Goal: Transaction & Acquisition: Download file/media

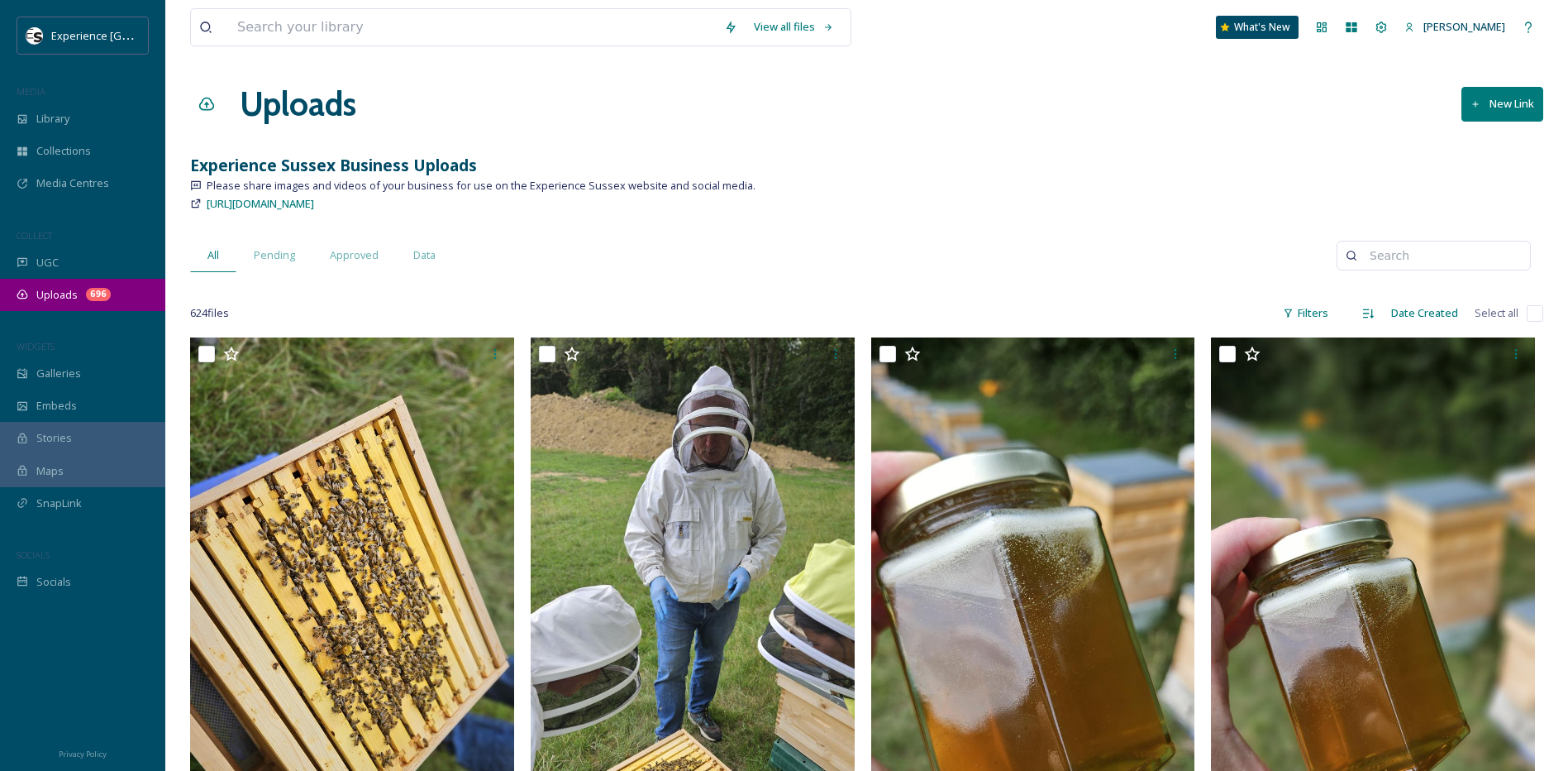
click at [28, 292] on div "Uploads 696" at bounding box center [82, 294] width 166 height 32
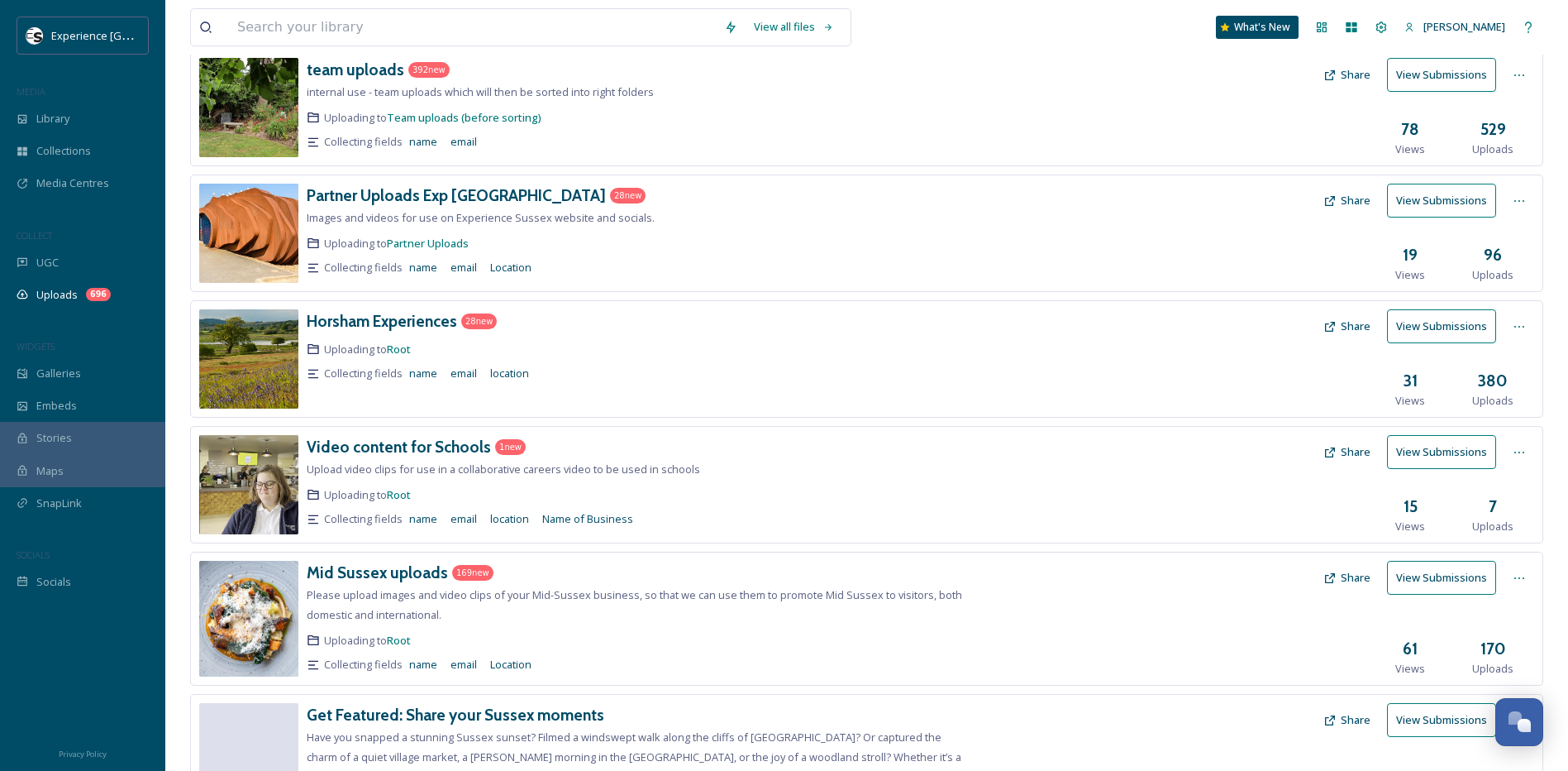
scroll to position [248, 0]
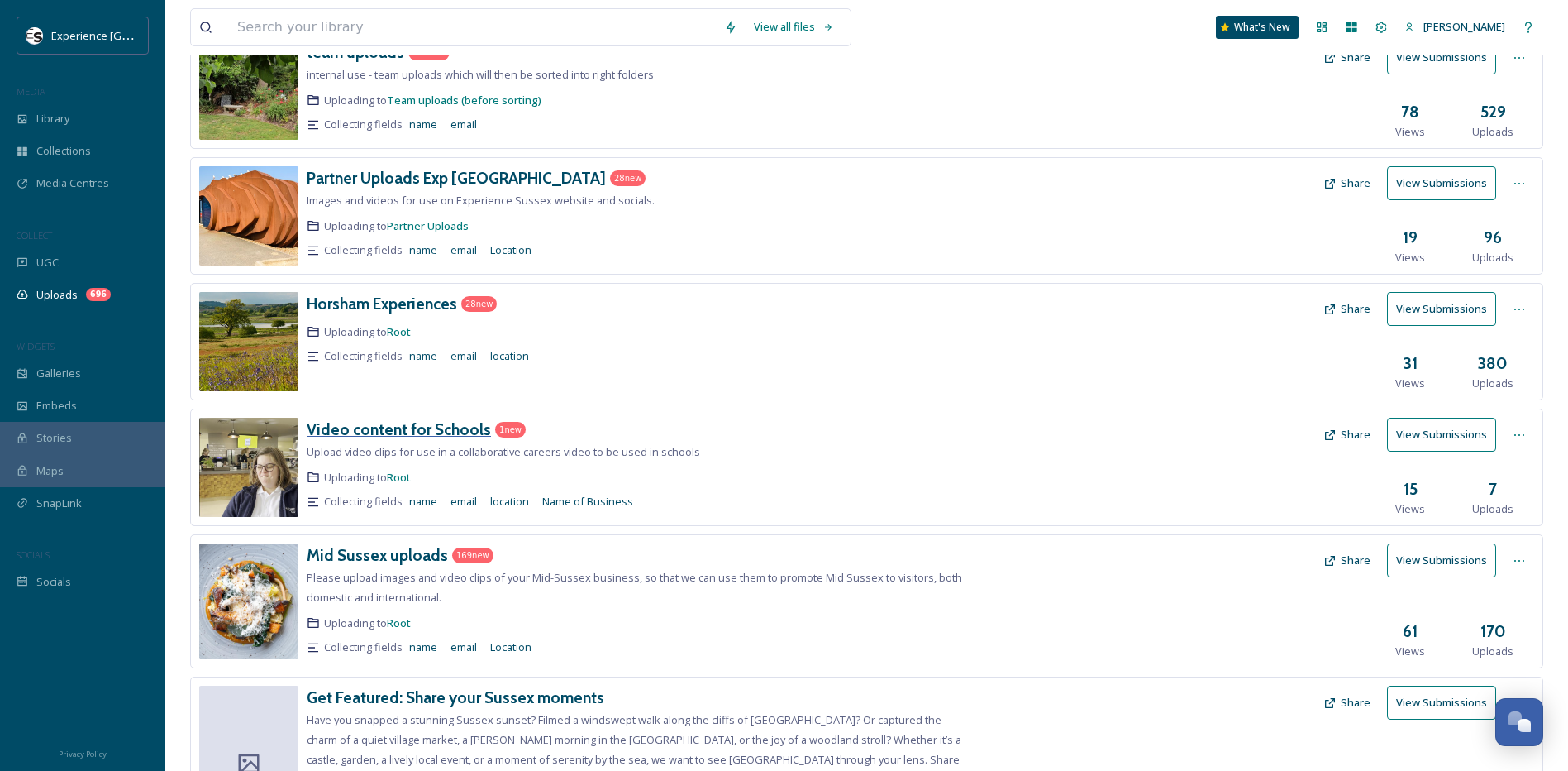
click at [373, 430] on h3 "Video content for Schools" at bounding box center [399, 429] width 184 height 19
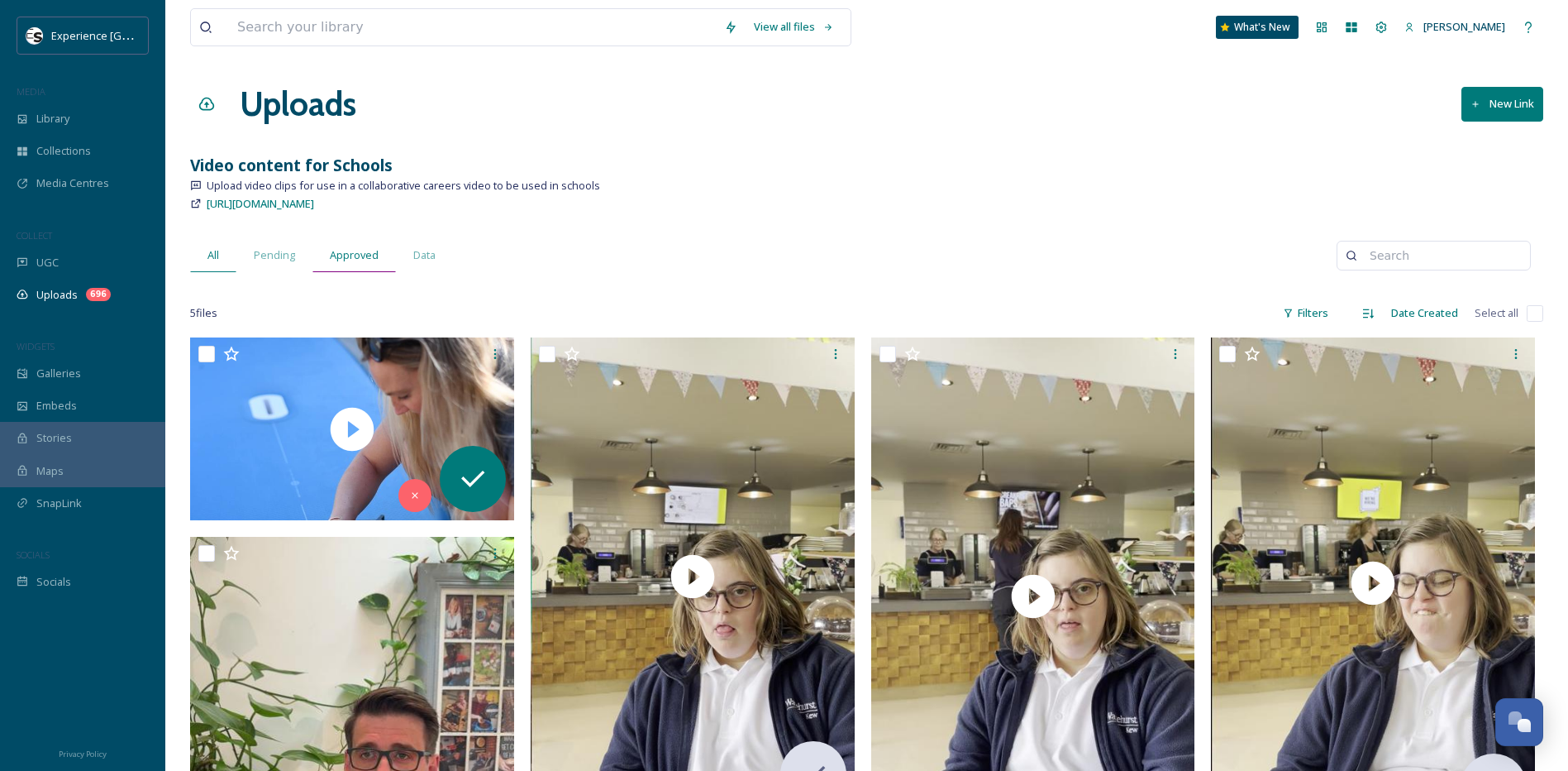
click at [357, 258] on span "Approved" at bounding box center [354, 255] width 48 height 16
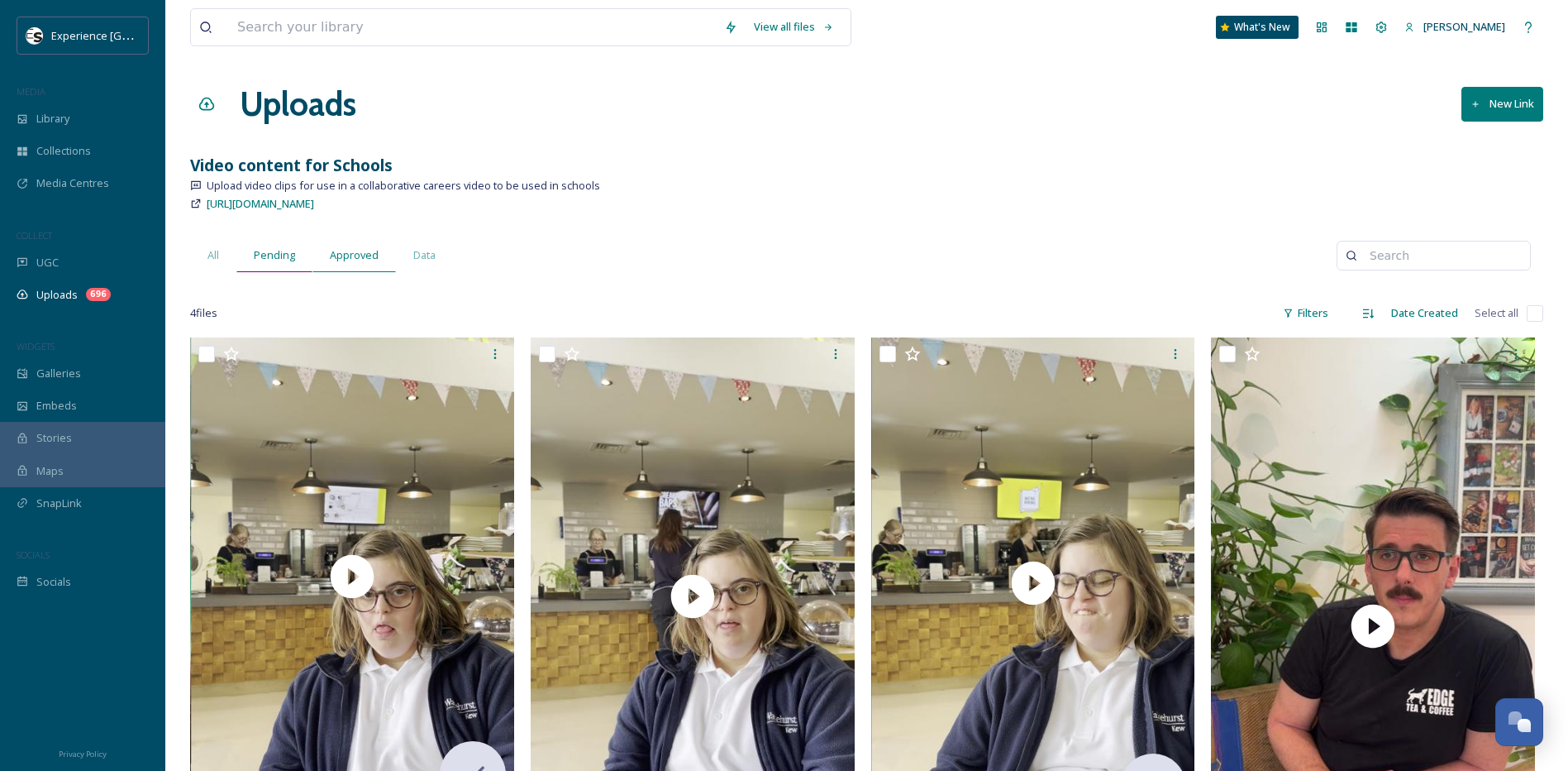
click at [279, 259] on span "Pending" at bounding box center [274, 255] width 42 height 16
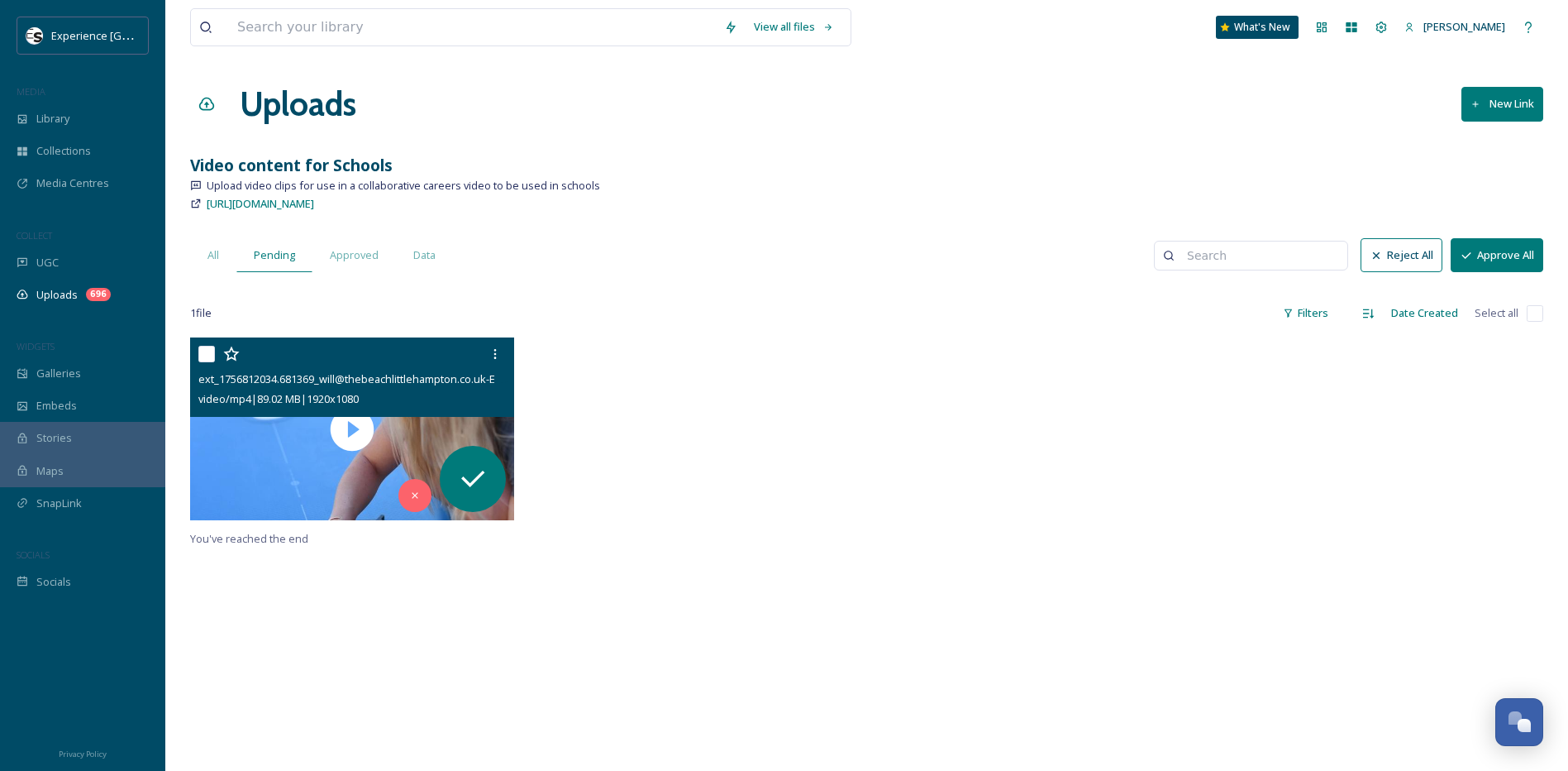
click at [208, 357] on input "checkbox" at bounding box center [207, 353] width 16 height 16
checkbox input "true"
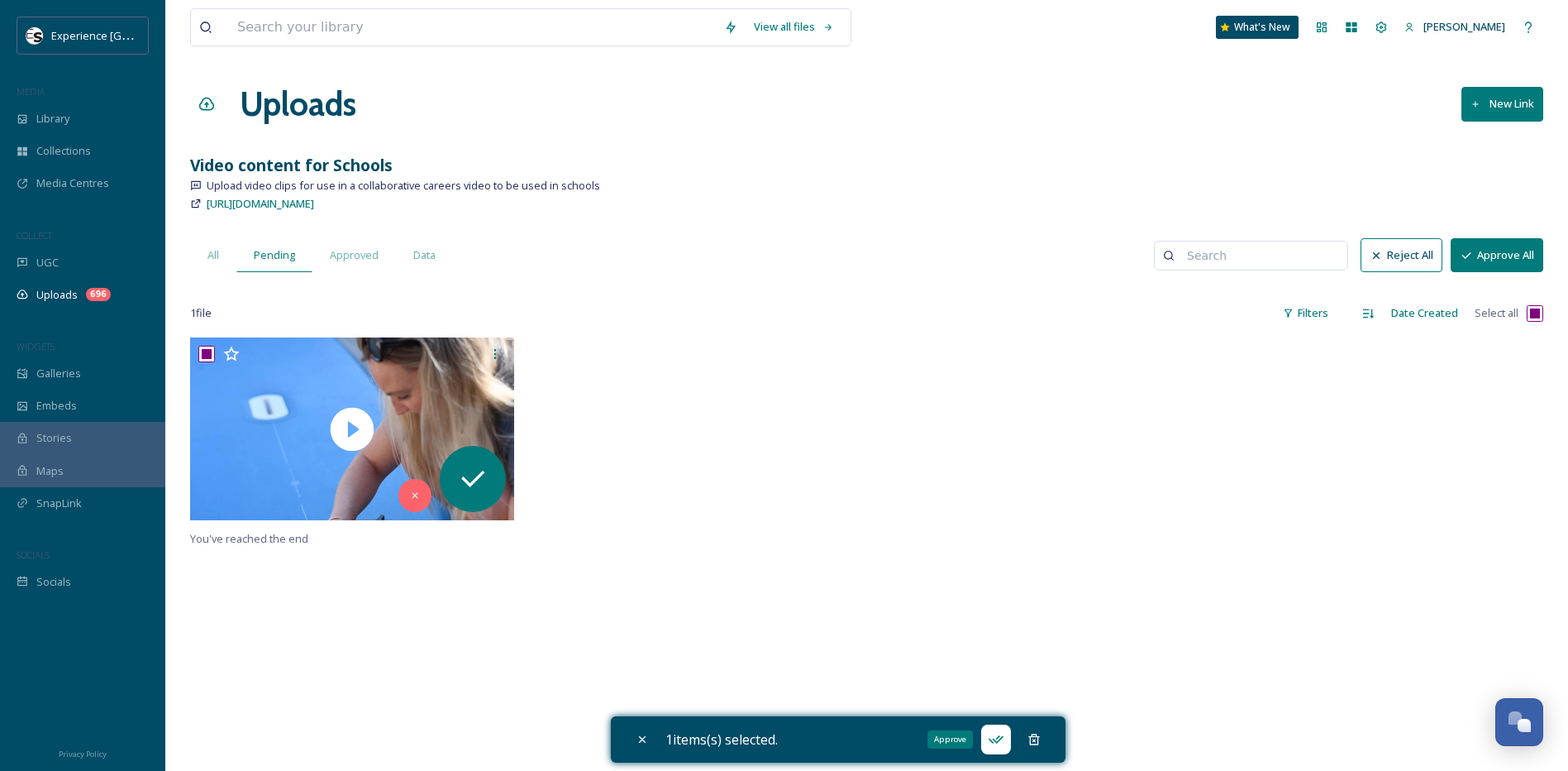
click at [999, 739] on icon at bounding box center [995, 739] width 15 height 9
checkbox input "false"
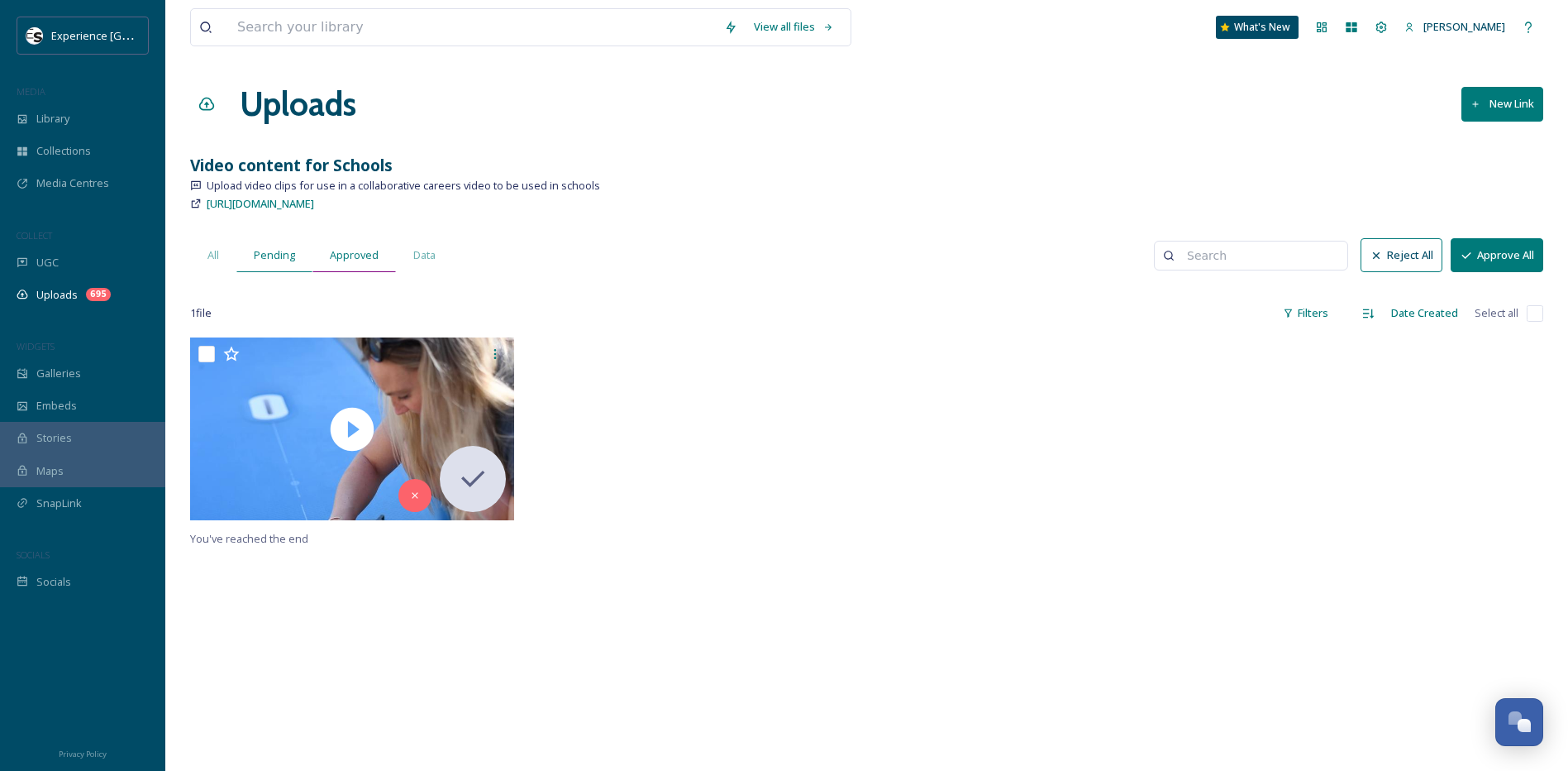
click at [358, 255] on span "Approved" at bounding box center [354, 255] width 48 height 16
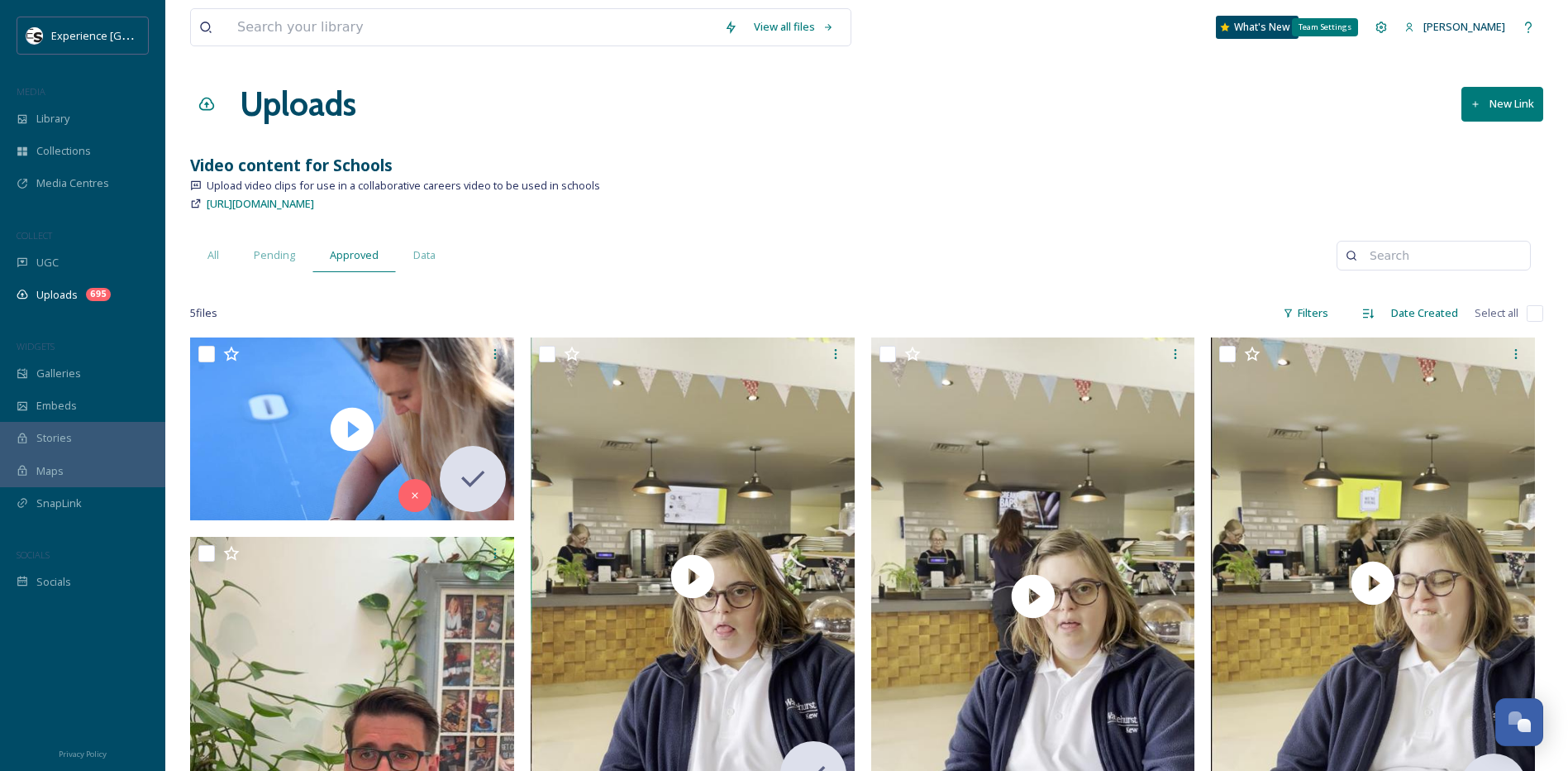
click at [1377, 28] on icon at bounding box center [1382, 26] width 11 height 11
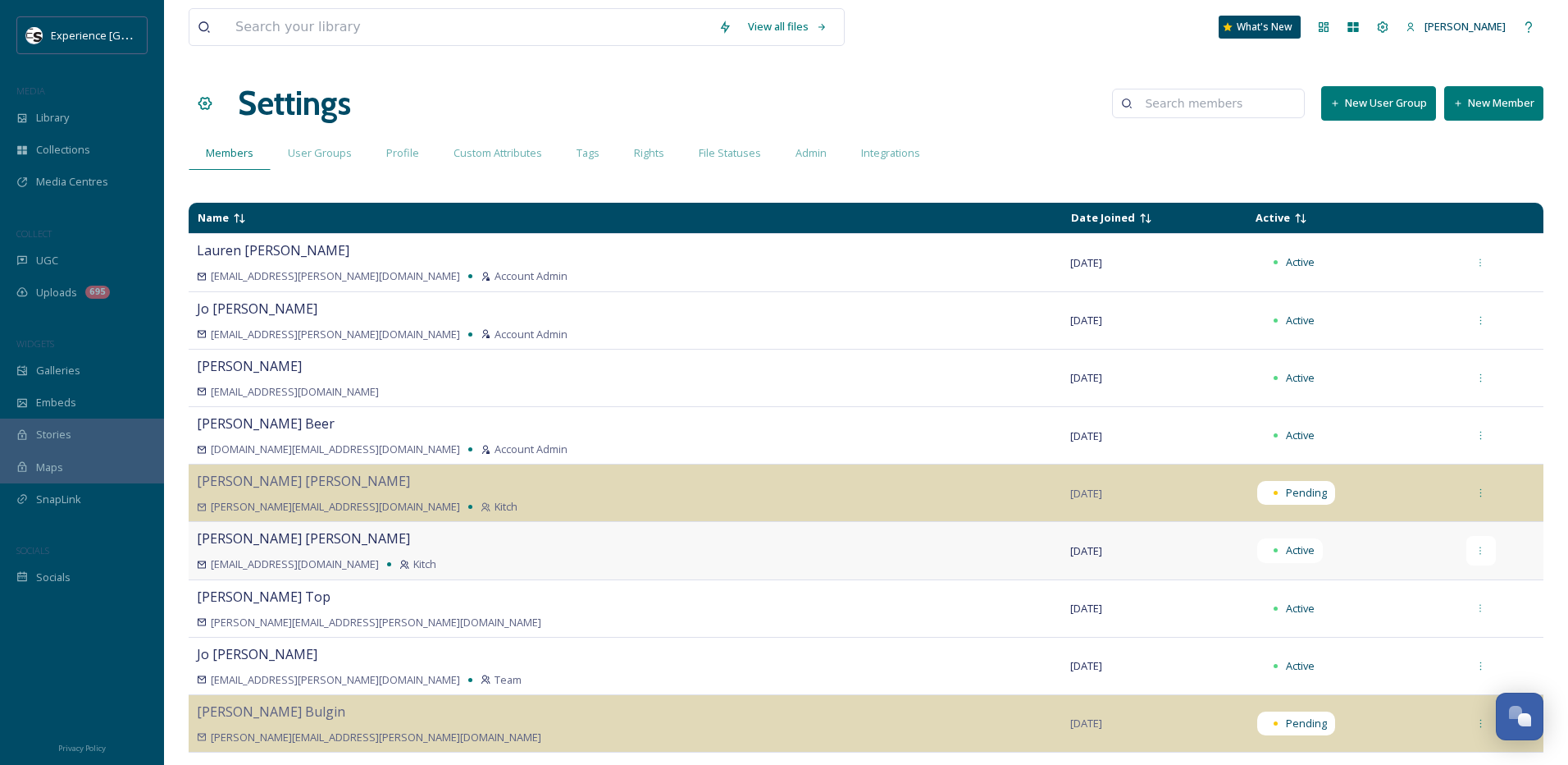
click at [1476, 554] on icon at bounding box center [1480, 550] width 11 height 11
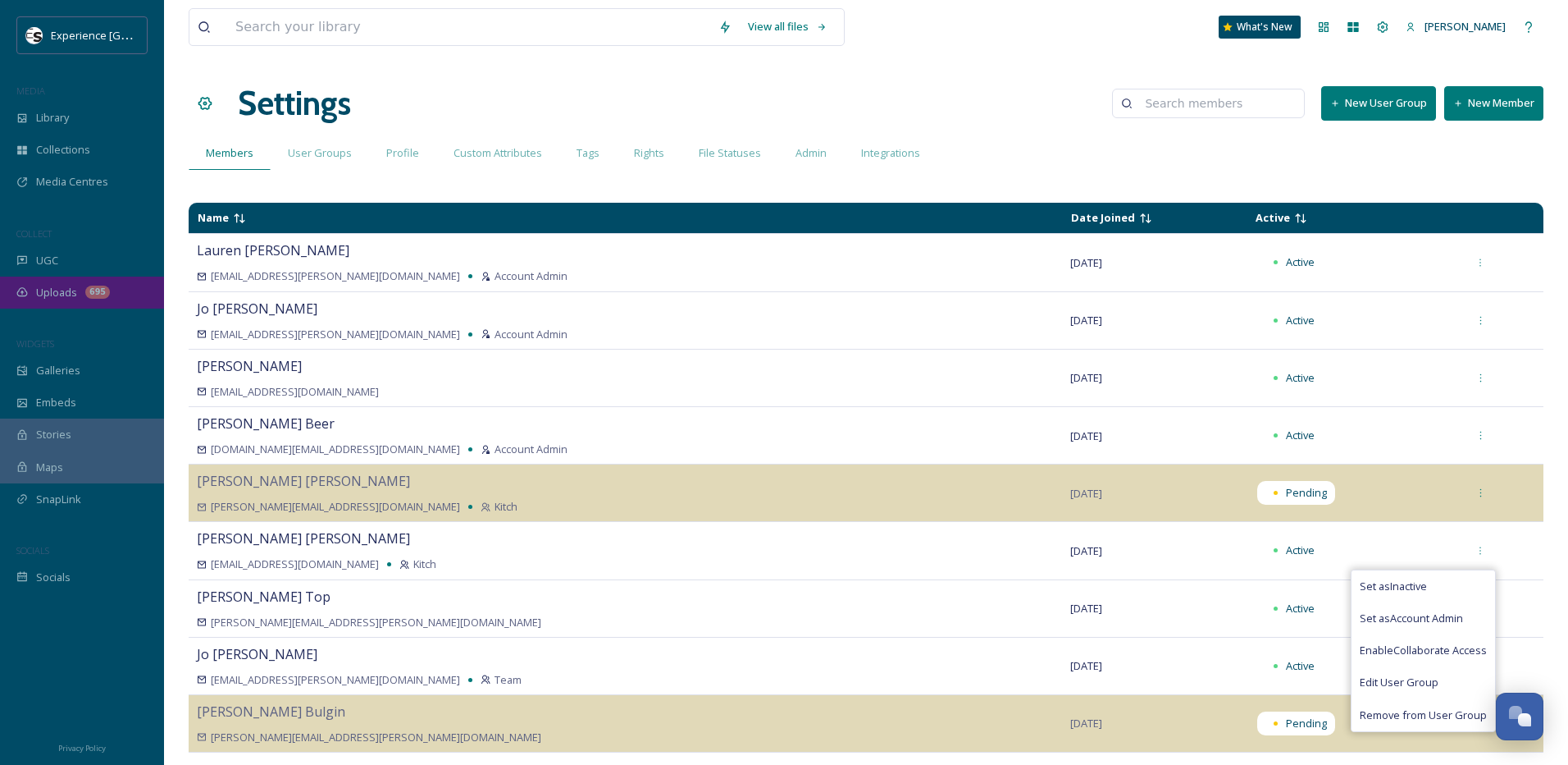
click at [64, 293] on span "Uploads" at bounding box center [57, 293] width 41 height 15
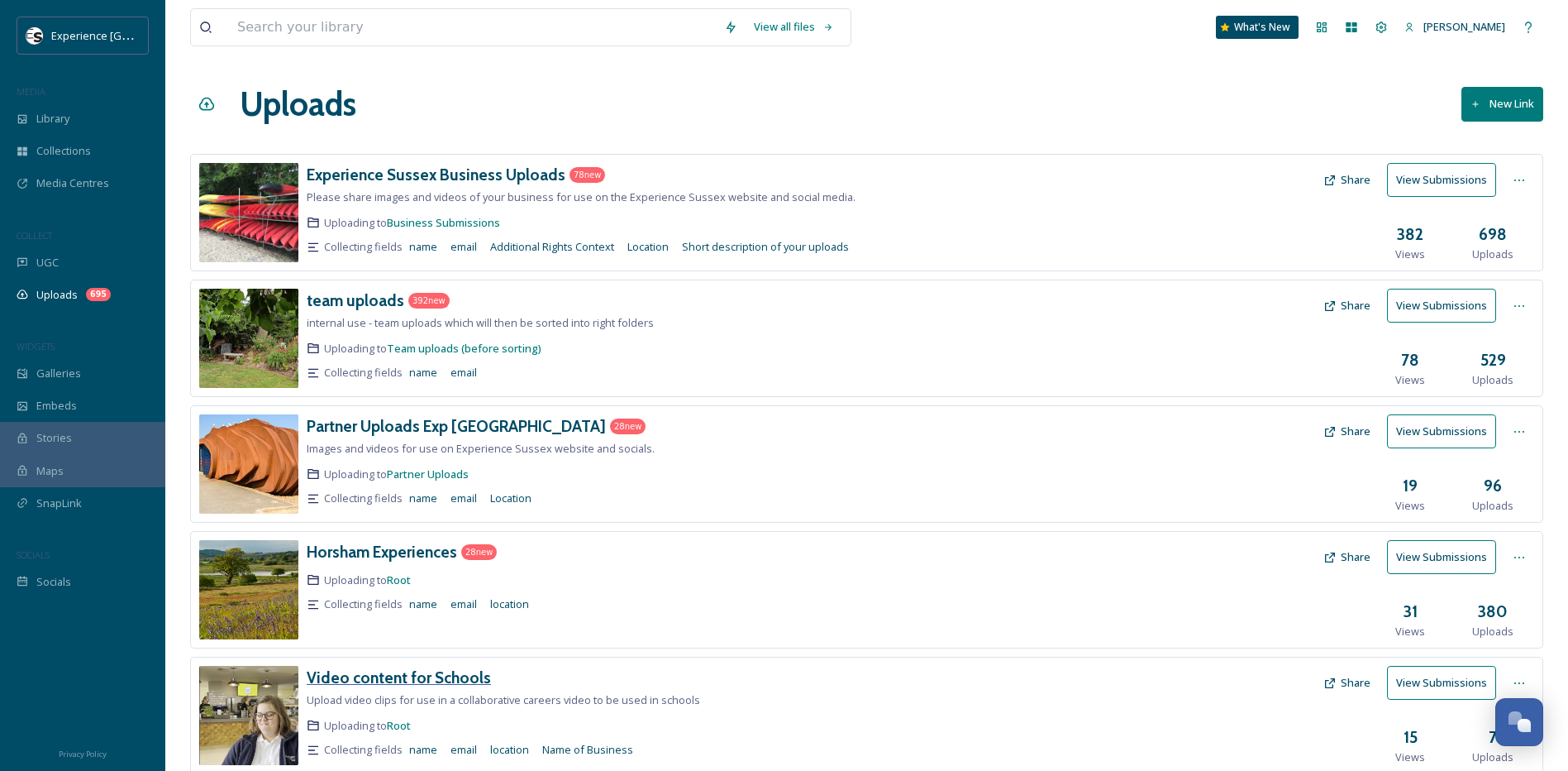
click at [396, 682] on h3 "Video content for Schools" at bounding box center [399, 677] width 184 height 19
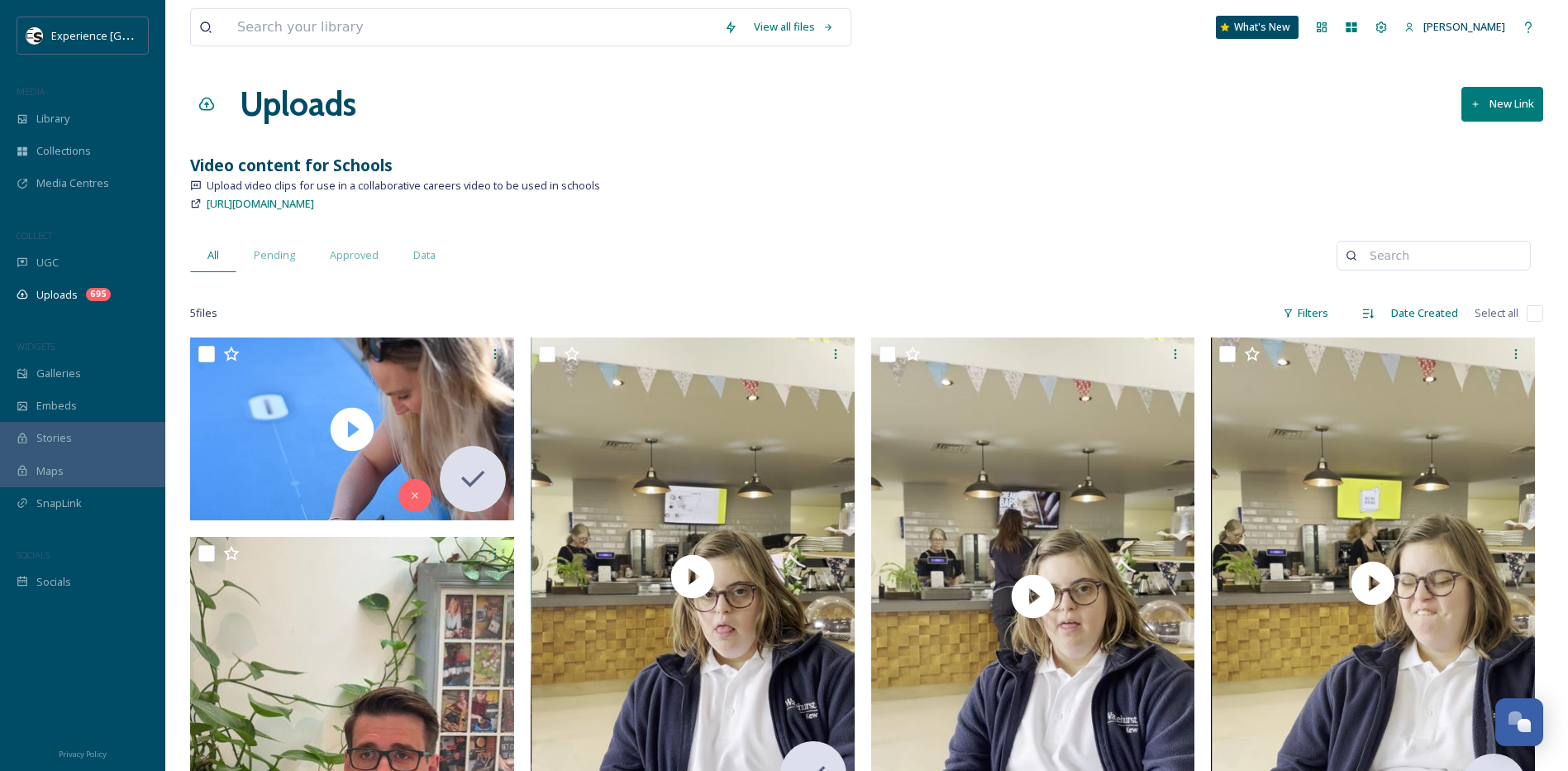
click at [1536, 306] on input "checkbox" at bounding box center [1535, 313] width 16 height 16
checkbox input "true"
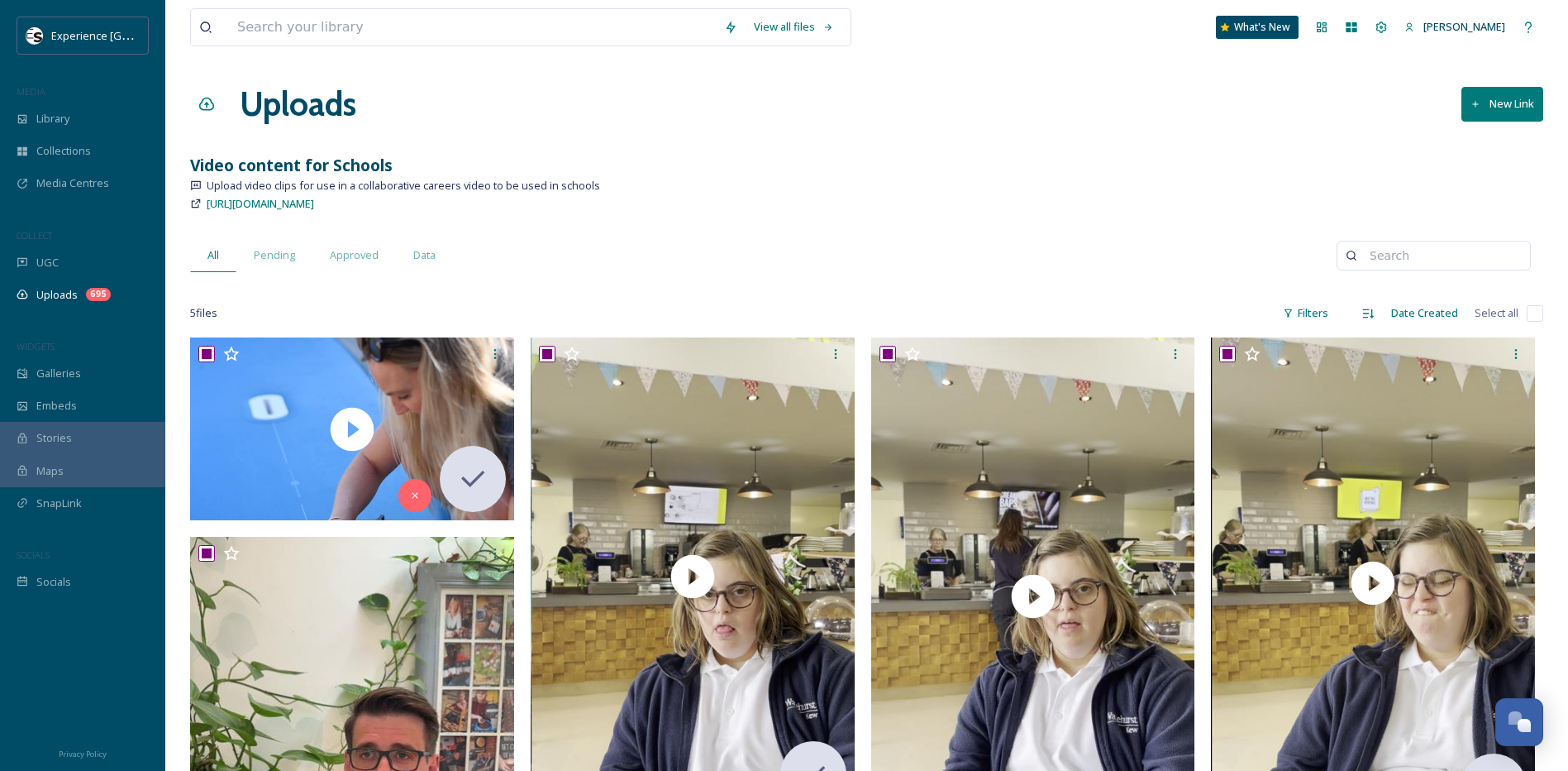
checkbox input "true"
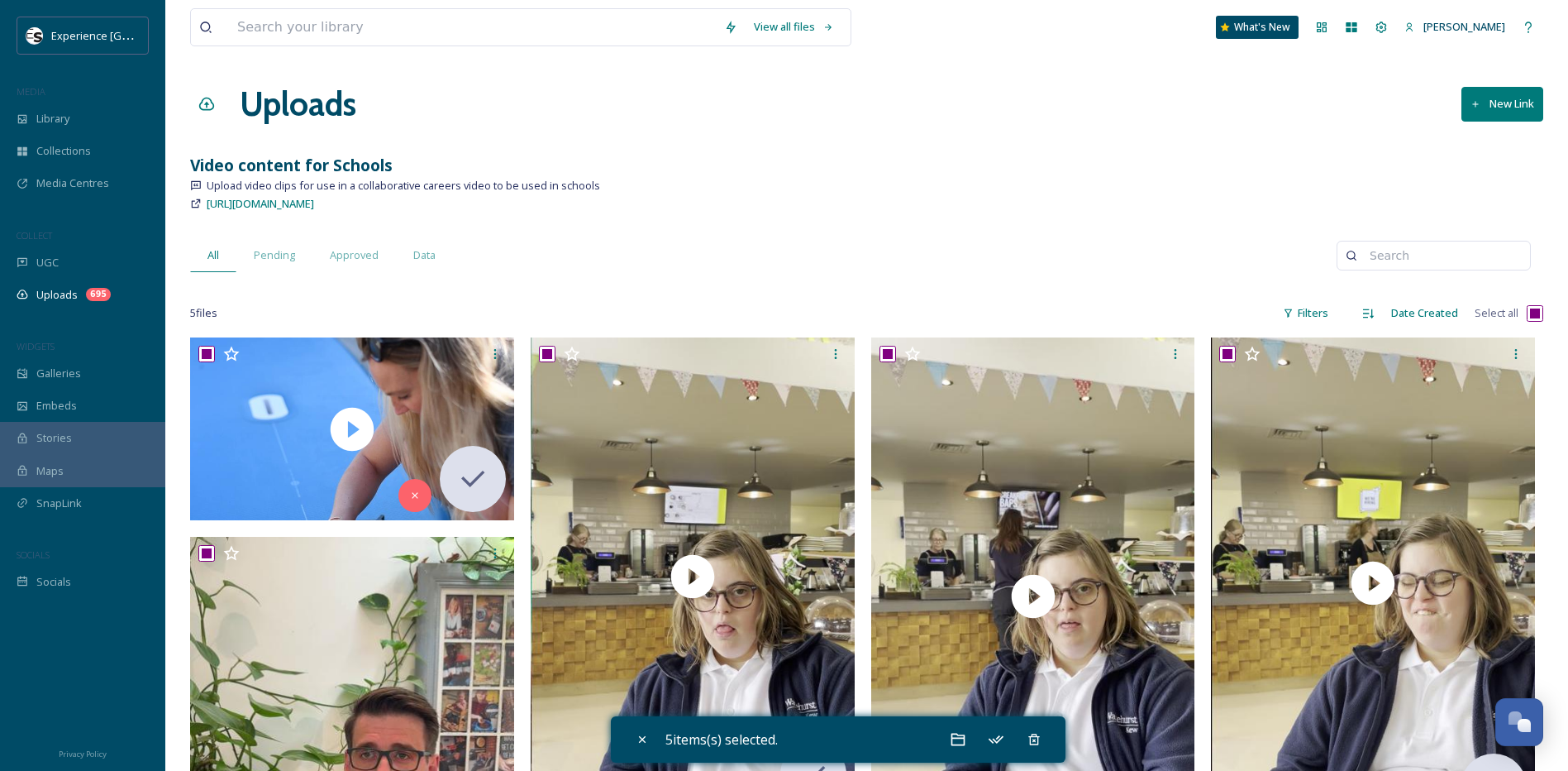
click at [1537, 311] on input "checkbox" at bounding box center [1535, 313] width 16 height 16
checkbox input "false"
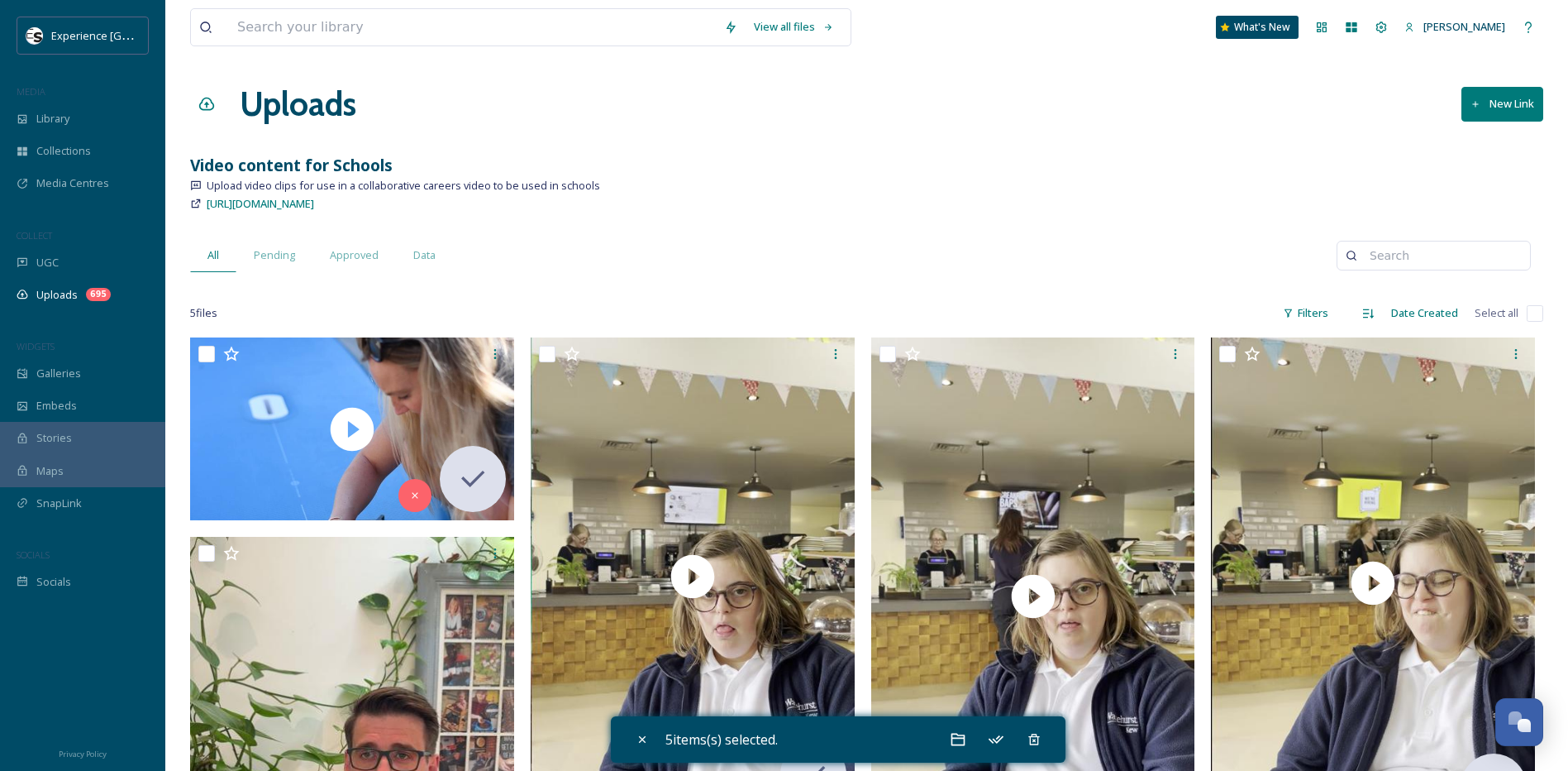
checkbox input "false"
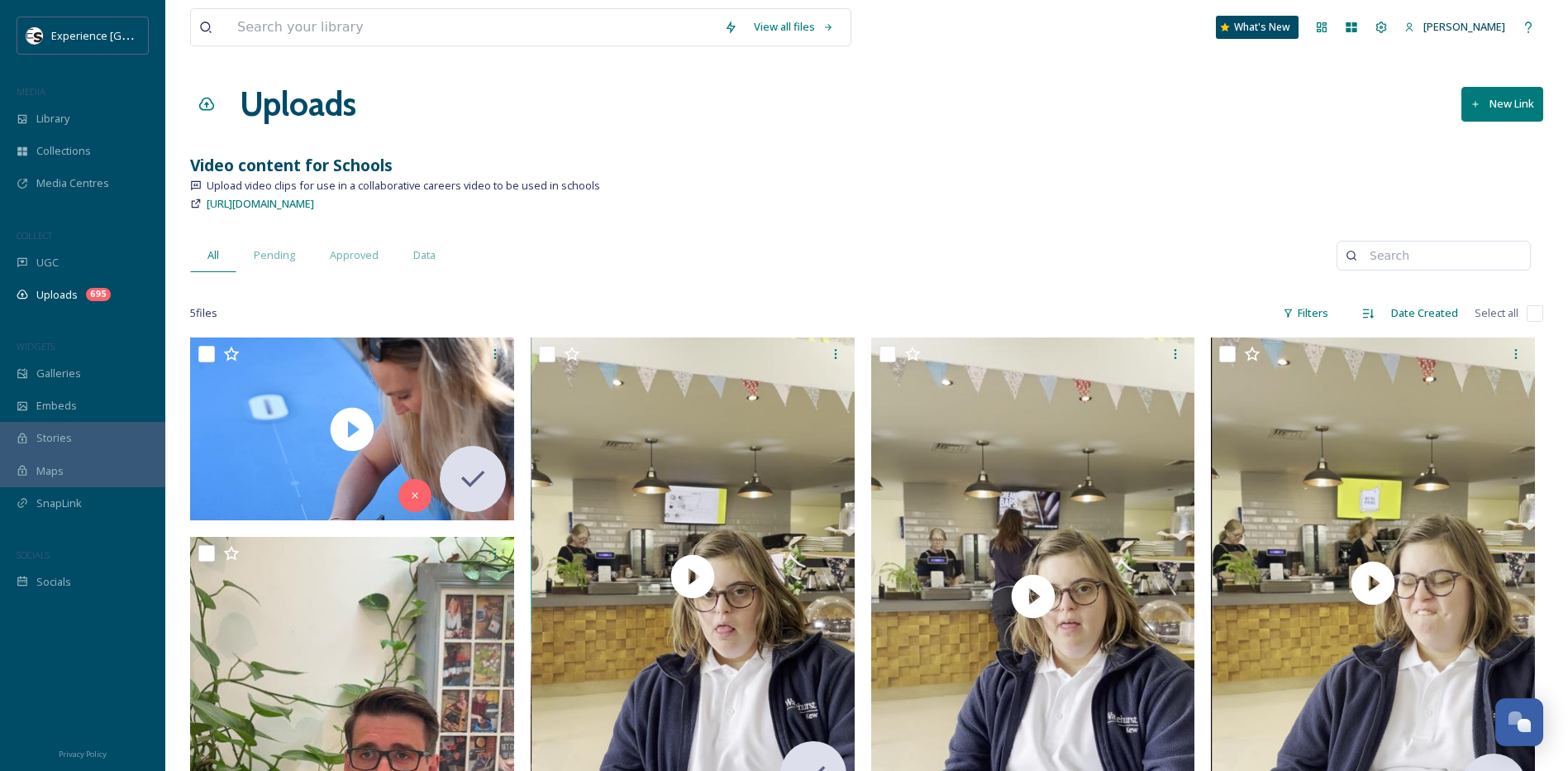
click at [1537, 311] on input "checkbox" at bounding box center [1535, 313] width 16 height 16
checkbox input "true"
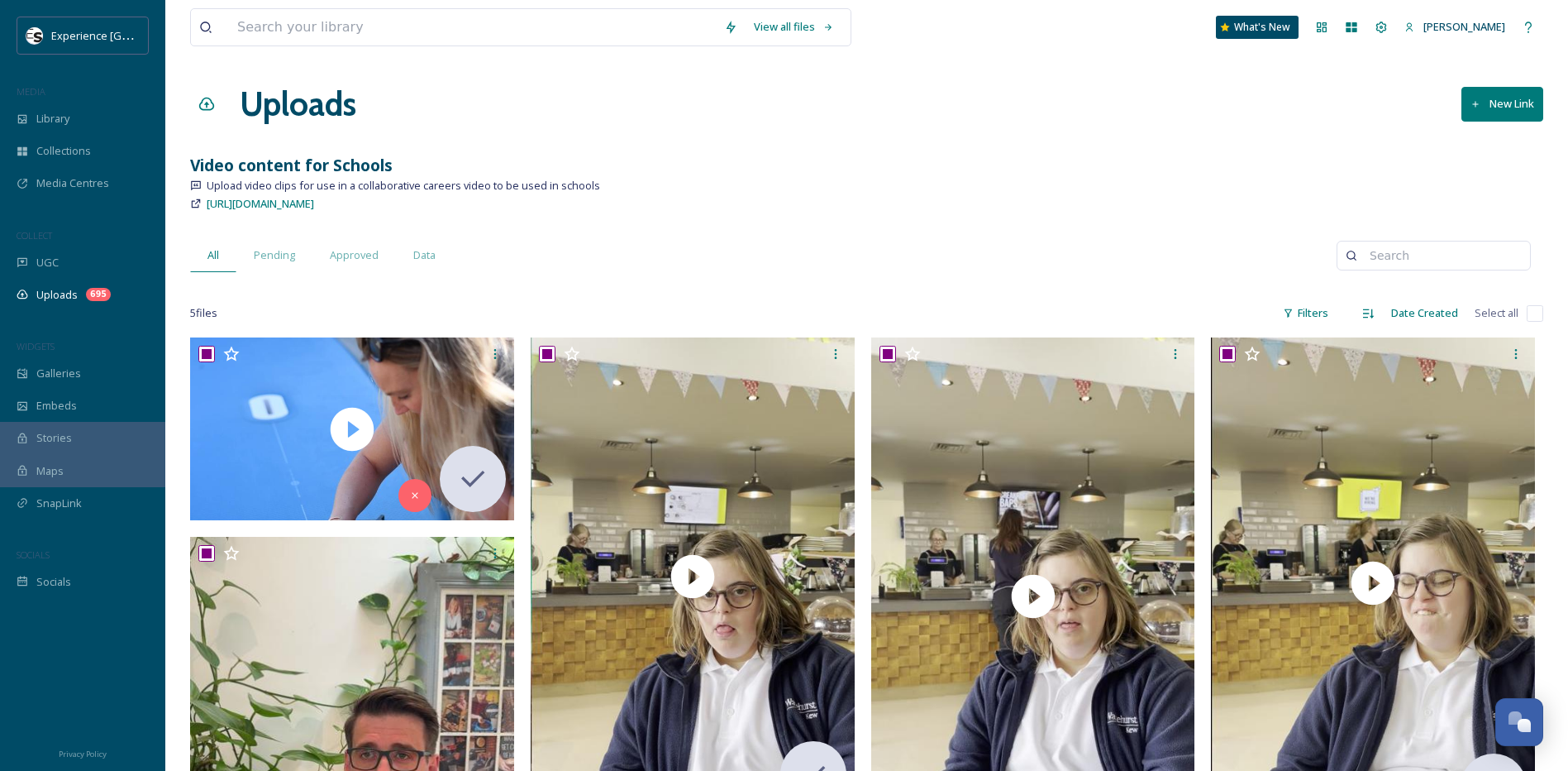
checkbox input "true"
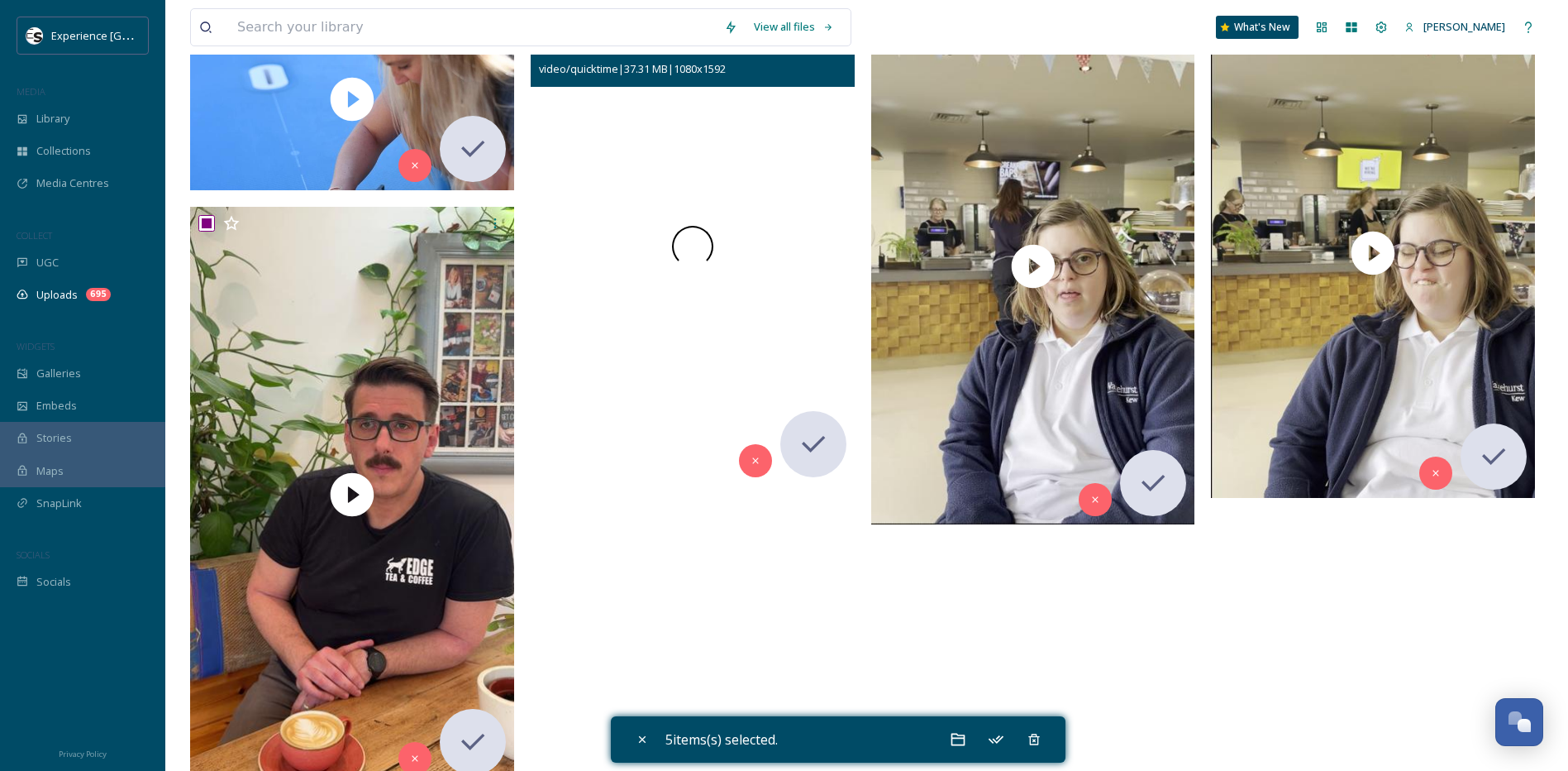
scroll to position [331, 0]
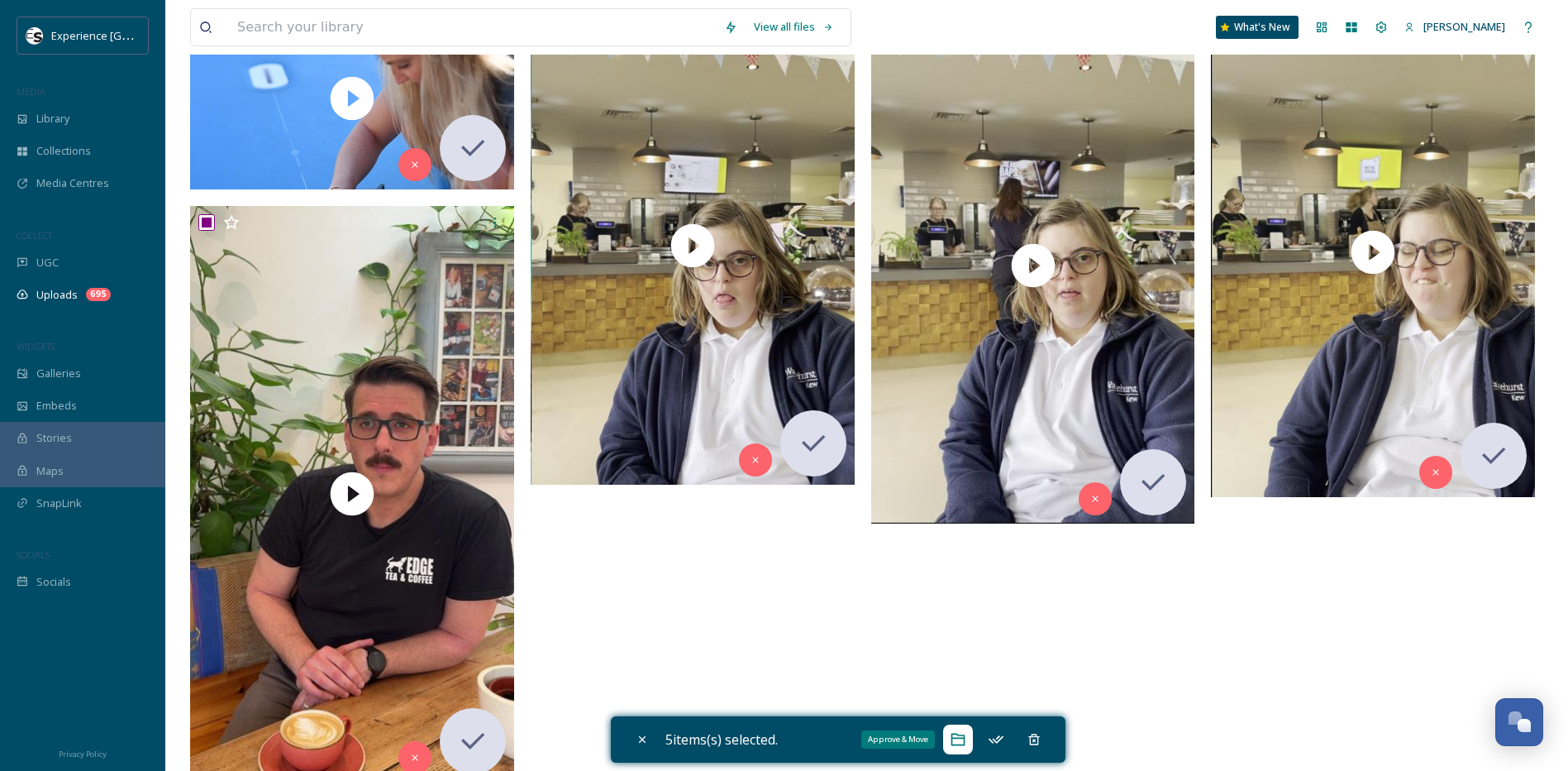
click at [963, 743] on icon at bounding box center [958, 739] width 16 height 16
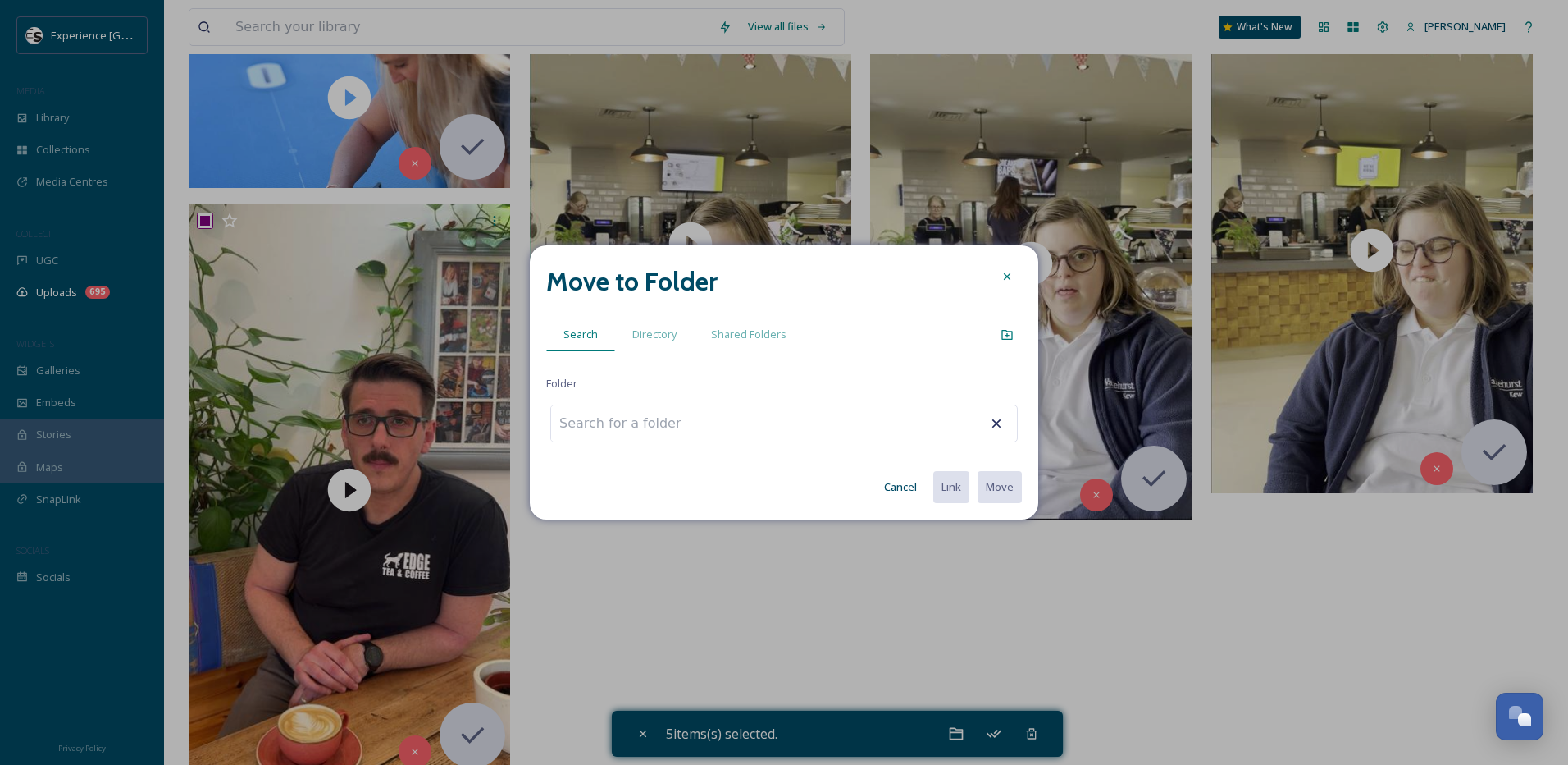
click at [1010, 274] on icon at bounding box center [1007, 276] width 7 height 7
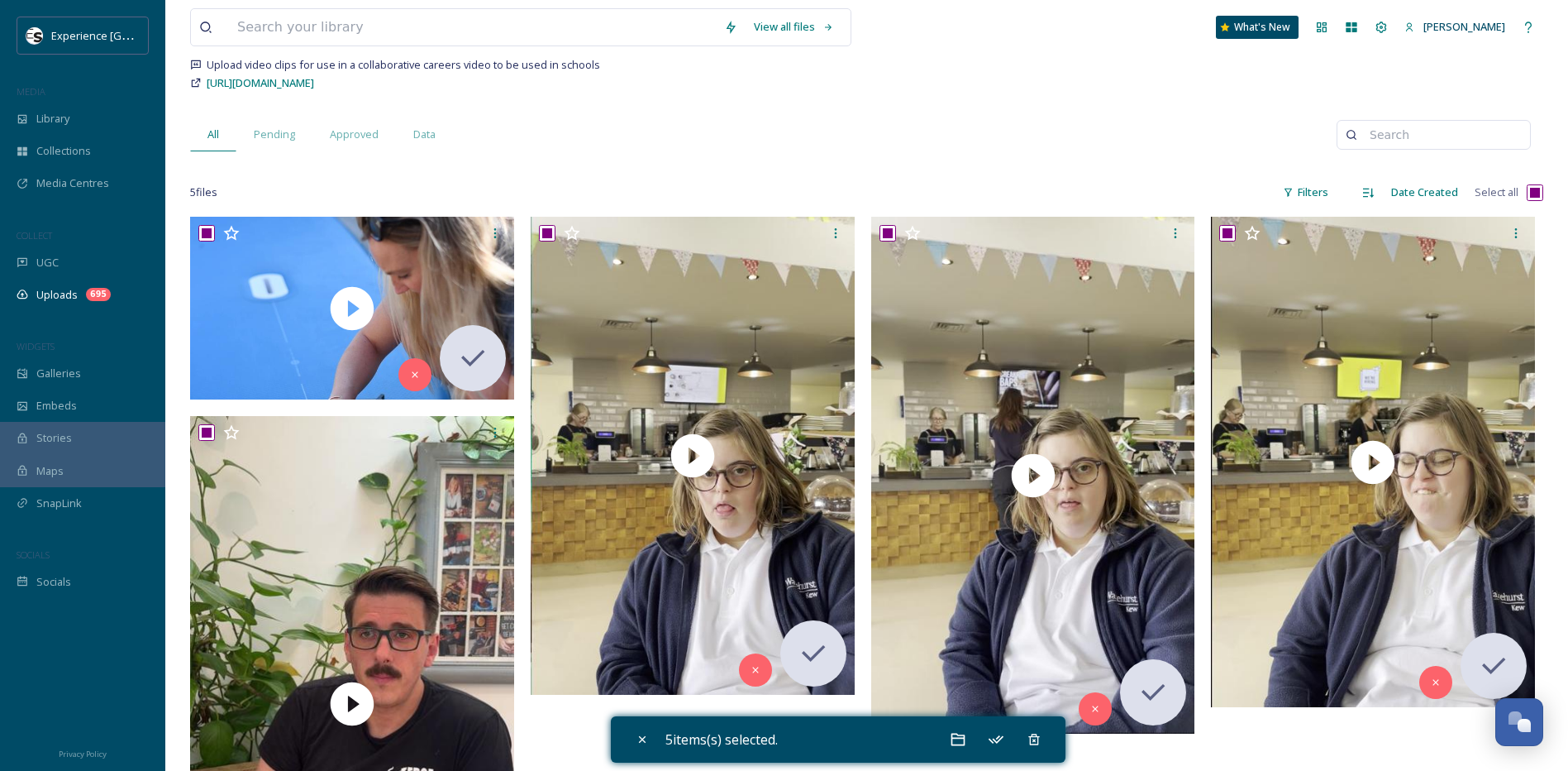
scroll to position [0, 0]
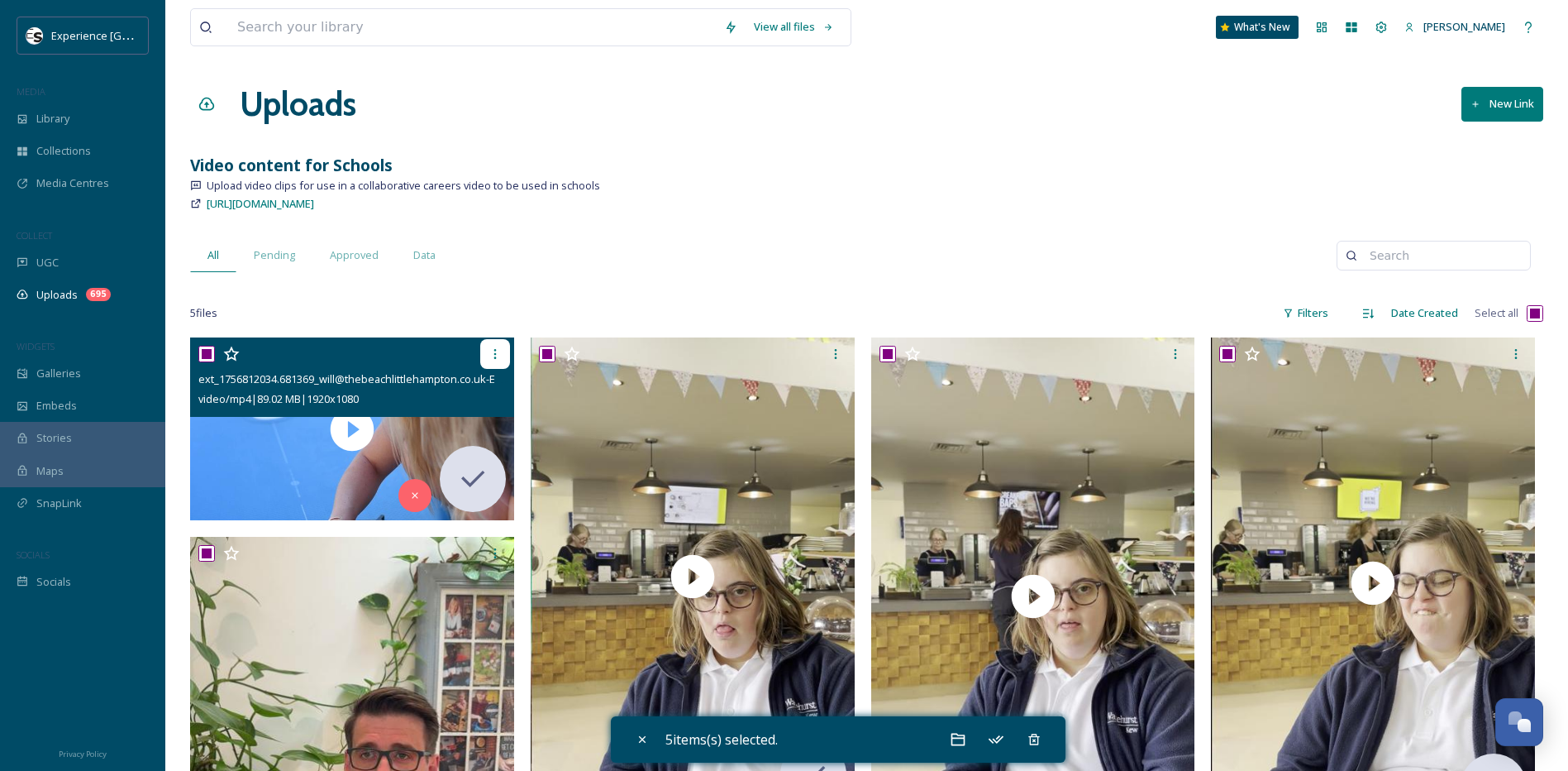
click at [496, 354] on icon at bounding box center [496, 354] width 14 height 14
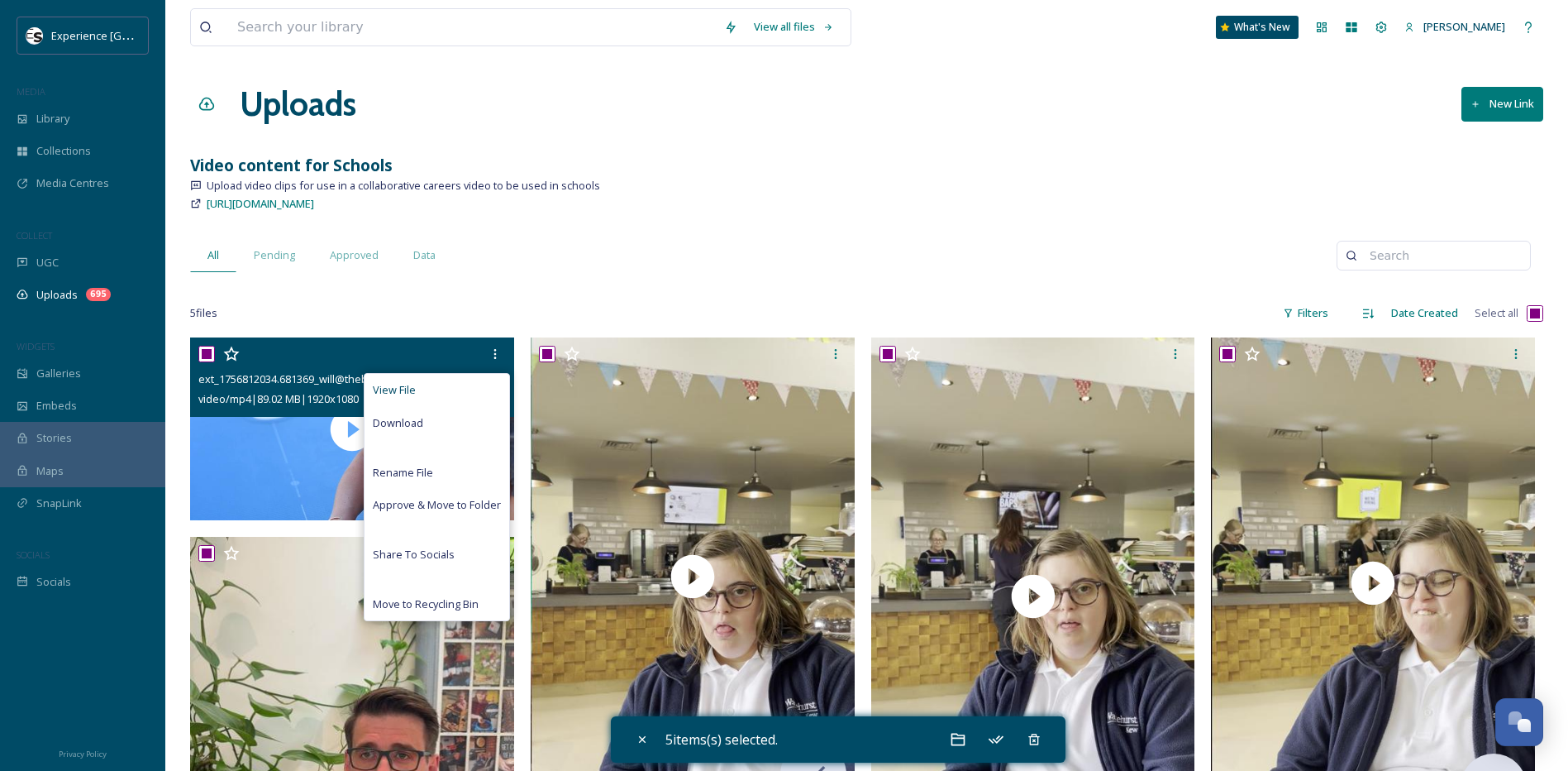
click at [449, 390] on div "View File" at bounding box center [436, 389] width 144 height 32
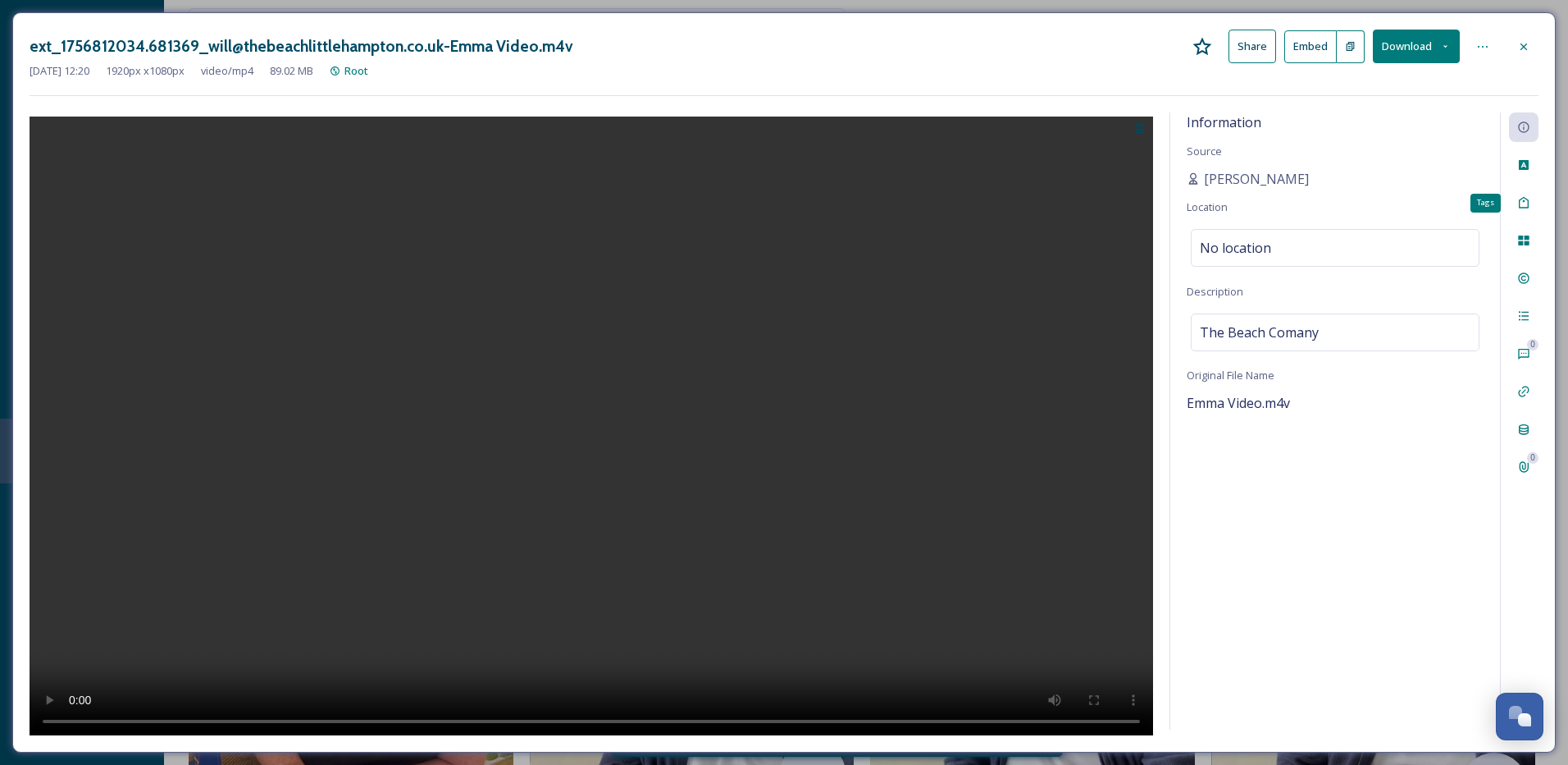
click at [1525, 214] on div "Tags" at bounding box center [1524, 202] width 30 height 30
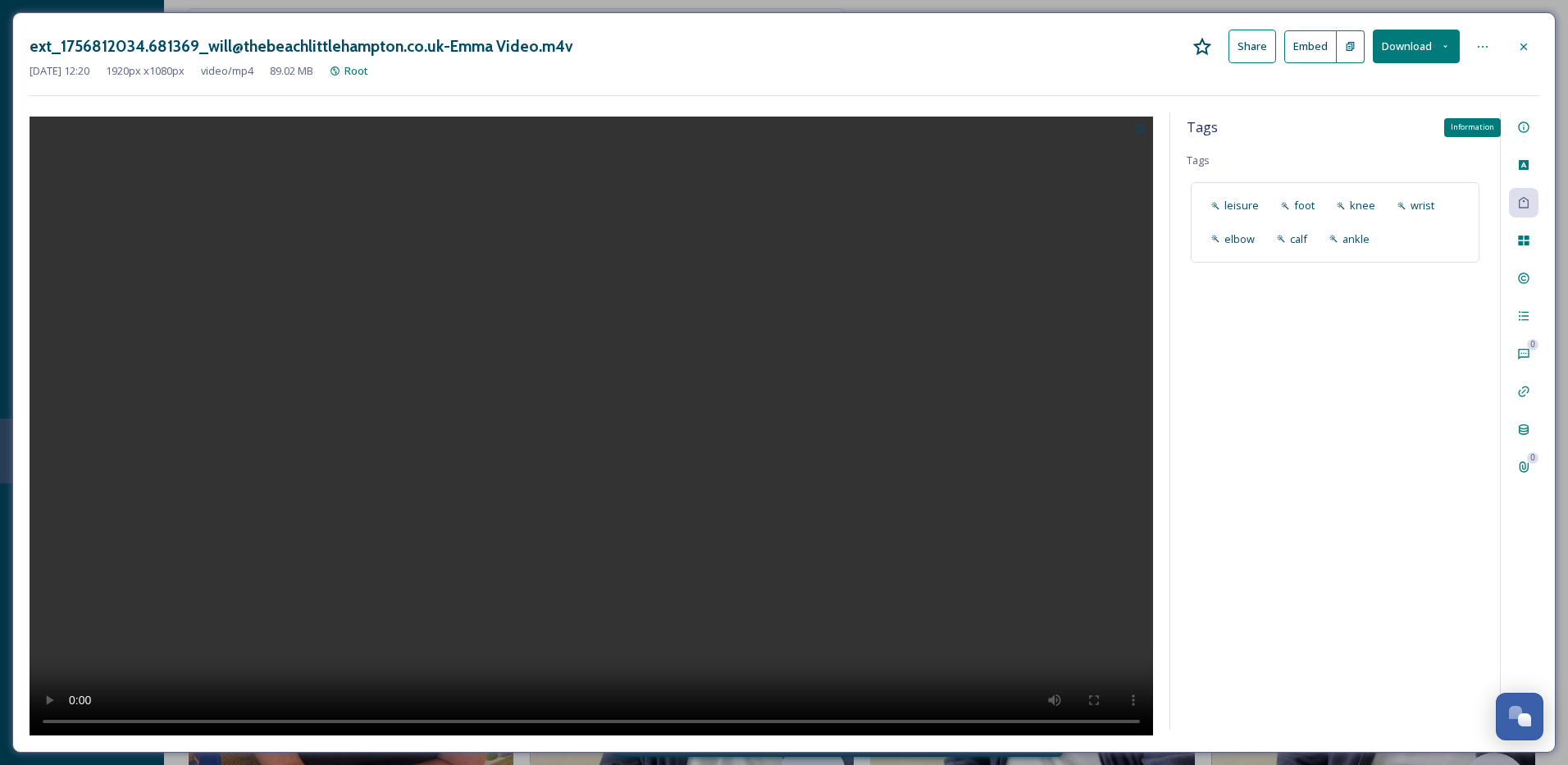
click at [1524, 124] on icon at bounding box center [1524, 127] width 13 height 13
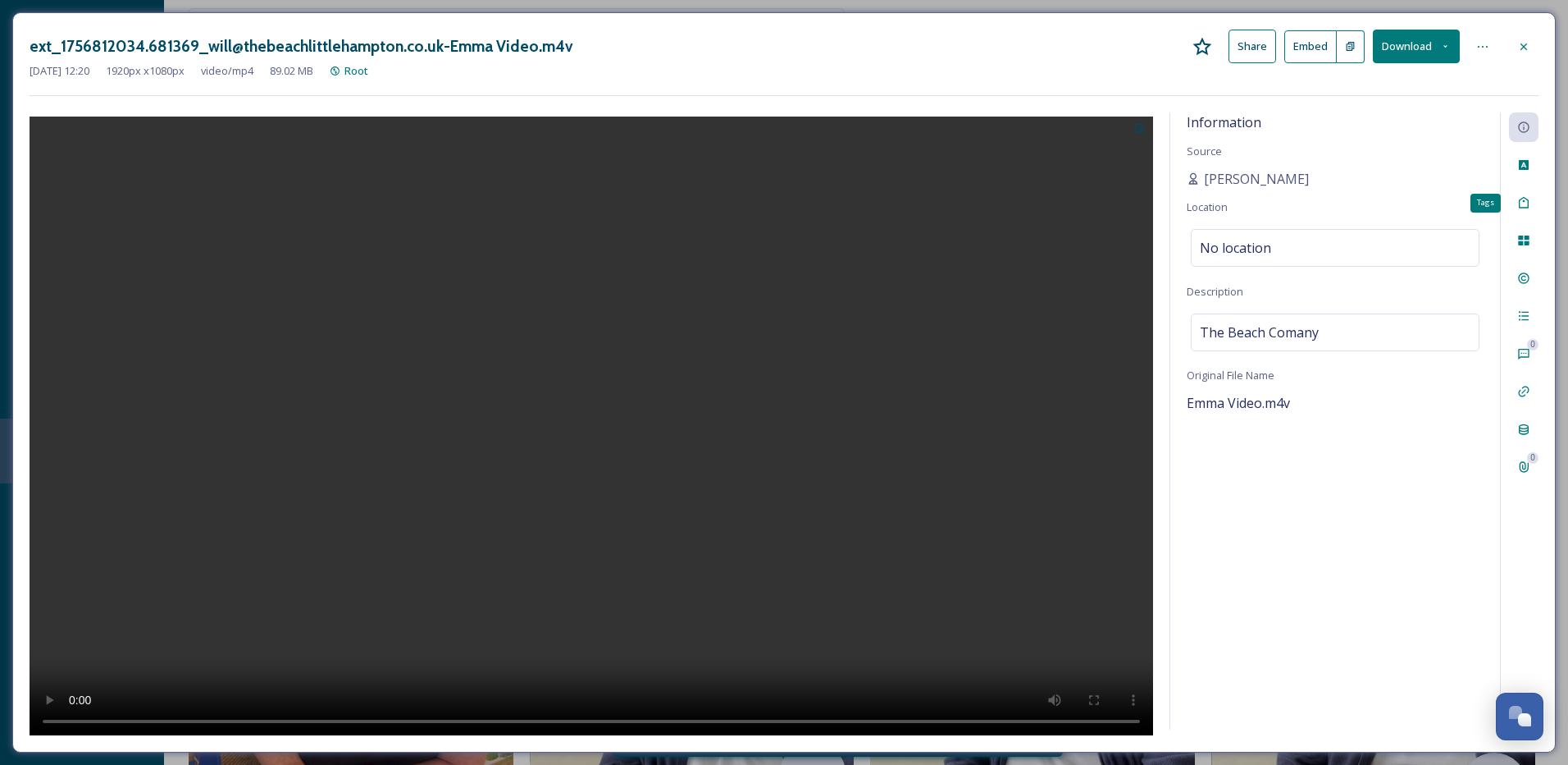
click at [1521, 201] on icon at bounding box center [1524, 203] width 13 height 13
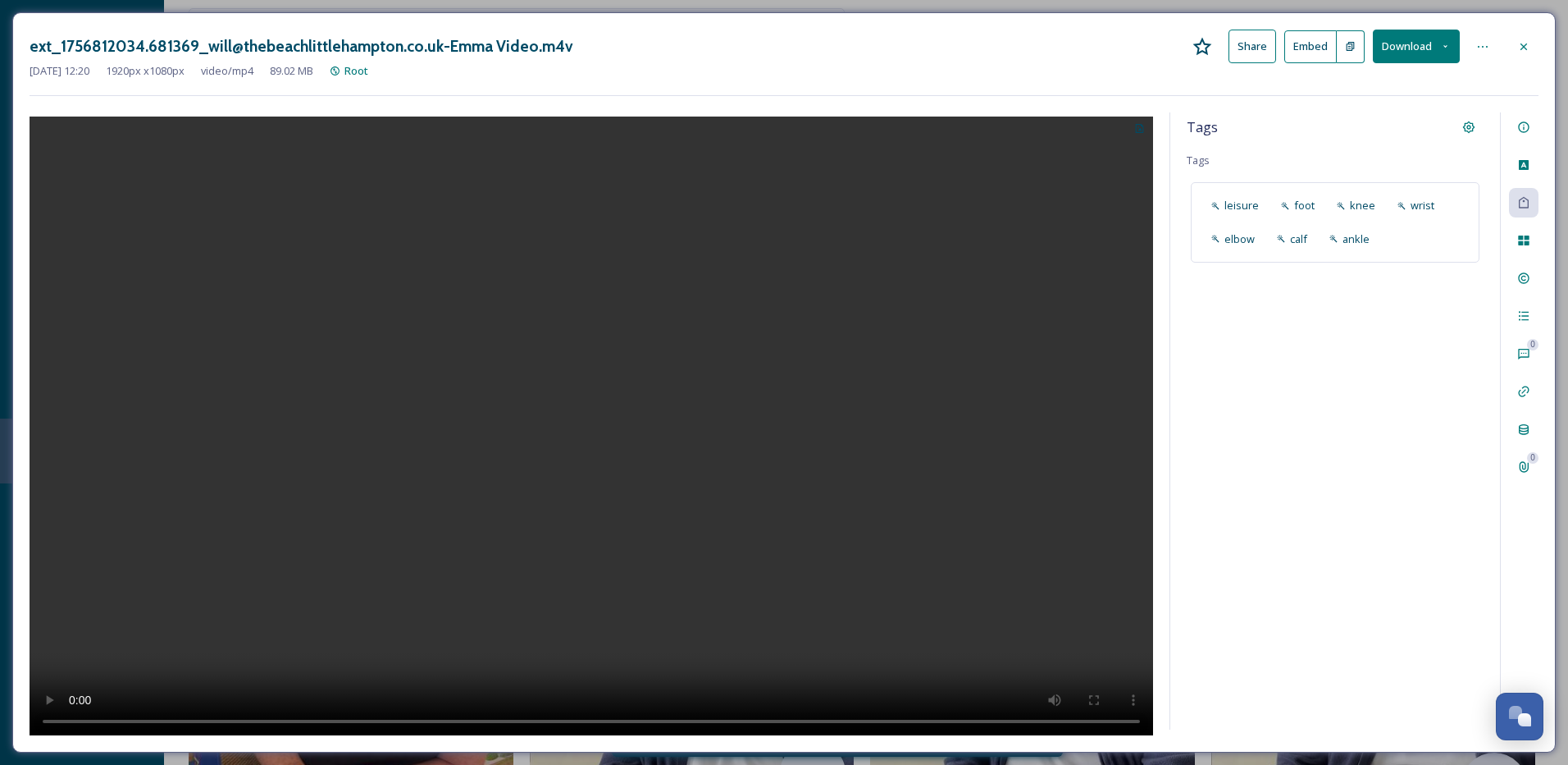
click at [1259, 125] on div "Tags" at bounding box center [1335, 127] width 297 height 30
click at [1247, 153] on div "Tags Tags leisure foot knee wrist elbow calf ankle" at bounding box center [1335, 421] width 330 height 617
click at [1432, 250] on div "leisure foot knee wrist elbow calf ankle" at bounding box center [1335, 221] width 289 height 80
type input "Video content for schools"
click at [1328, 300] on span "Create " Video content for schools "" at bounding box center [1286, 306] width 172 height 15
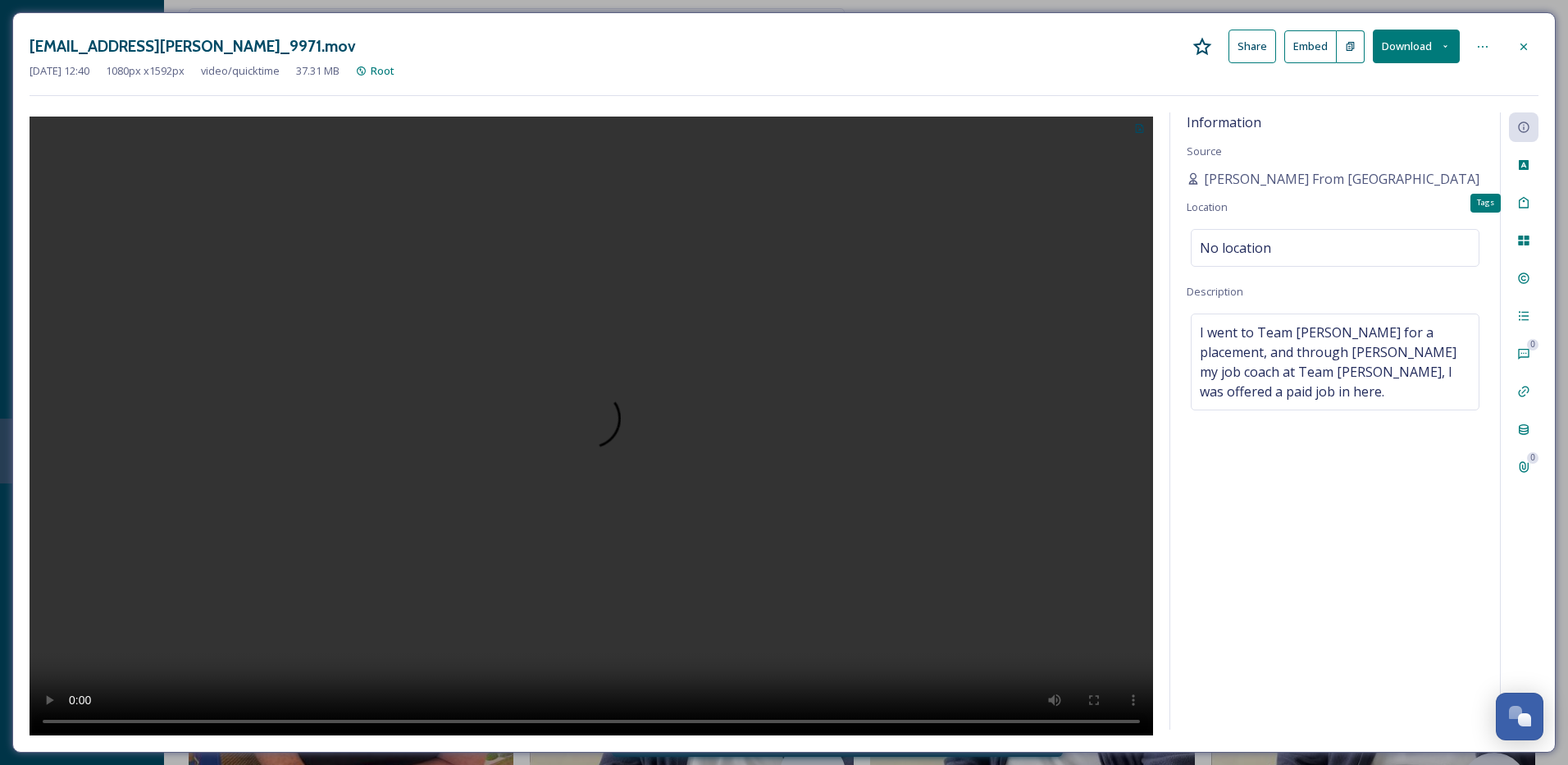
click at [1524, 198] on icon at bounding box center [1524, 203] width 13 height 13
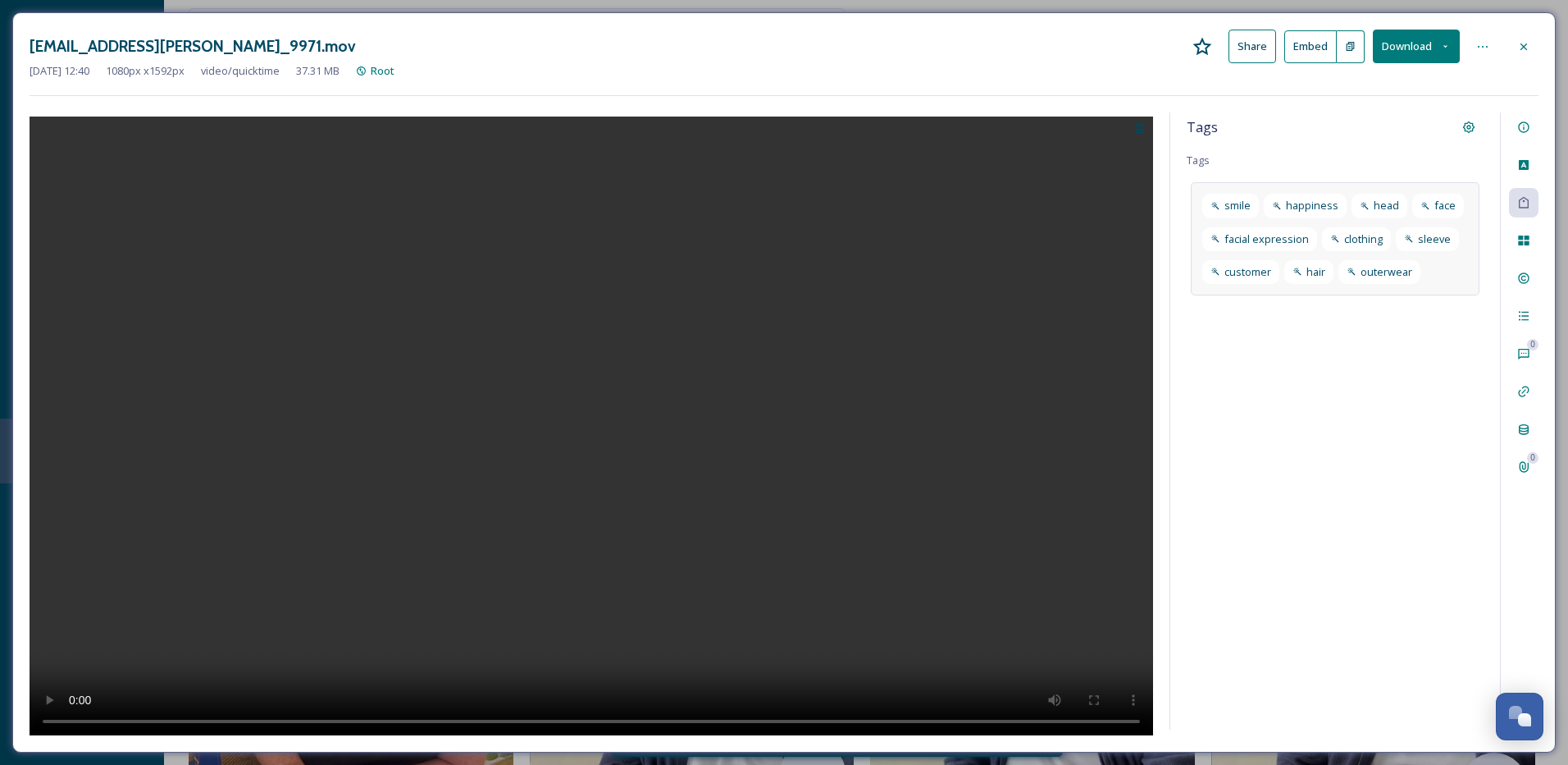
click at [1441, 271] on div "smile happiness head face facial expression clothing sleeve customer hair outer…" at bounding box center [1335, 239] width 289 height 114
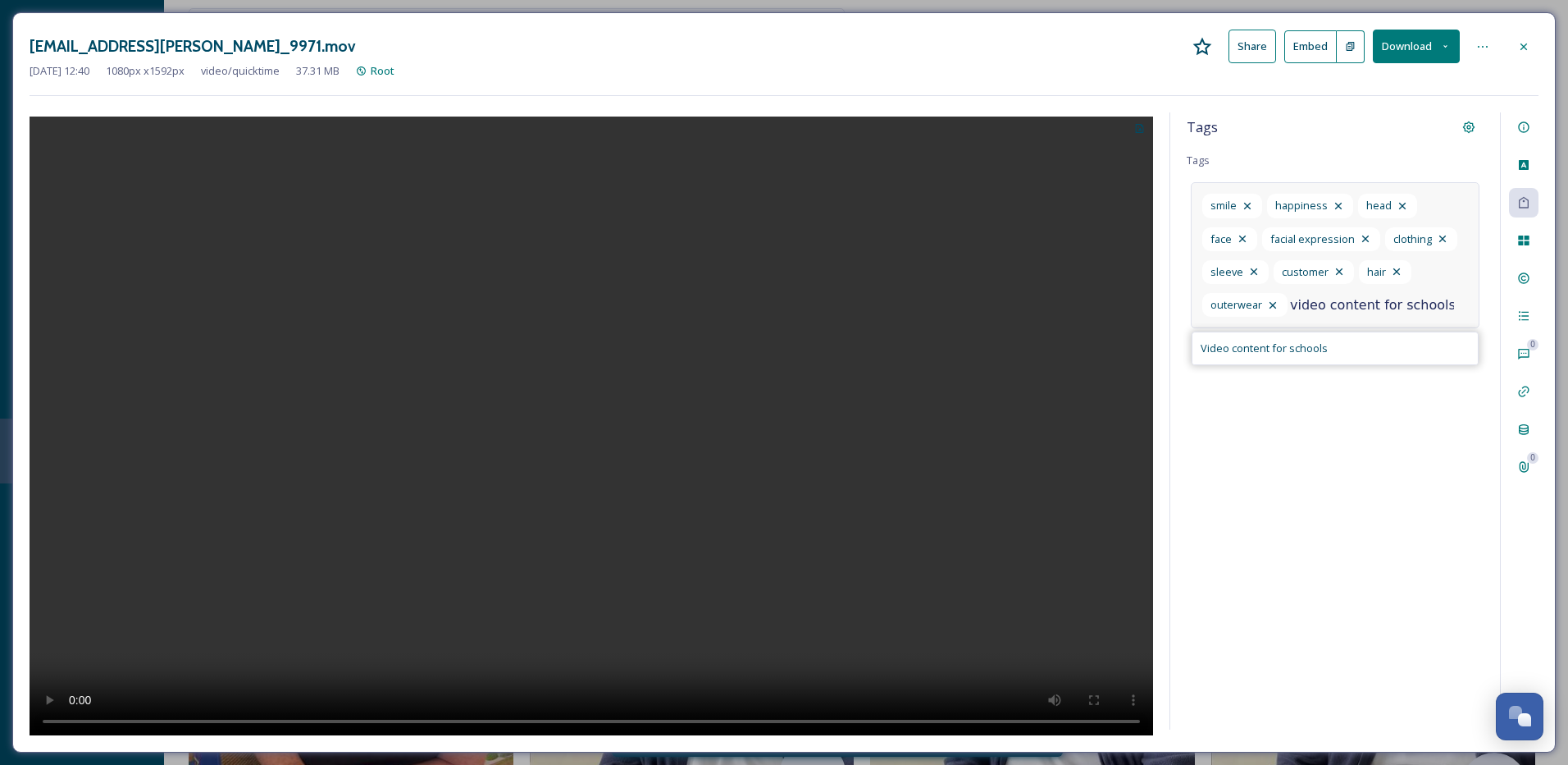
type input "video content for schools"
click at [1377, 353] on div "Video content for schools" at bounding box center [1335, 347] width 286 height 32
click at [1527, 121] on icon at bounding box center [1524, 127] width 13 height 13
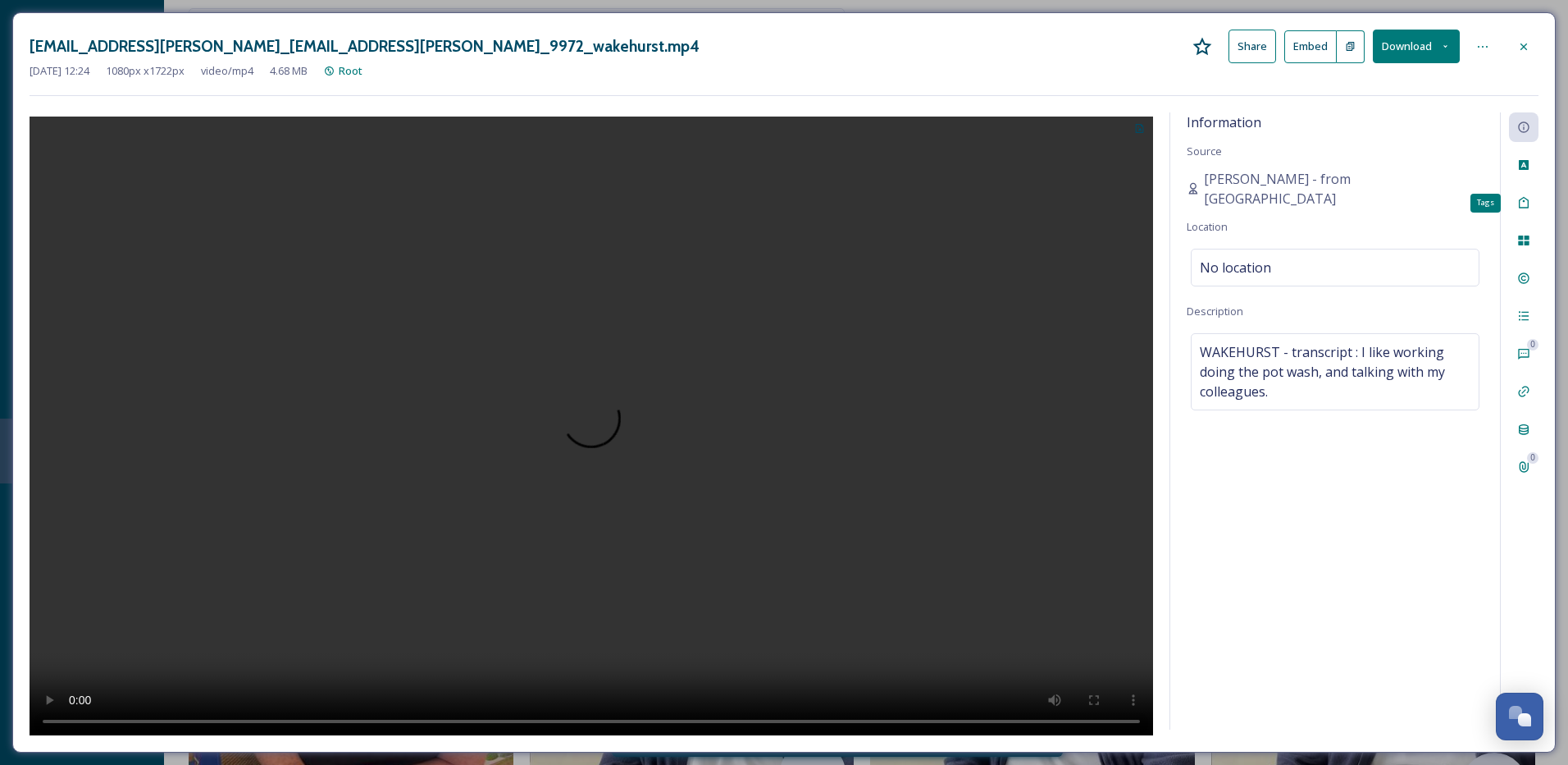
click at [1528, 200] on icon at bounding box center [1524, 203] width 10 height 12
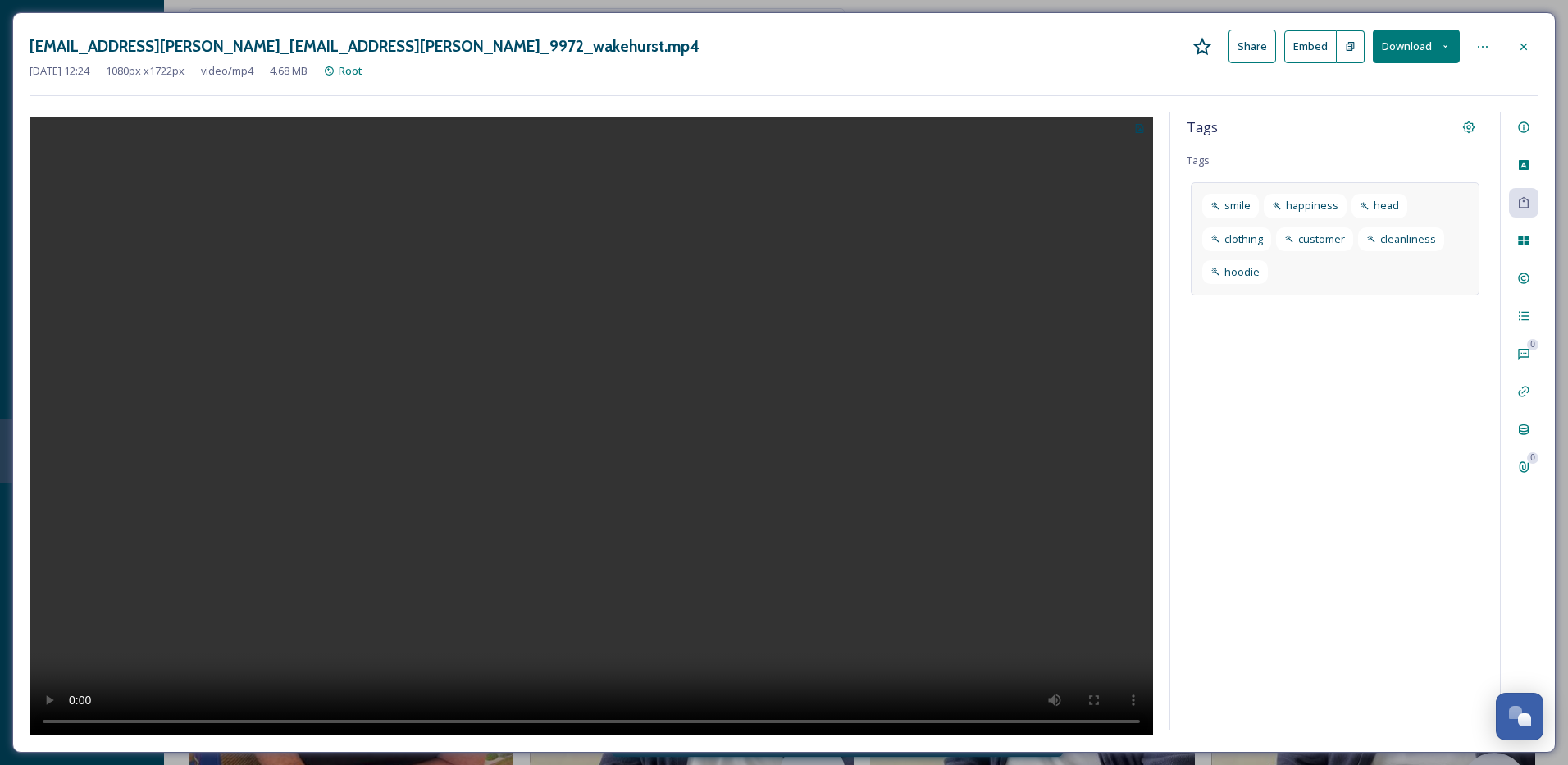
click at [1323, 270] on div "smile happiness head clothing customer cleanliness hoodie" at bounding box center [1335, 239] width 289 height 114
type input "video conten"
click at [1299, 319] on span "Video content for schools" at bounding box center [1264, 316] width 127 height 15
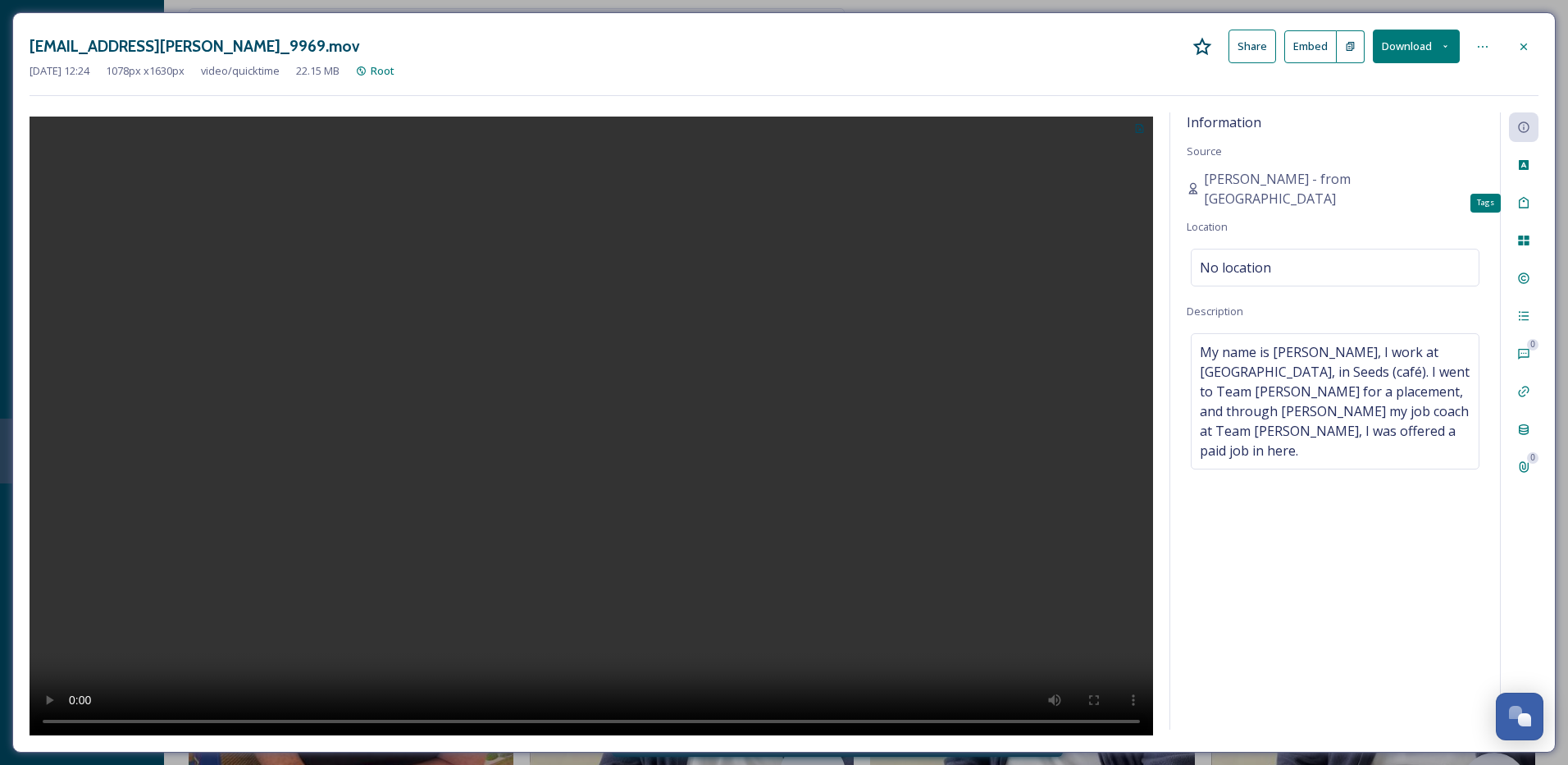
click at [1523, 195] on div "Tags" at bounding box center [1524, 202] width 30 height 30
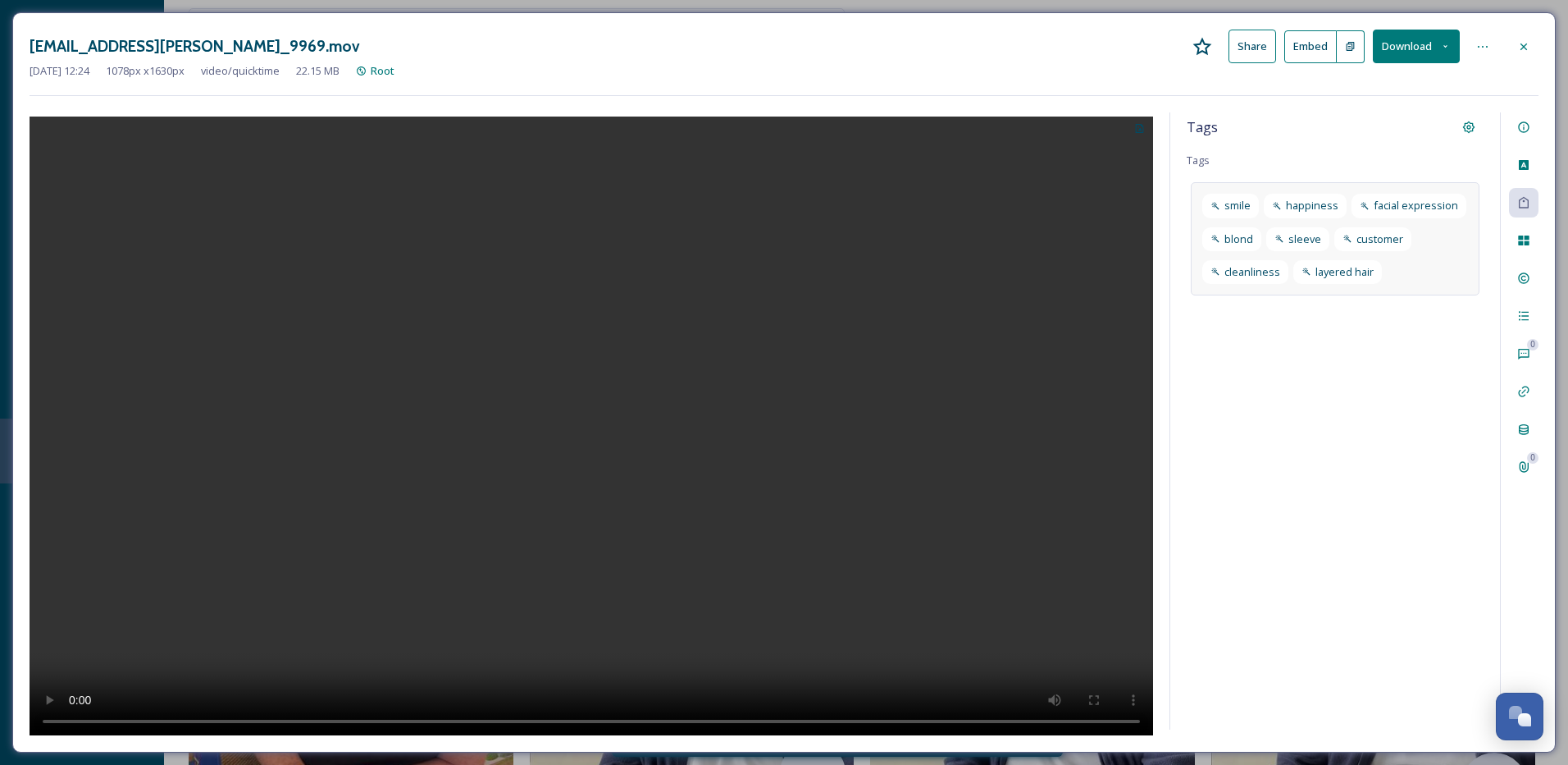
click at [1415, 282] on div "smile happiness facial expression blond sleeve customer cleanliness layered hair" at bounding box center [1335, 239] width 289 height 114
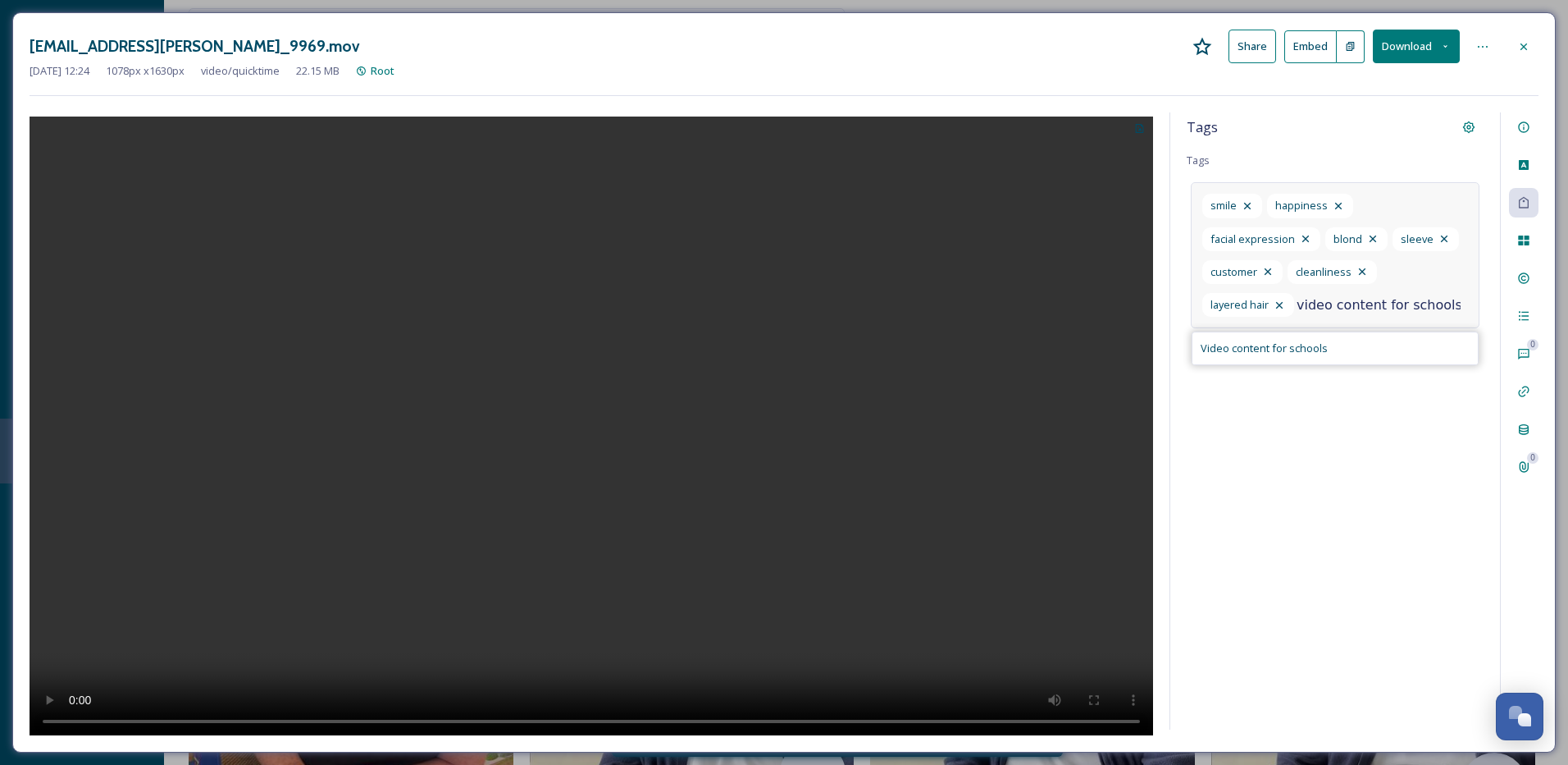
type input "video content for schools"
click at [1368, 352] on div "Video content for schools" at bounding box center [1335, 347] width 286 height 32
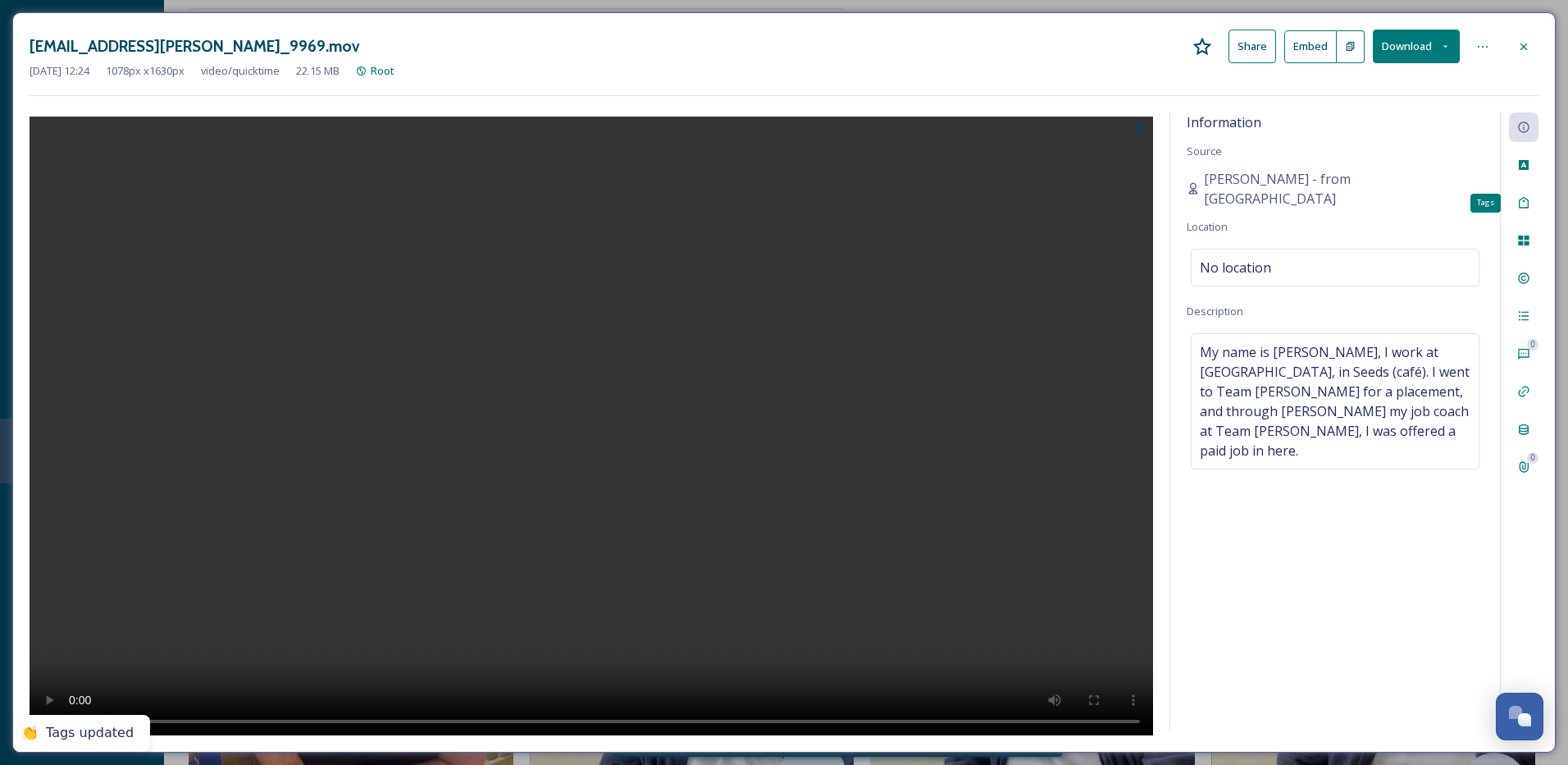
click at [1527, 207] on icon at bounding box center [1524, 203] width 13 height 13
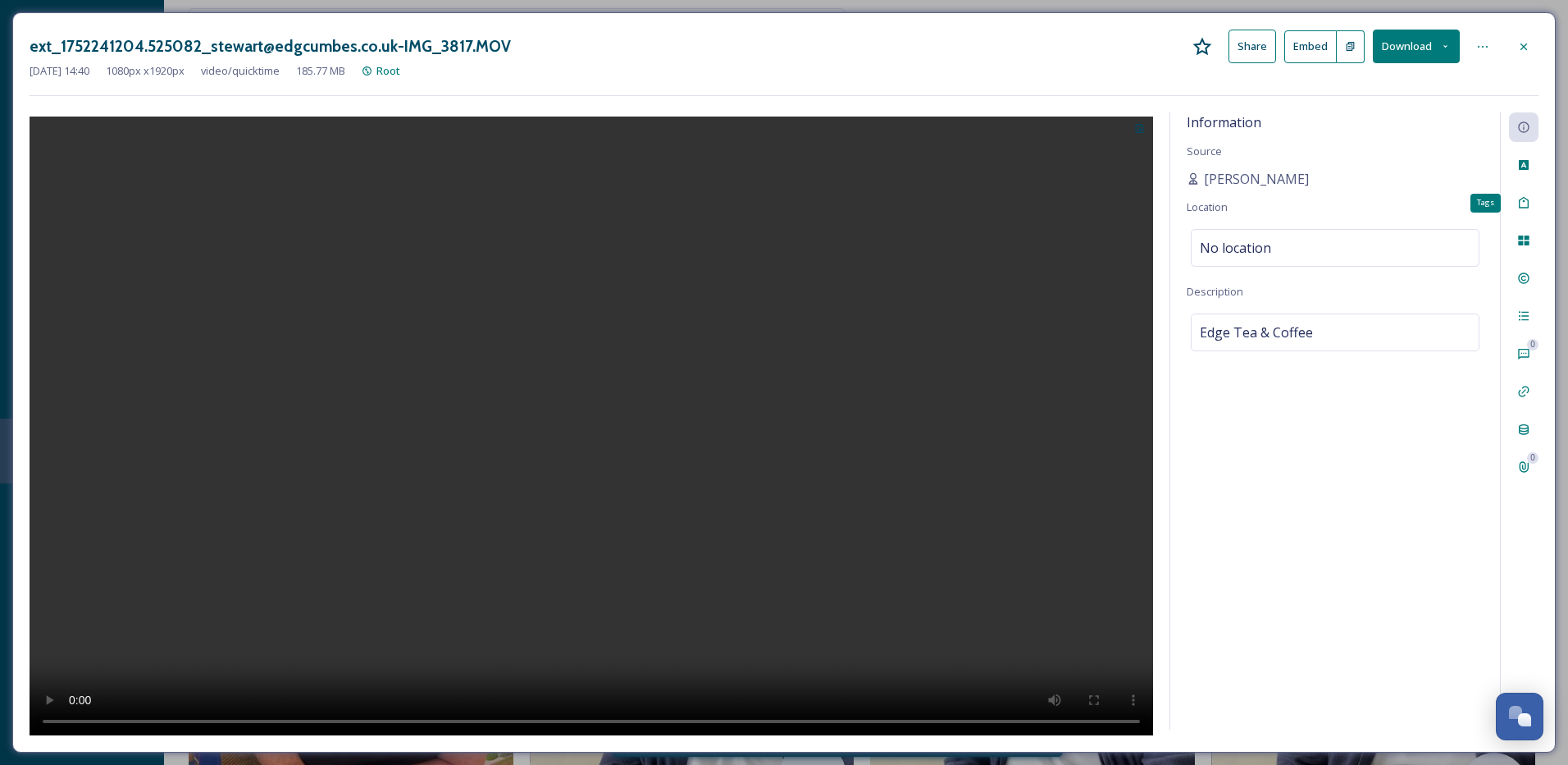
click at [1523, 204] on icon at bounding box center [1524, 203] width 13 height 13
click at [1372, 214] on div "careers hub" at bounding box center [1335, 205] width 289 height 47
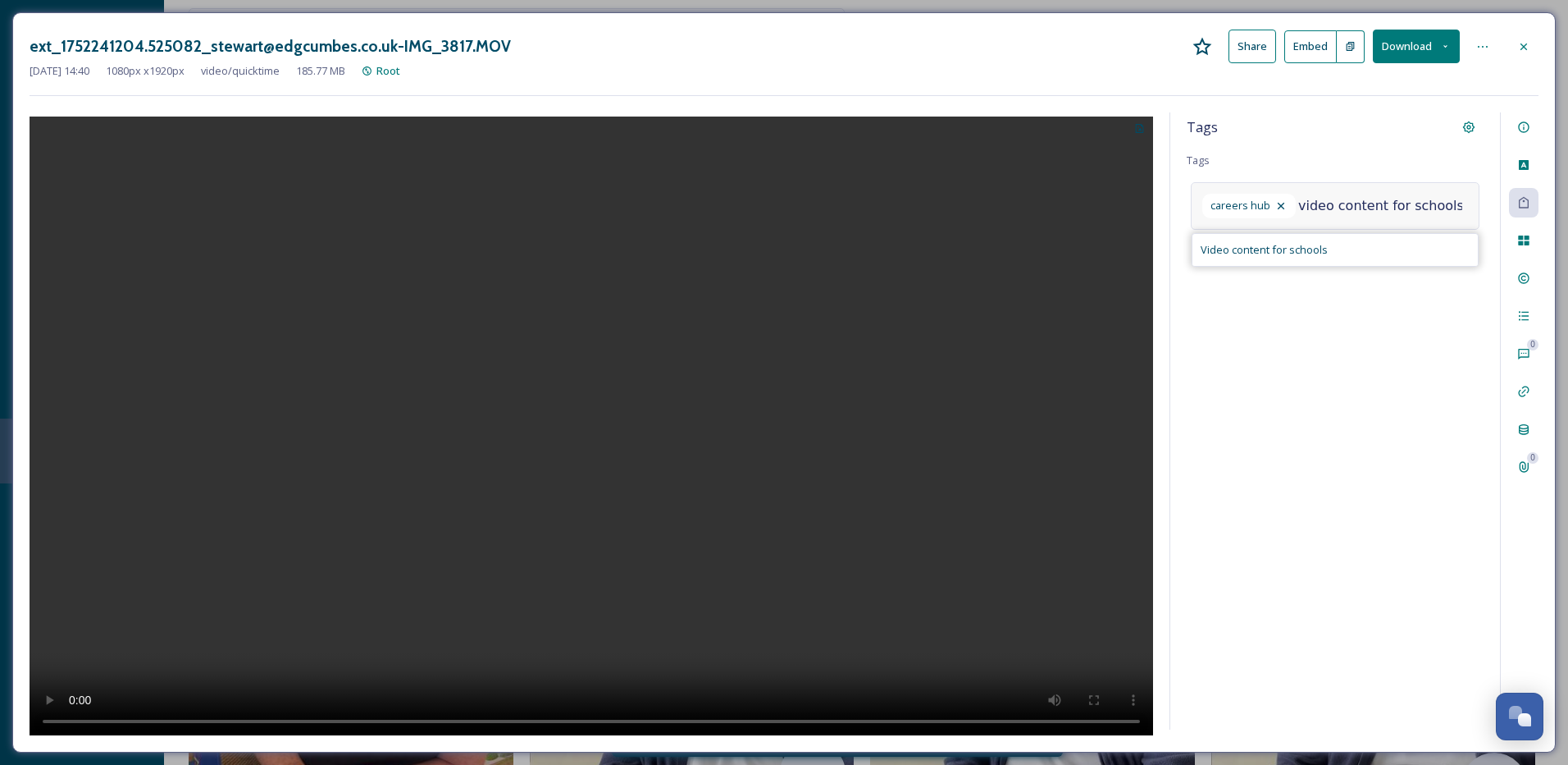
type input "video content for schools"
click at [1355, 250] on div "Video content for schools" at bounding box center [1335, 249] width 286 height 32
click at [1527, 41] on icon at bounding box center [1524, 47] width 13 height 13
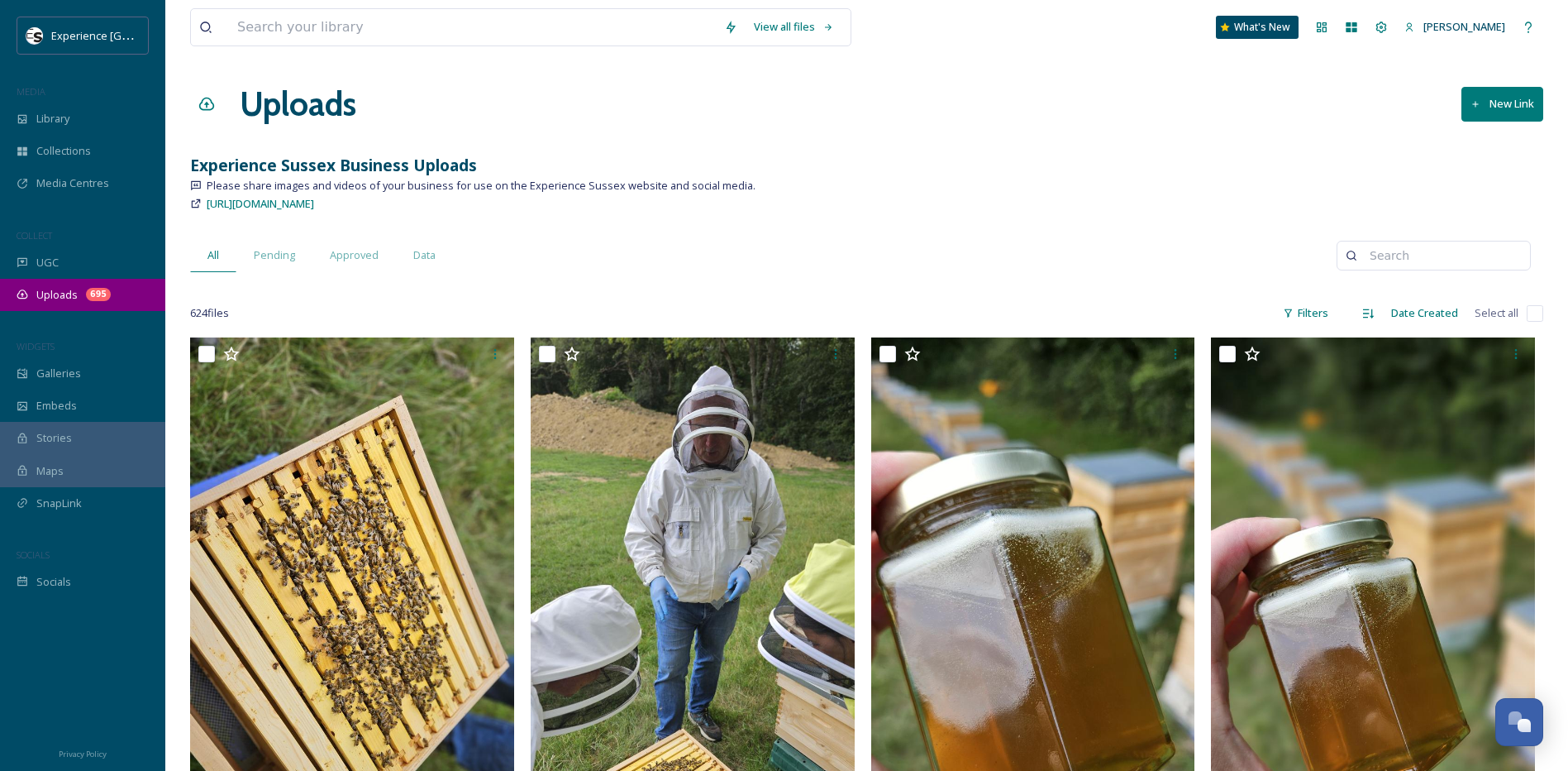
click at [83, 300] on div "Uploads 695" at bounding box center [82, 294] width 166 height 32
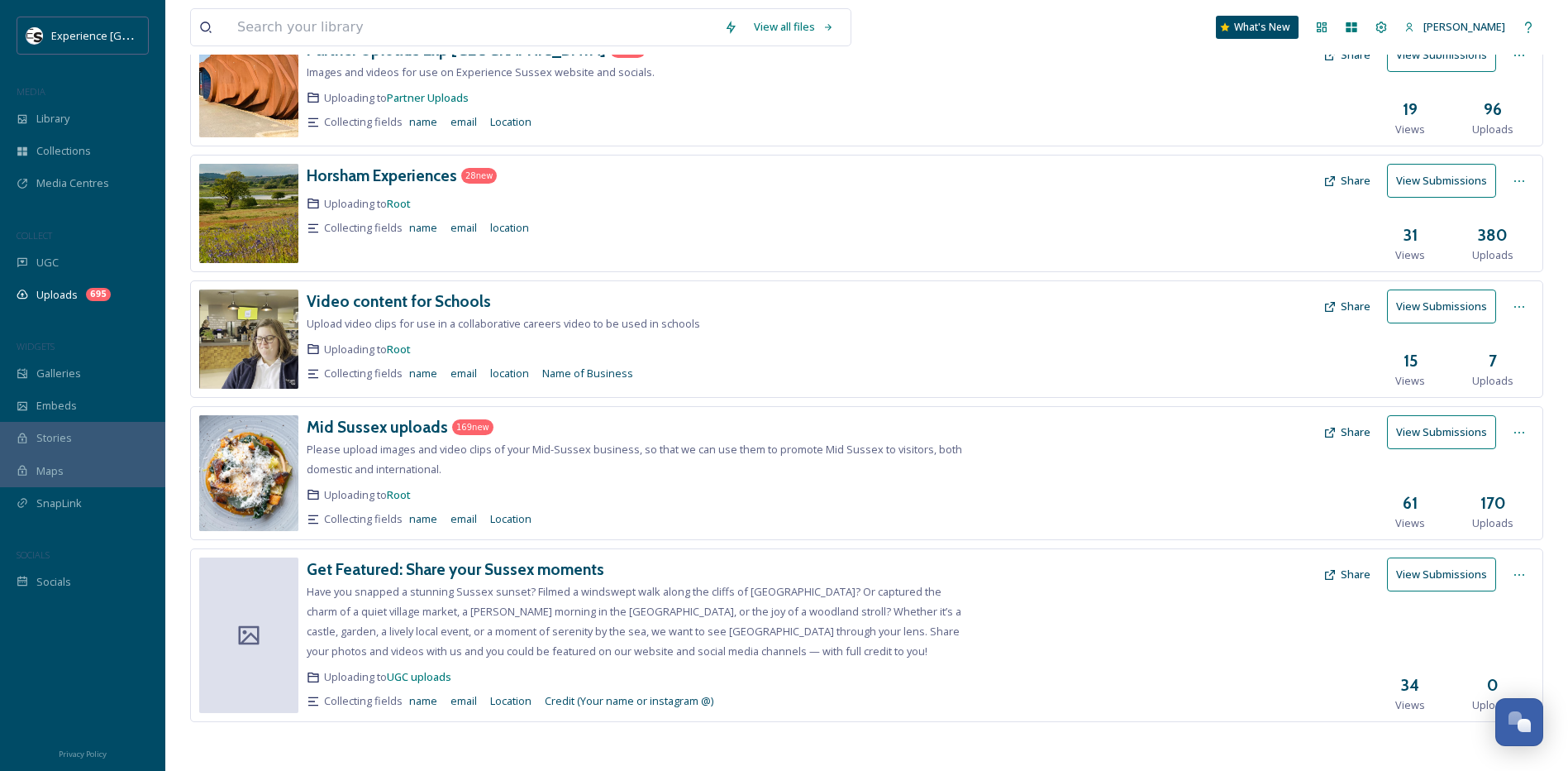
scroll to position [377, 0]
click at [373, 425] on h3 "Mid Sussex uploads" at bounding box center [377, 426] width 142 height 19
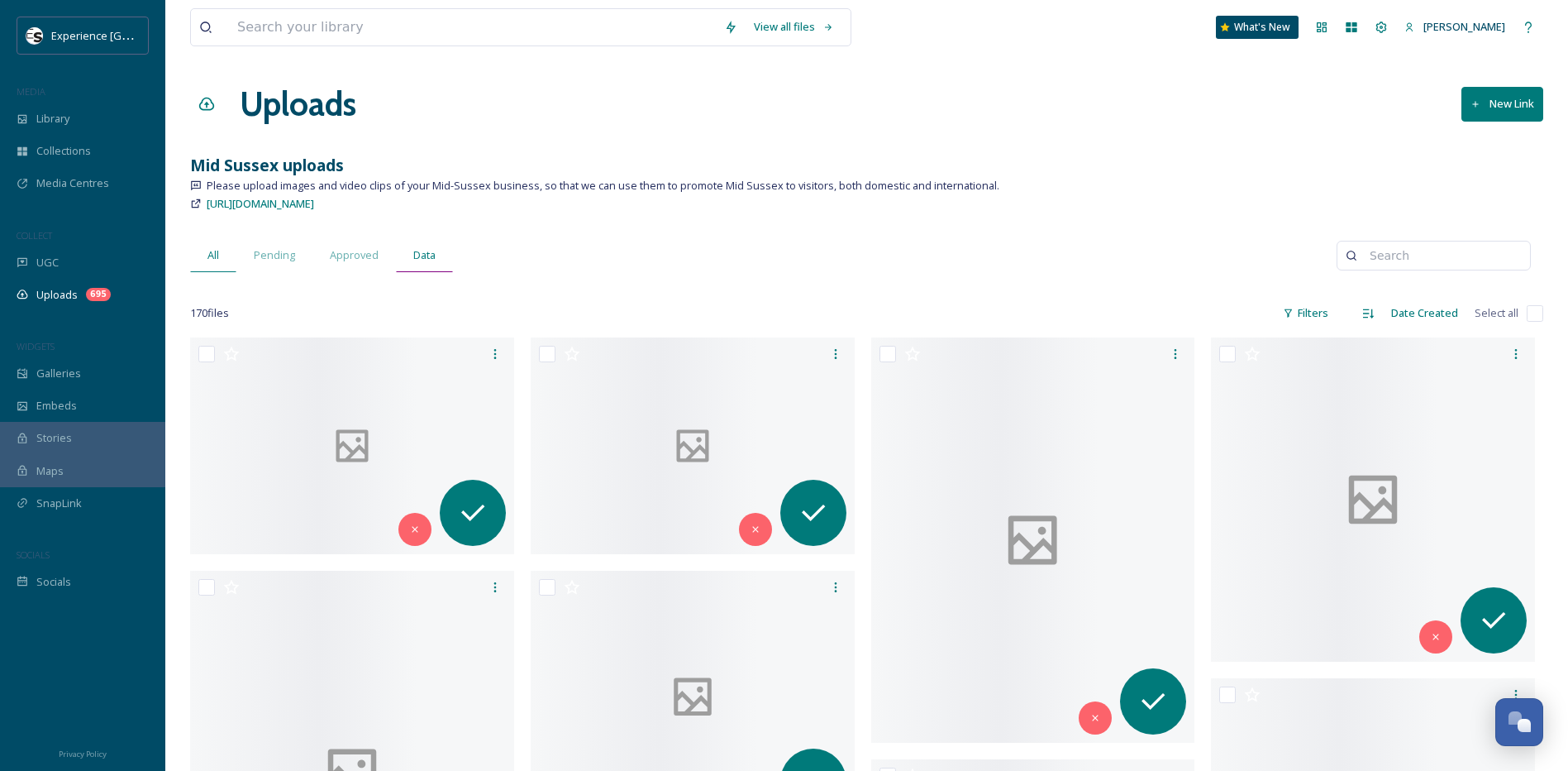
click at [418, 255] on span "Data" at bounding box center [424, 255] width 22 height 16
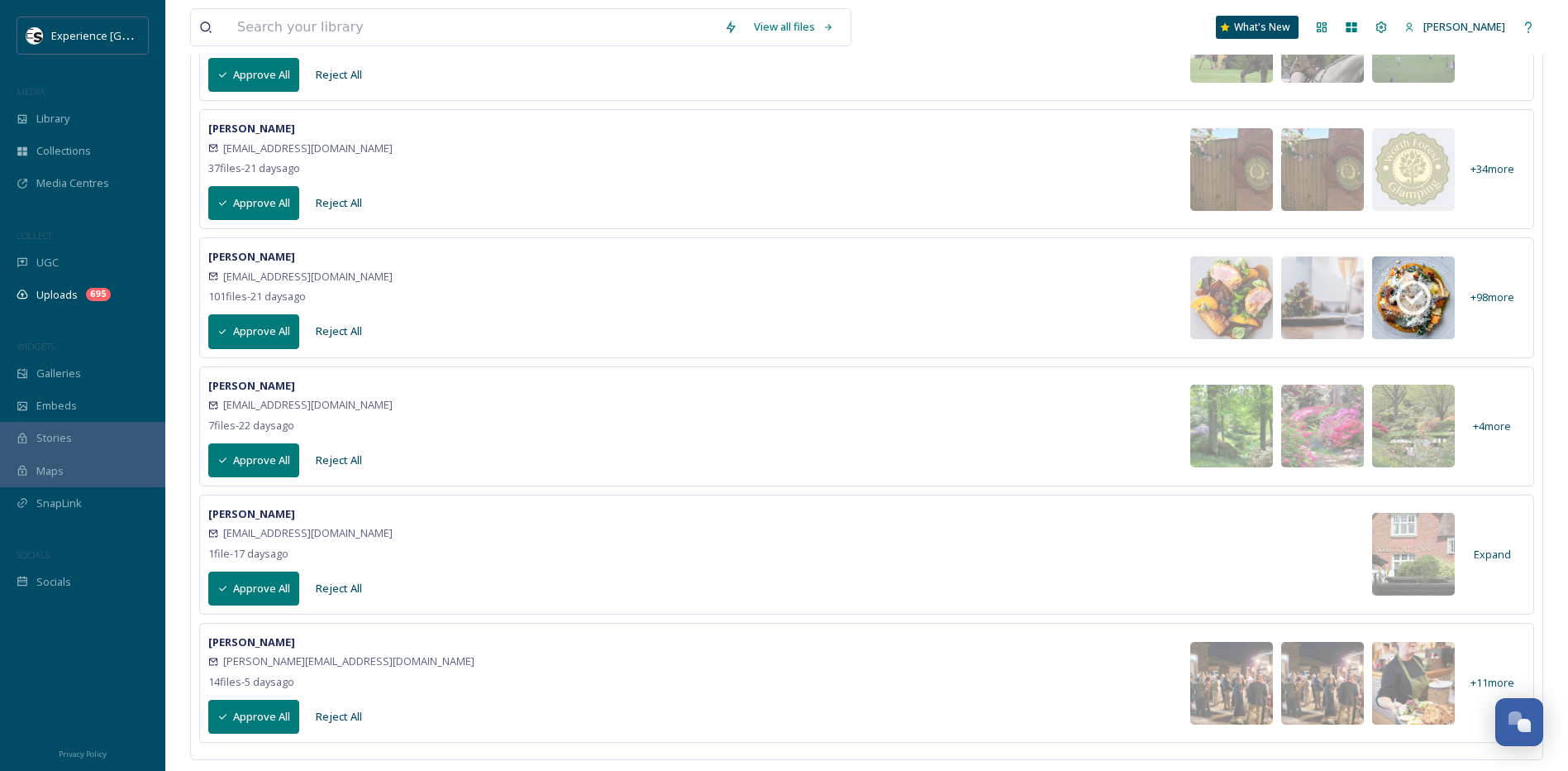
scroll to position [372, 0]
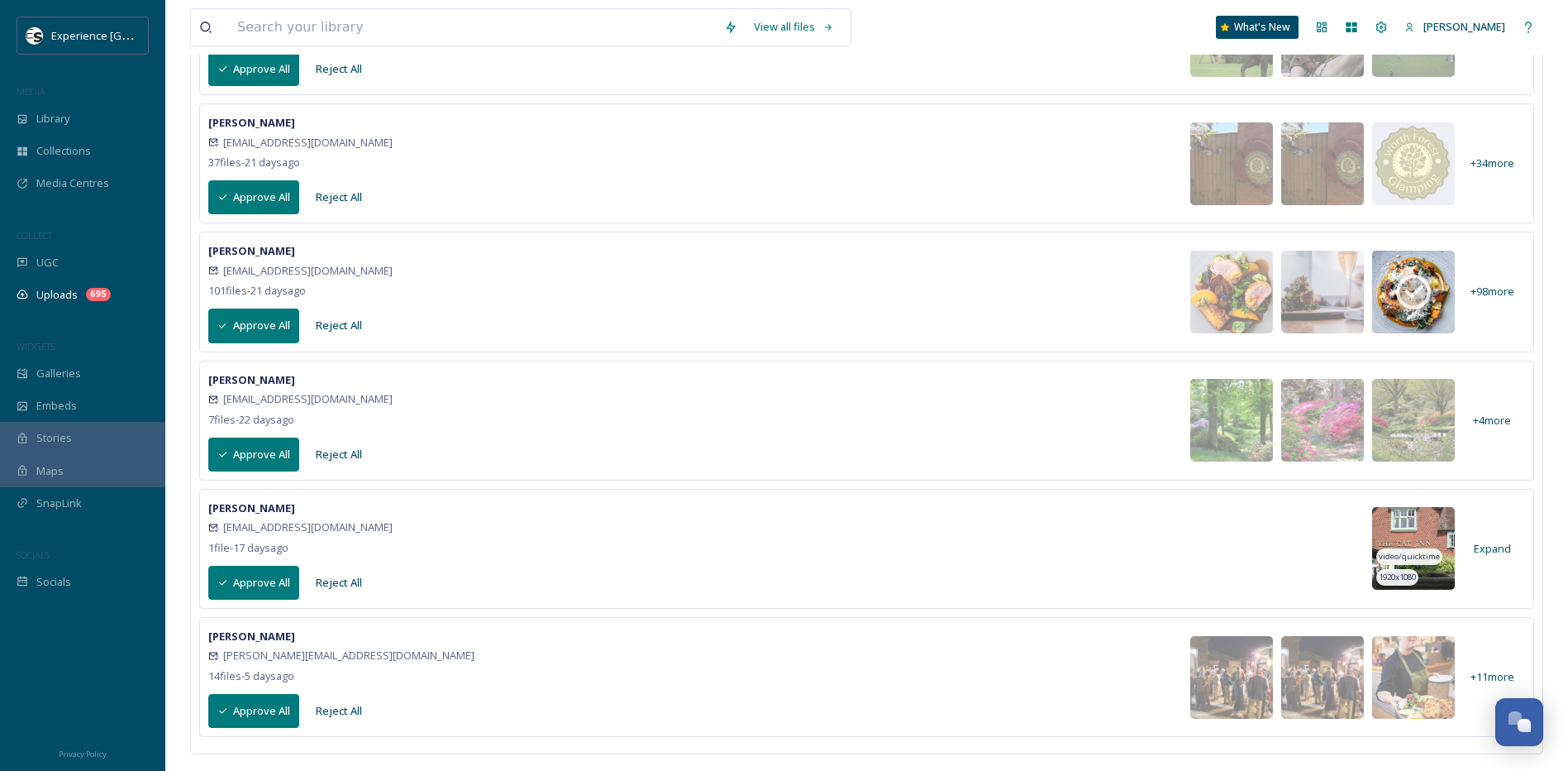
click at [1403, 541] on img at bounding box center [1413, 548] width 82 height 82
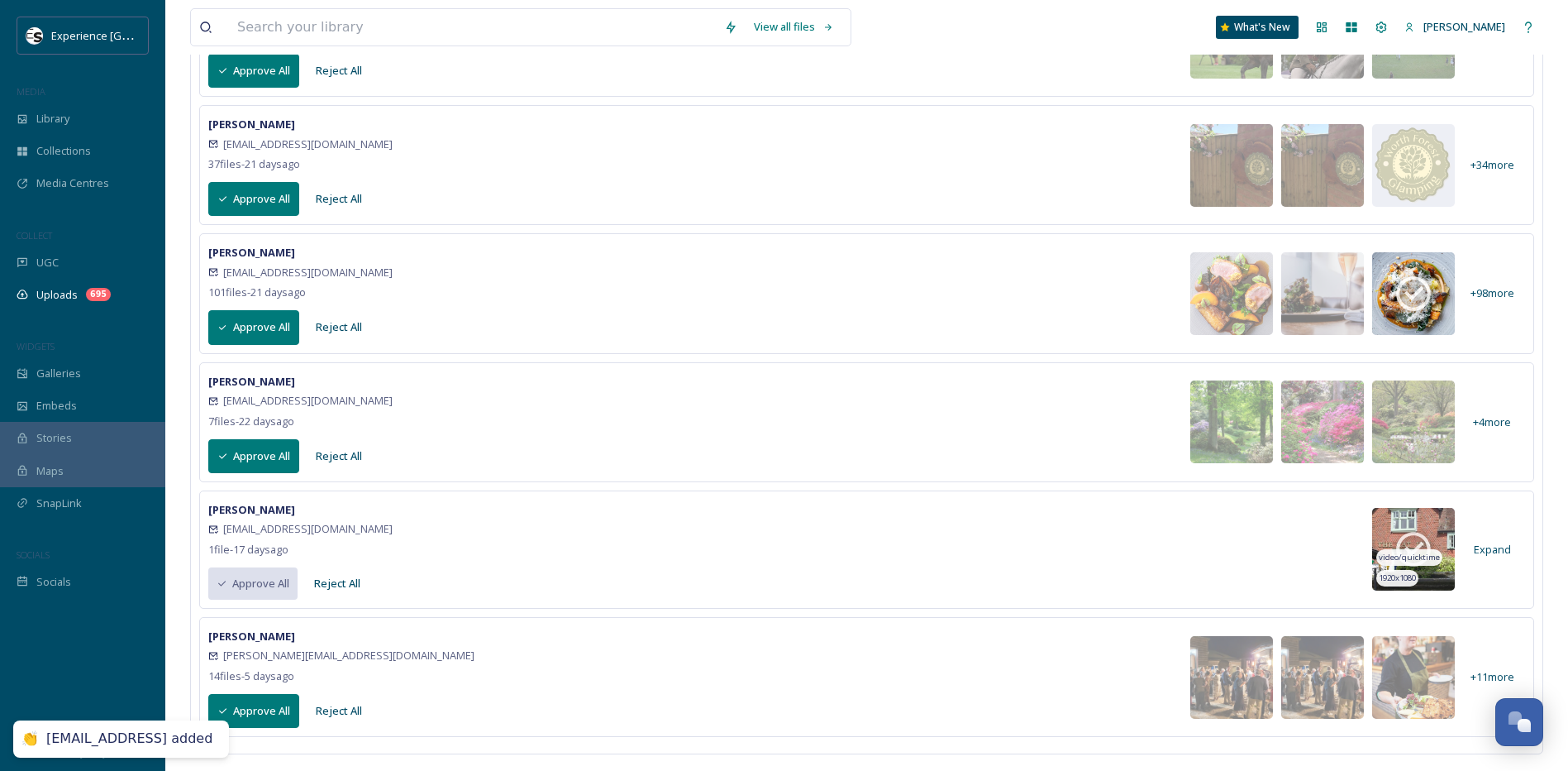
scroll to position [370, 0]
click at [1417, 542] on icon at bounding box center [1414, 549] width 42 height 42
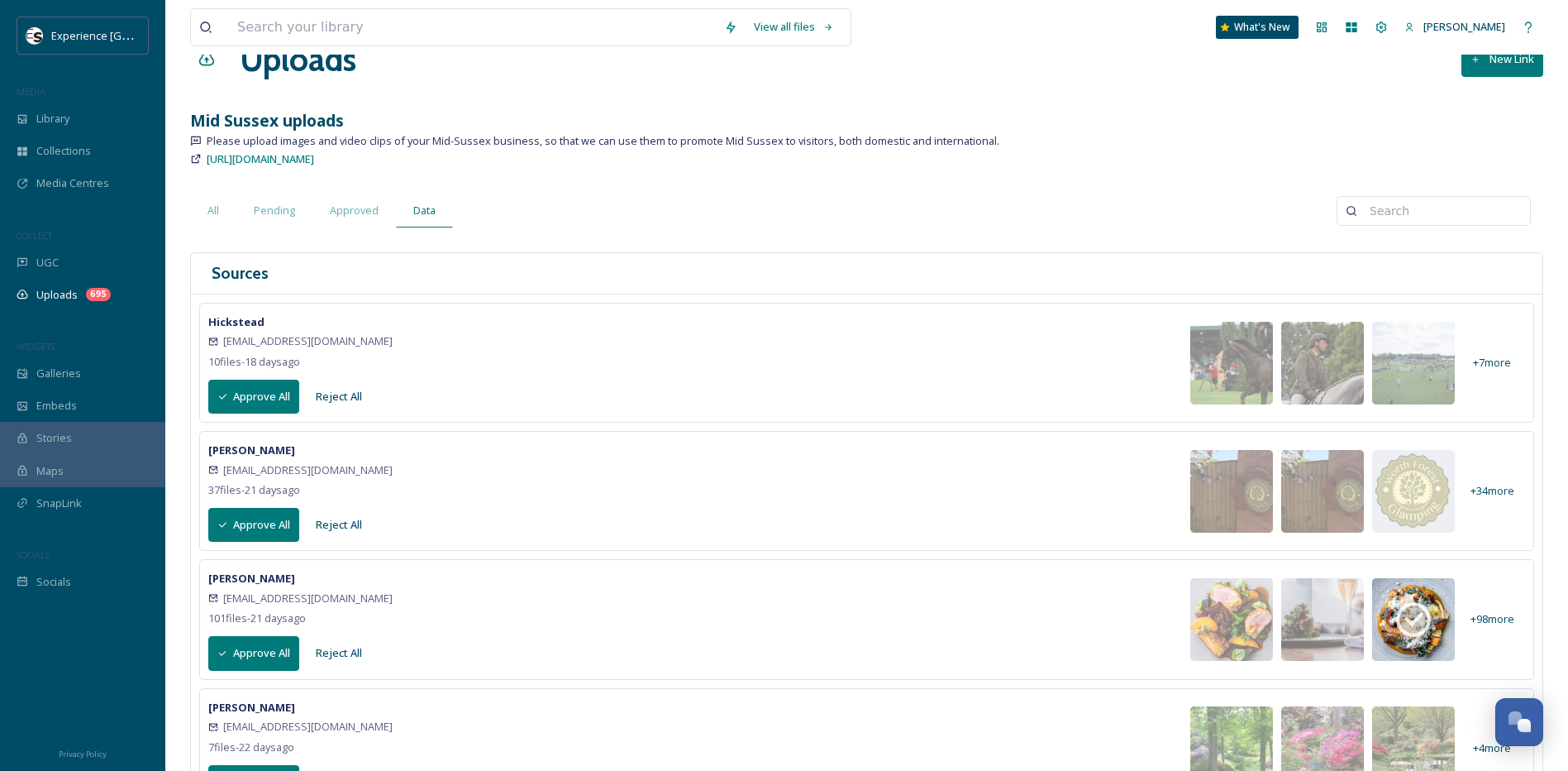
scroll to position [42, 0]
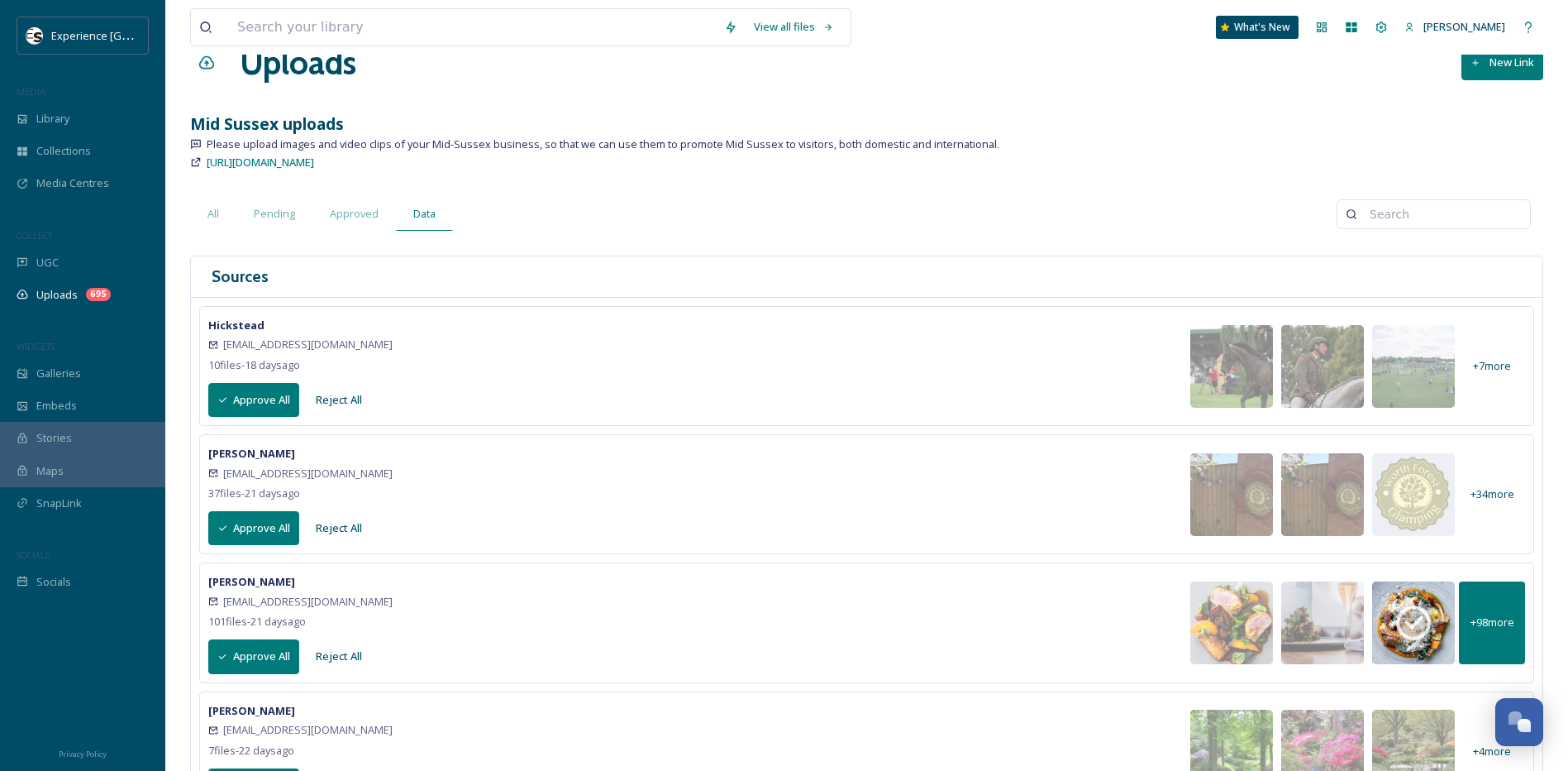
click at [1464, 626] on div "+ 98 more" at bounding box center [1492, 622] width 66 height 82
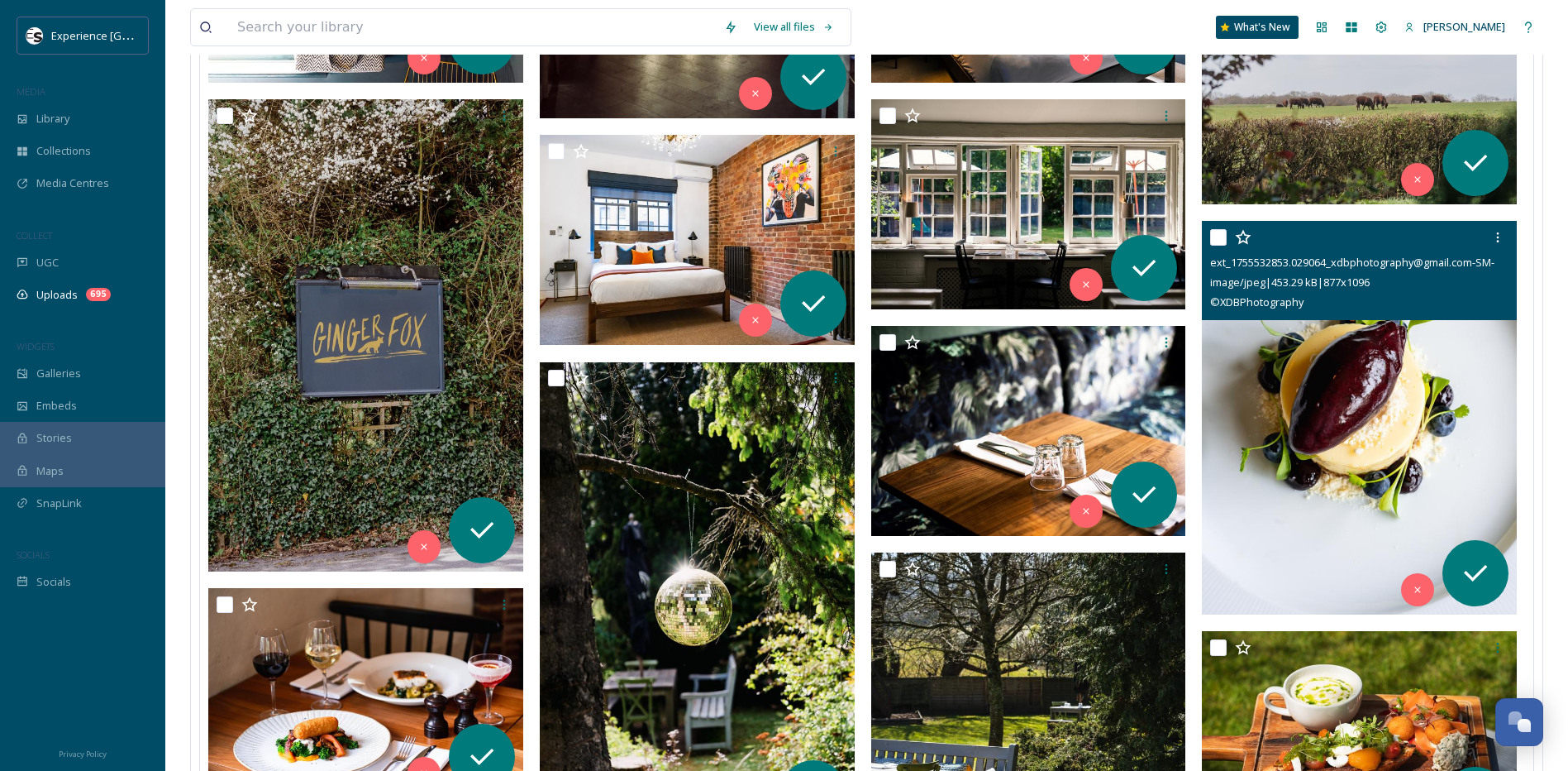
scroll to position [4837, 0]
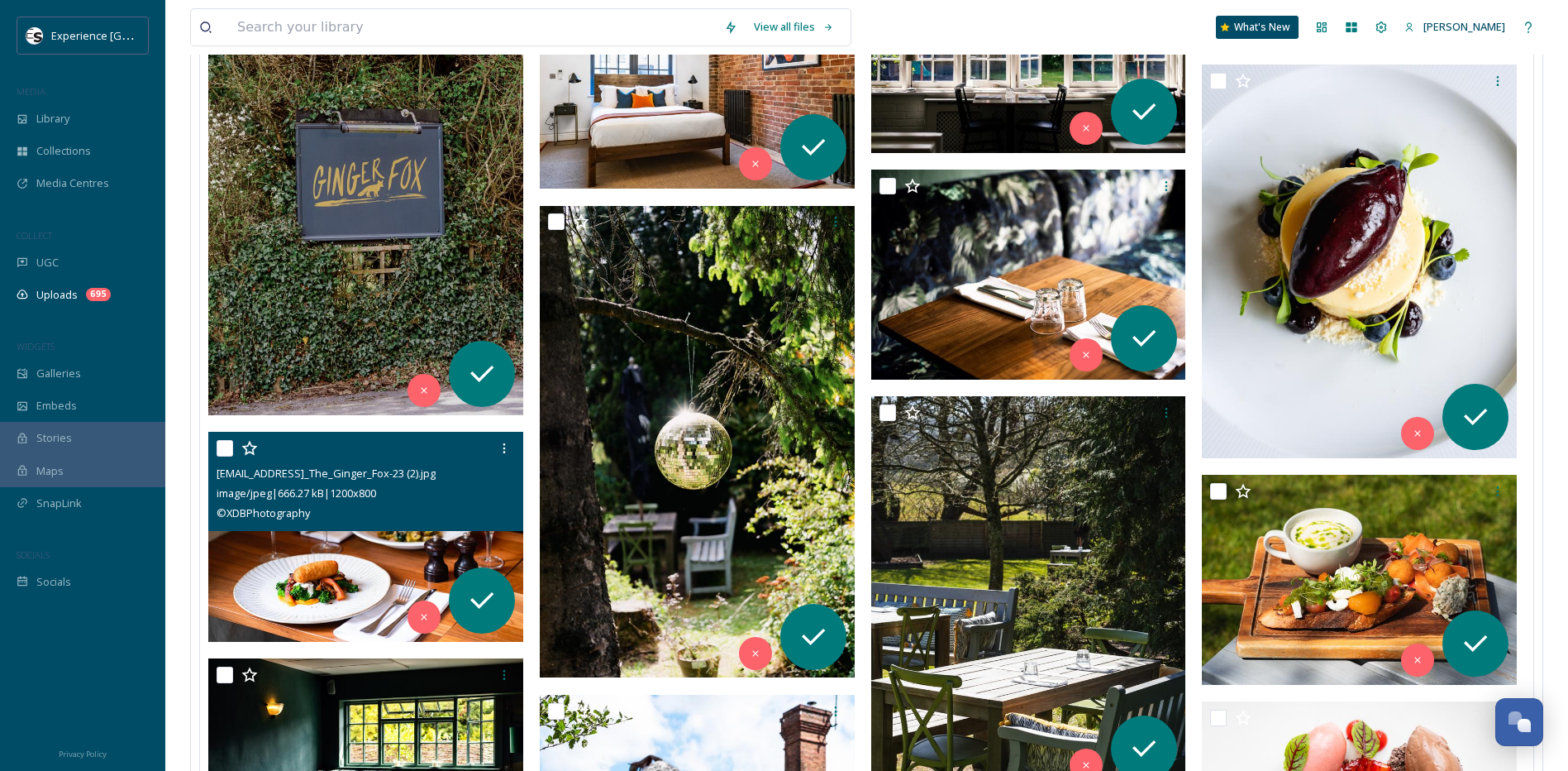
click at [323, 581] on img at bounding box center [366, 536] width 315 height 210
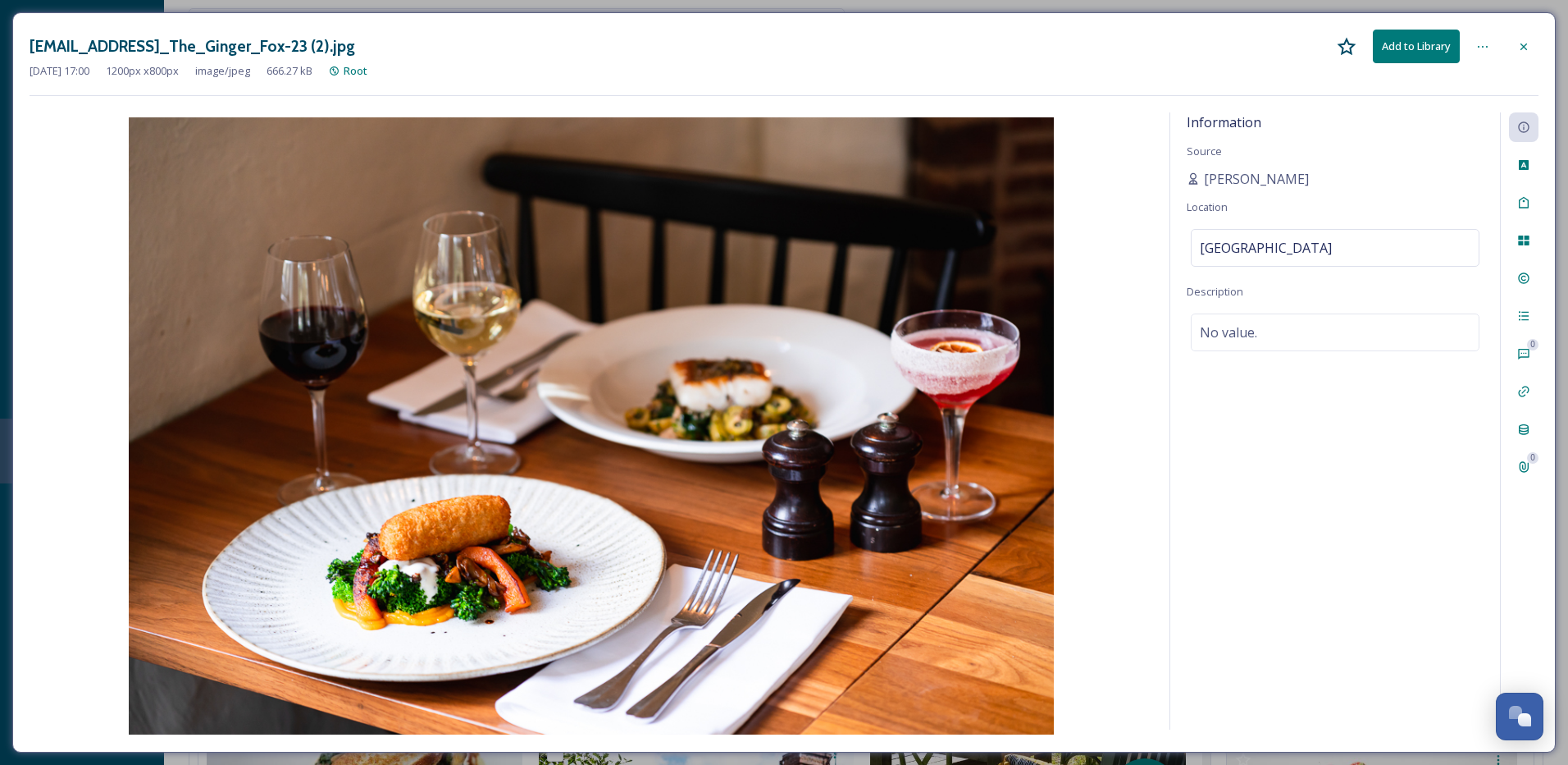
click at [1484, 48] on icon at bounding box center [1483, 47] width 13 height 13
click at [997, 47] on div "[EMAIL_ADDRESS]_The_Ginger_Fox-23 (2).jpg Add to Library" at bounding box center [784, 46] width 1509 height 34
click at [1482, 46] on icon at bounding box center [1483, 47] width 13 height 13
click at [1529, 48] on icon at bounding box center [1524, 47] width 13 height 13
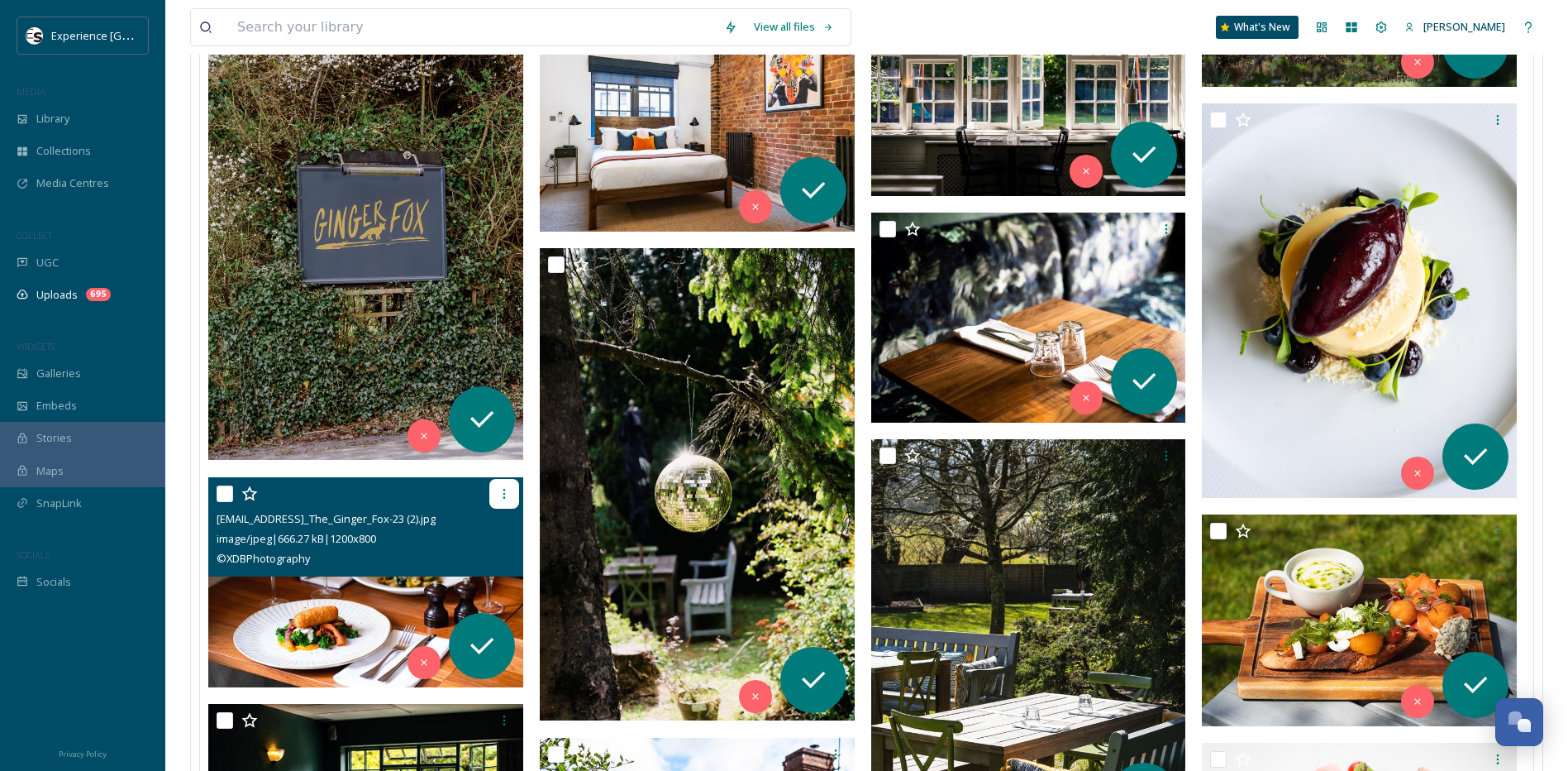
click at [498, 488] on icon at bounding box center [504, 494] width 14 height 14
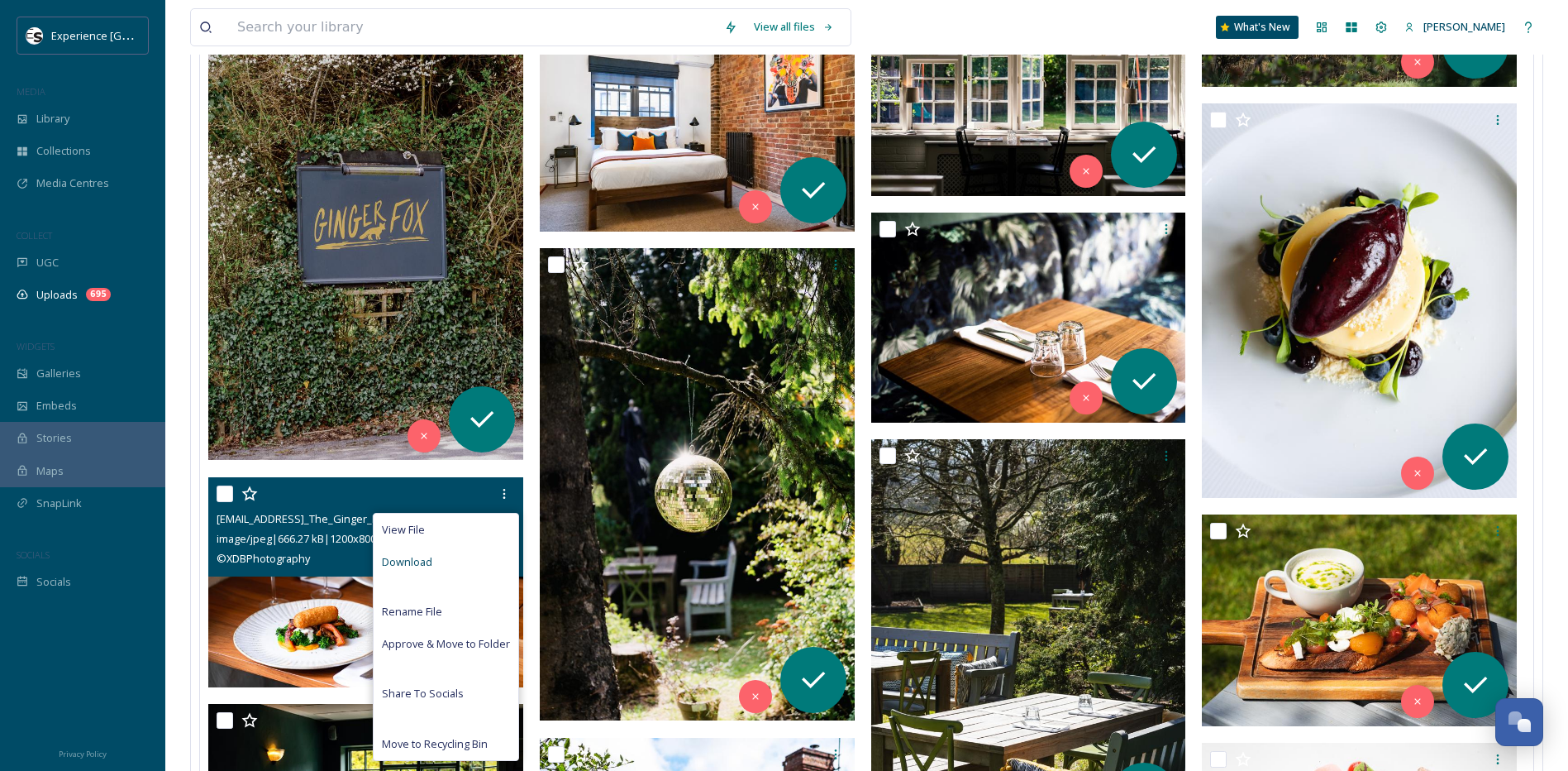
click at [461, 560] on div "Download" at bounding box center [445, 562] width 144 height 32
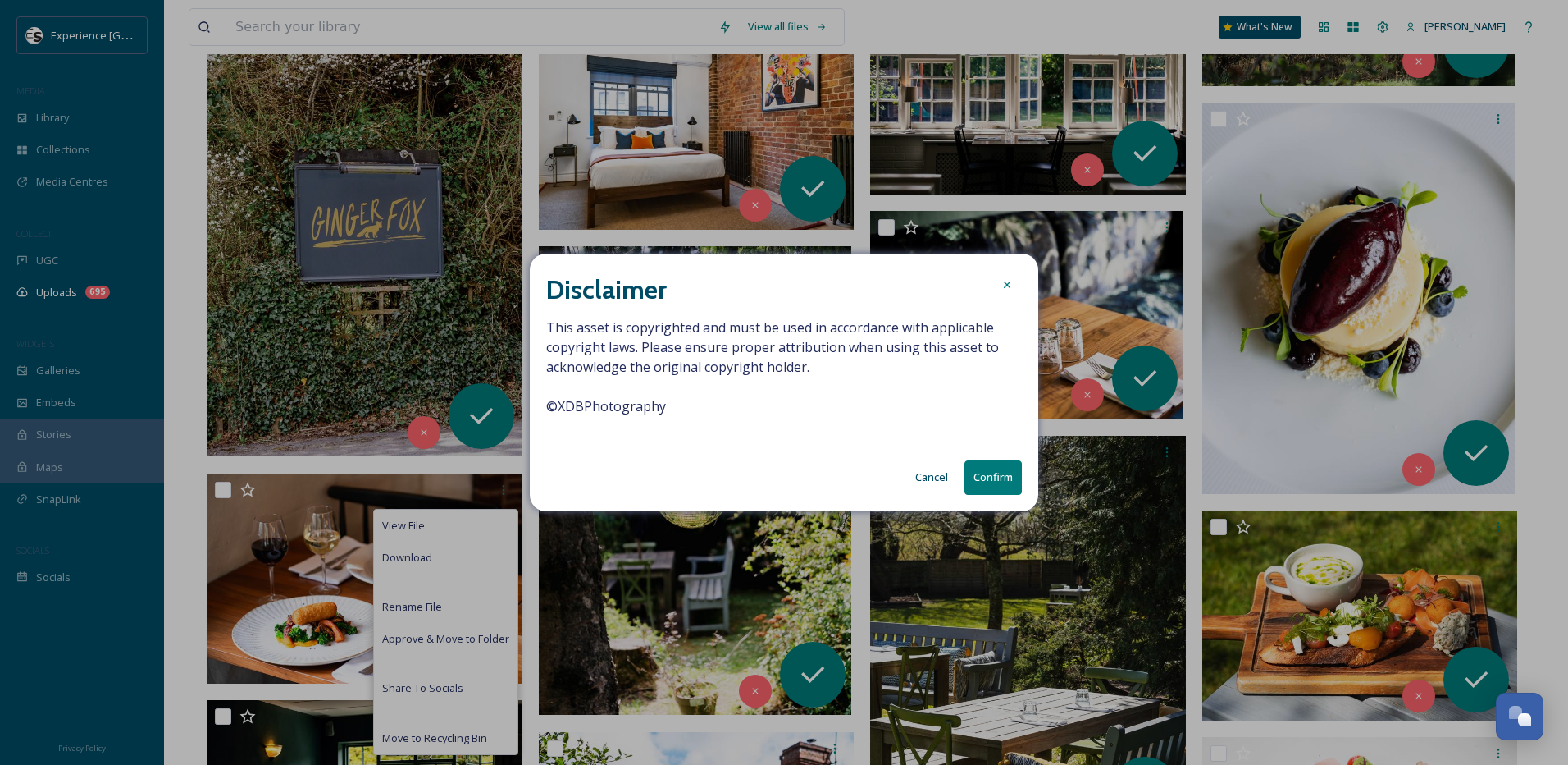
click at [994, 480] on button "Confirm" at bounding box center [994, 476] width 58 height 34
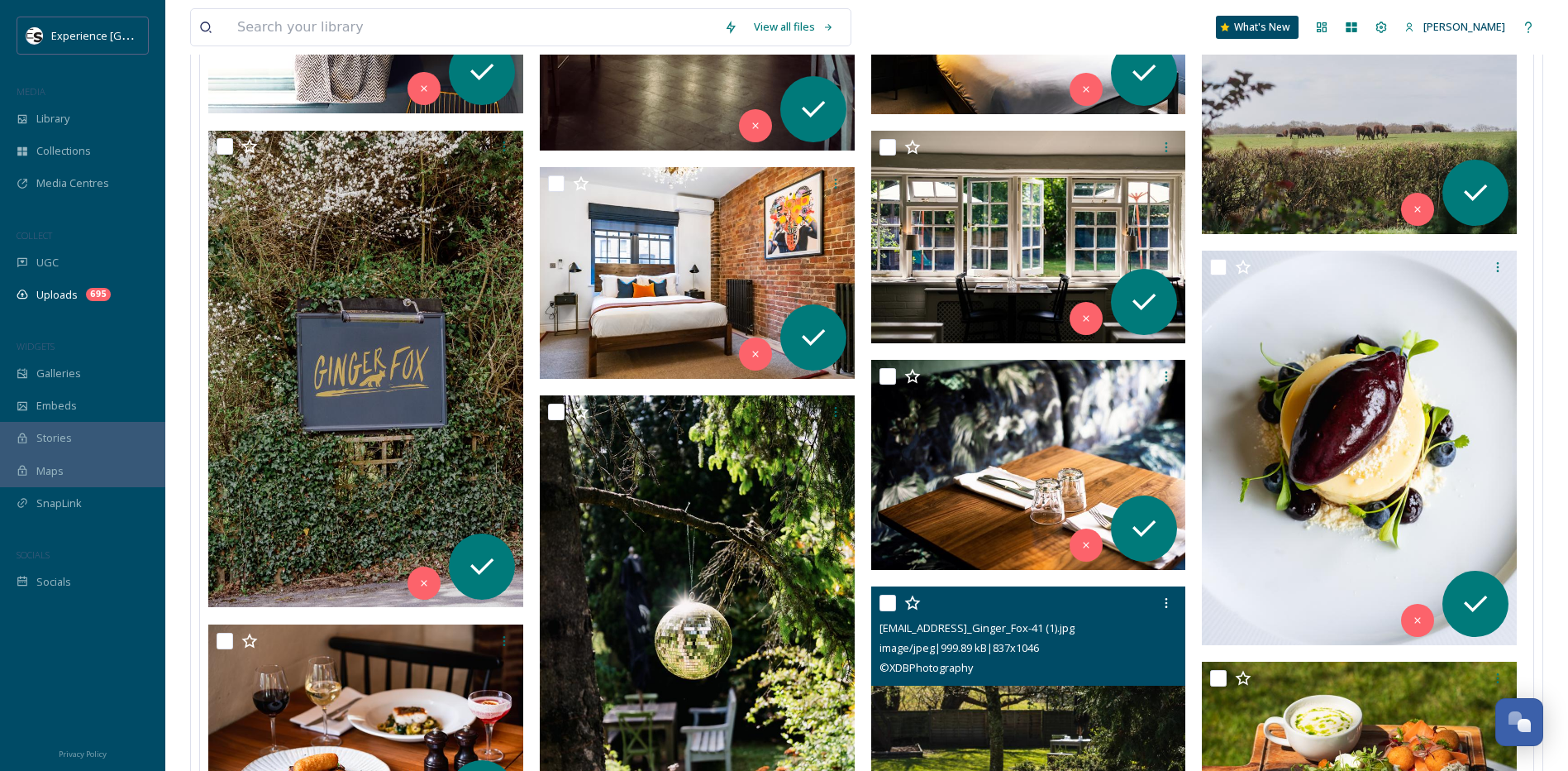
scroll to position [4672, 0]
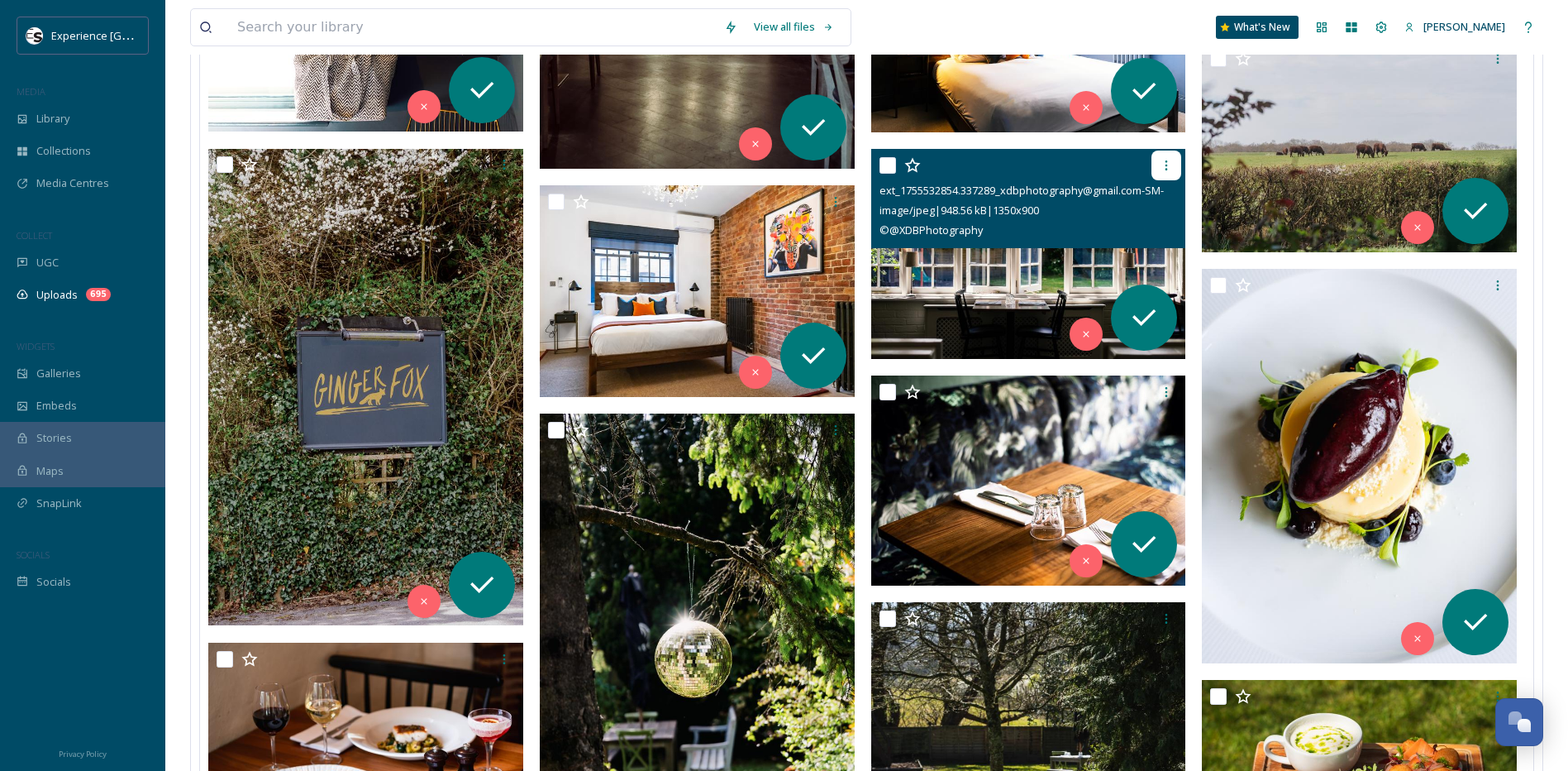
click at [1162, 165] on icon at bounding box center [1167, 166] width 14 height 14
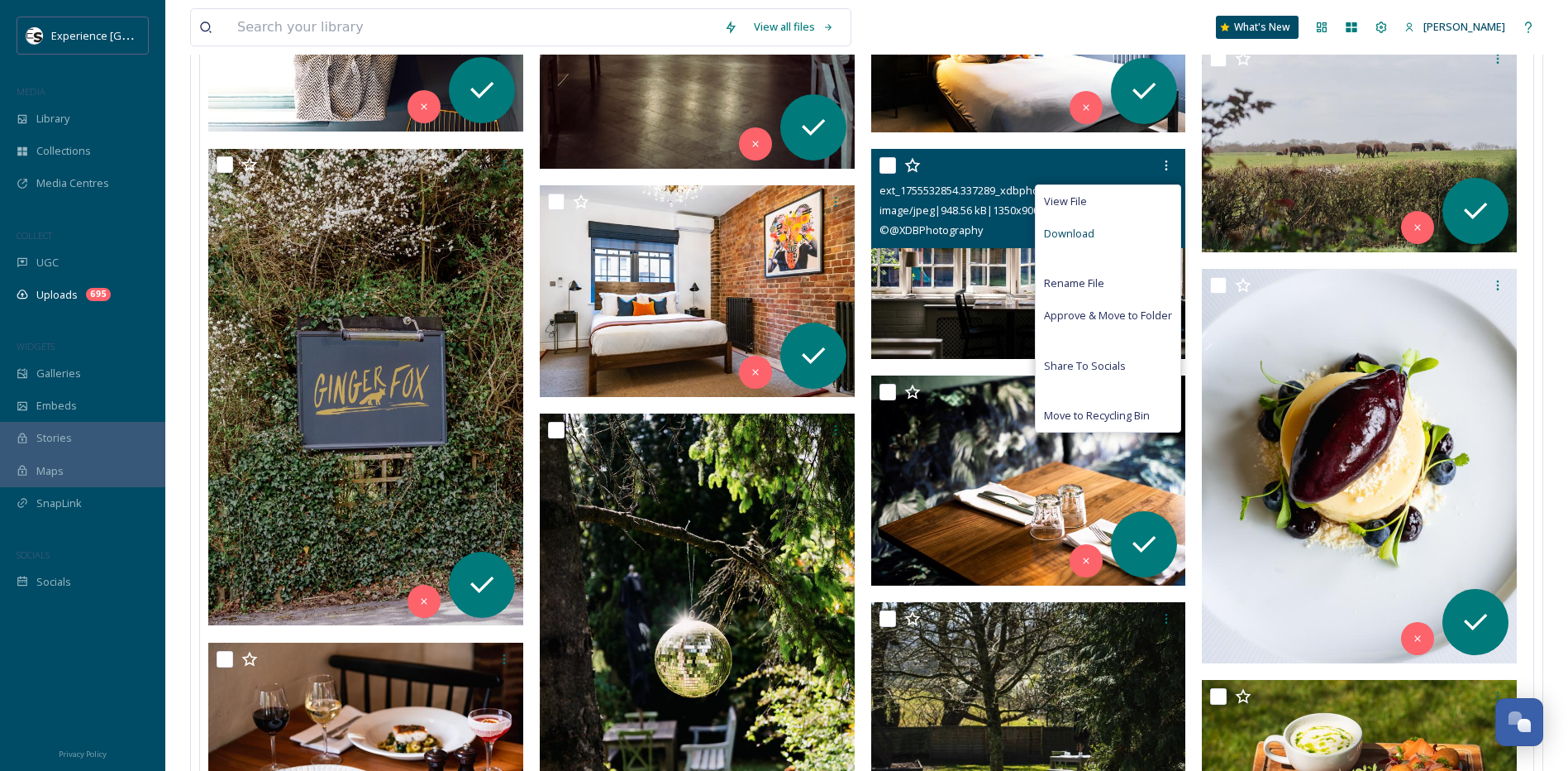
click at [1093, 234] on span "Download" at bounding box center [1070, 234] width 50 height 16
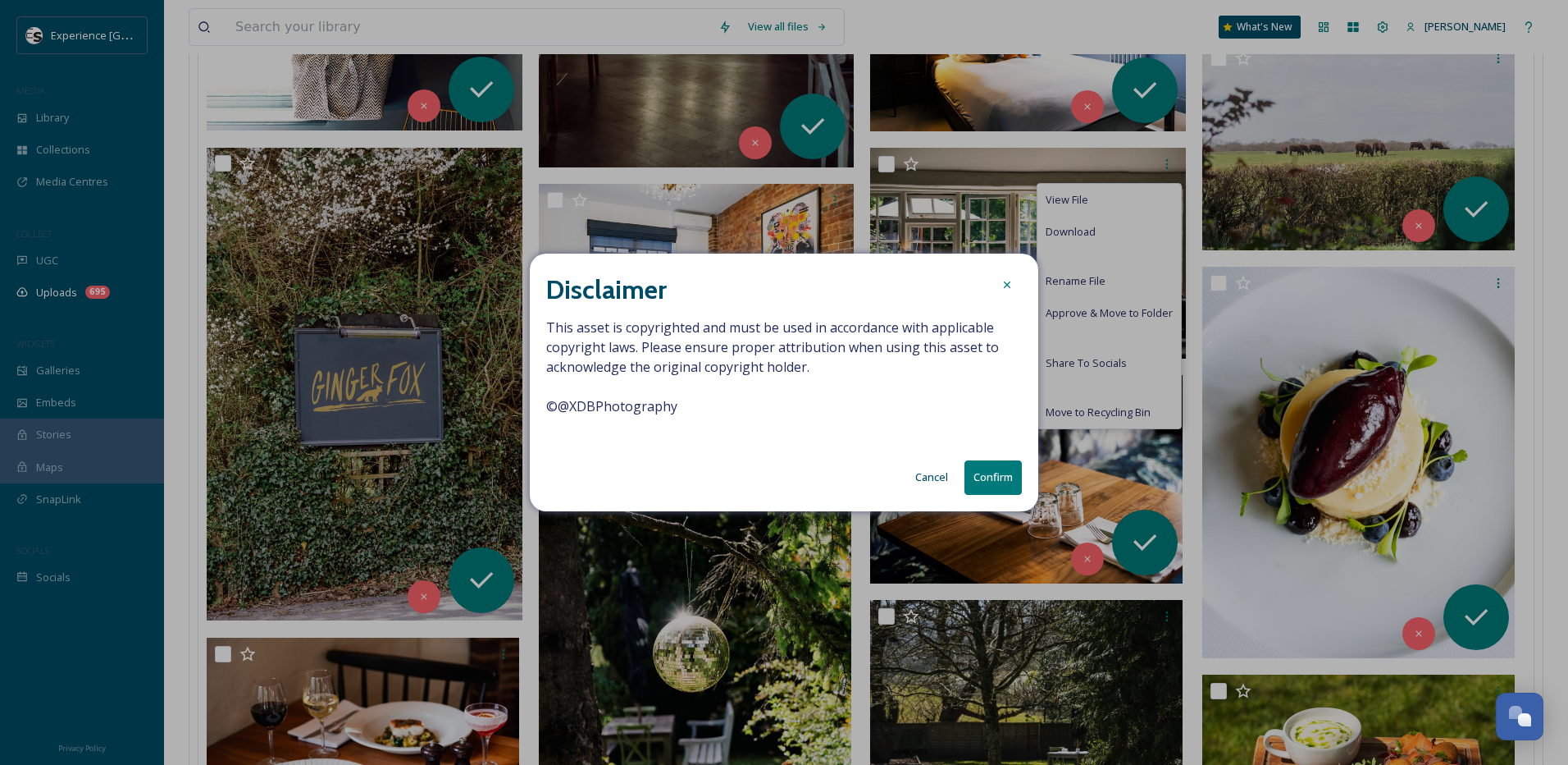
click at [985, 492] on button "Confirm" at bounding box center [994, 476] width 58 height 34
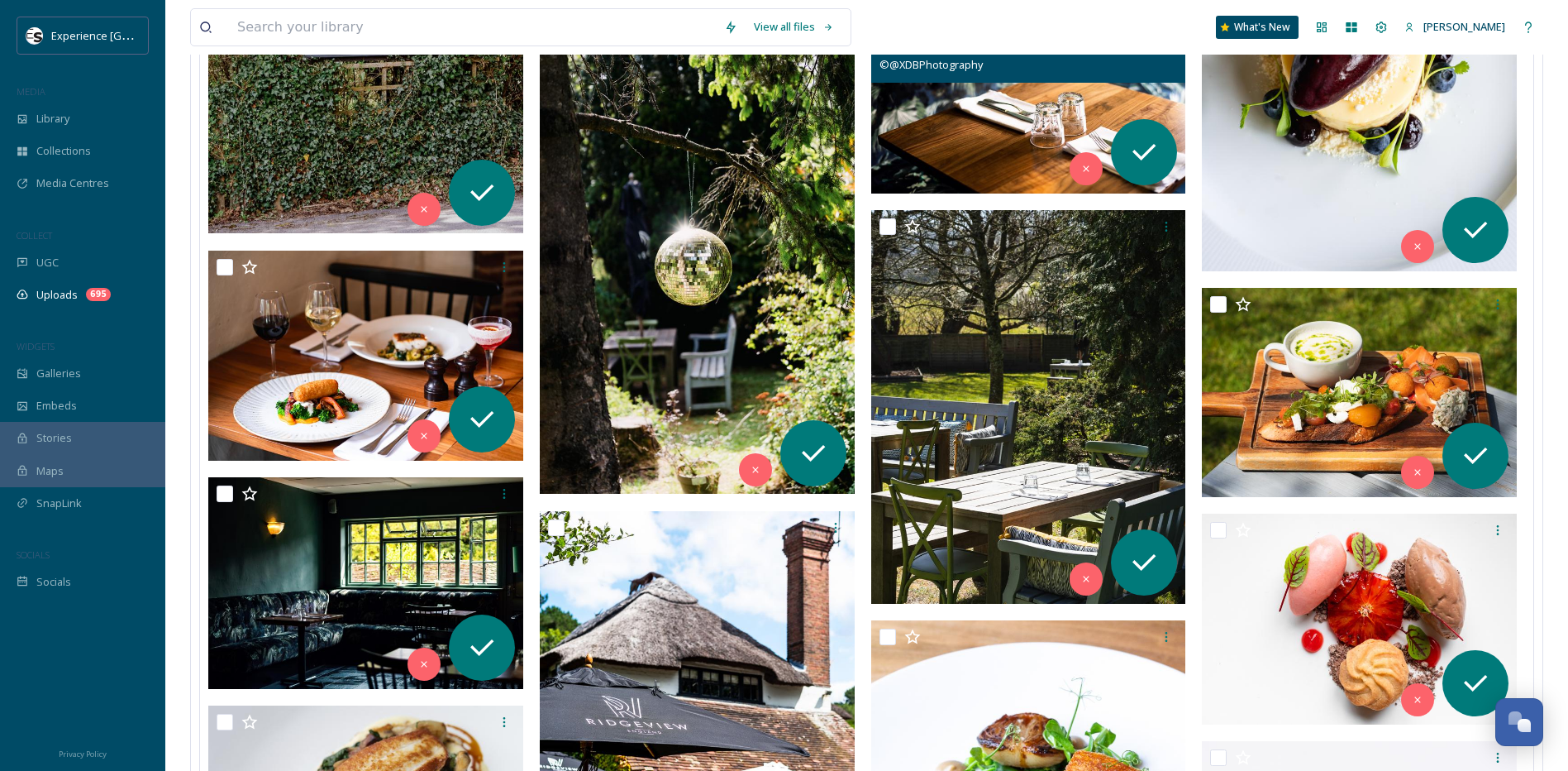
scroll to position [5086, 0]
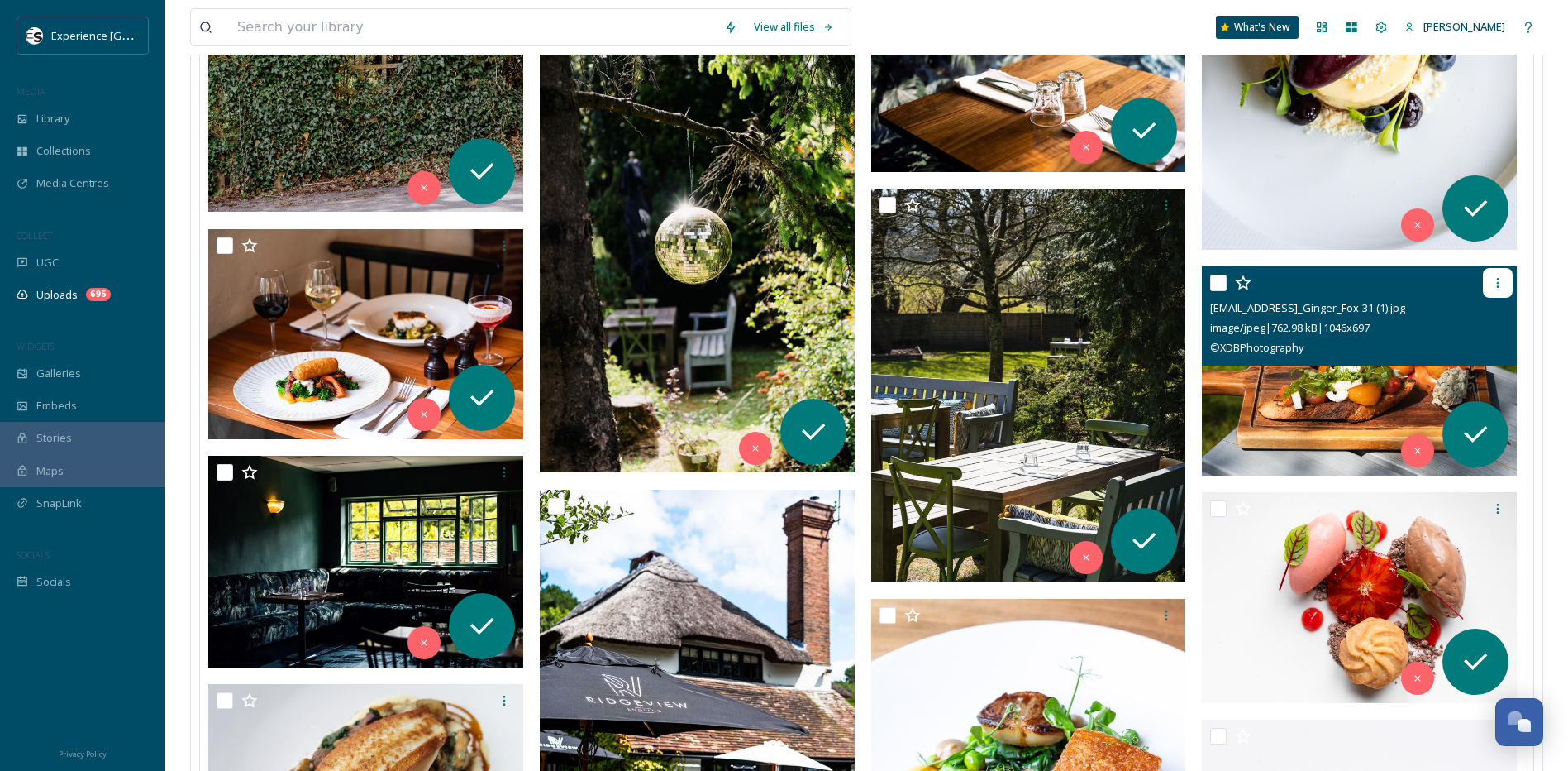
click at [1502, 284] on icon at bounding box center [1498, 283] width 14 height 14
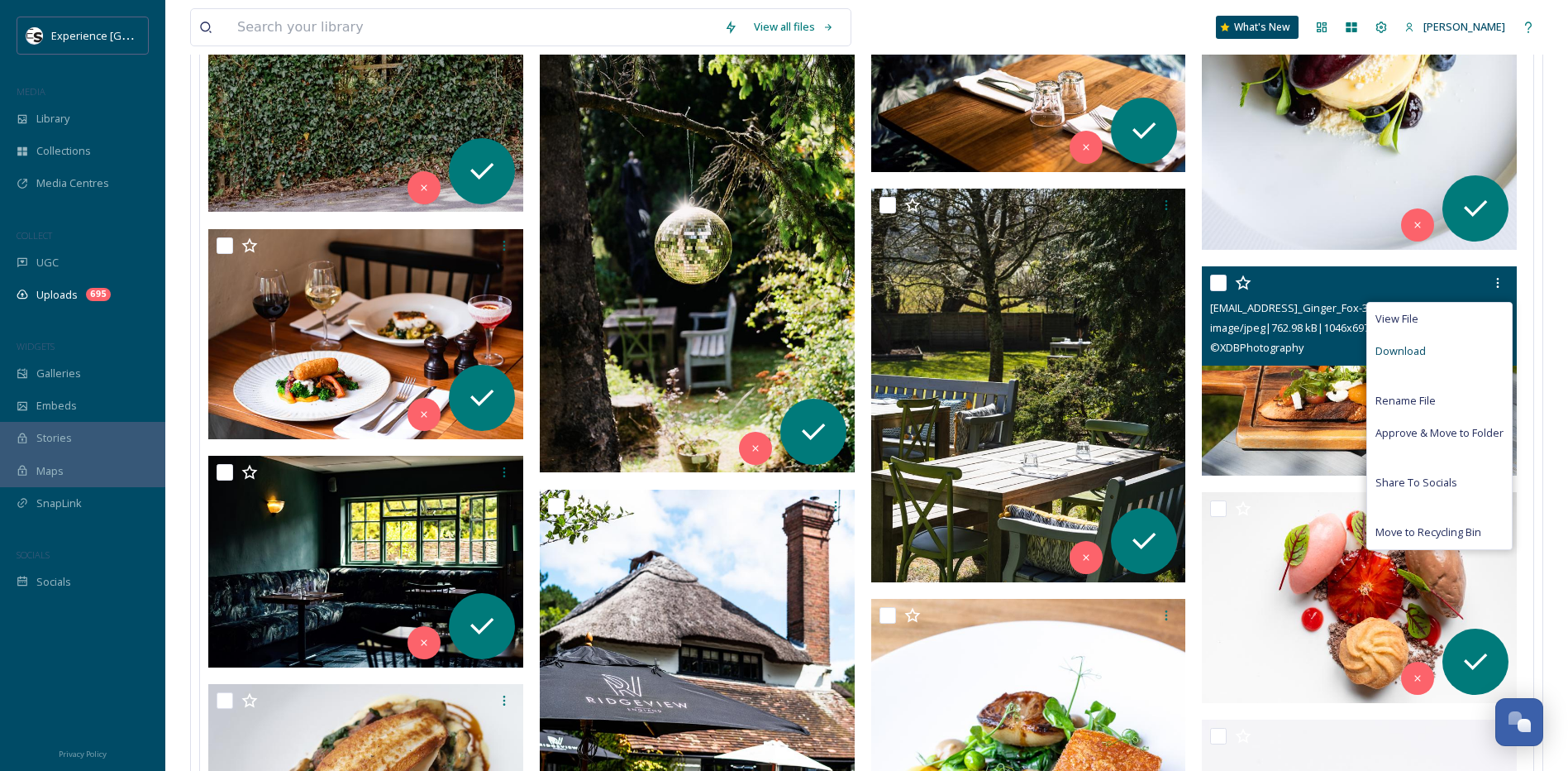
click at [1462, 351] on div "Download" at bounding box center [1439, 350] width 144 height 32
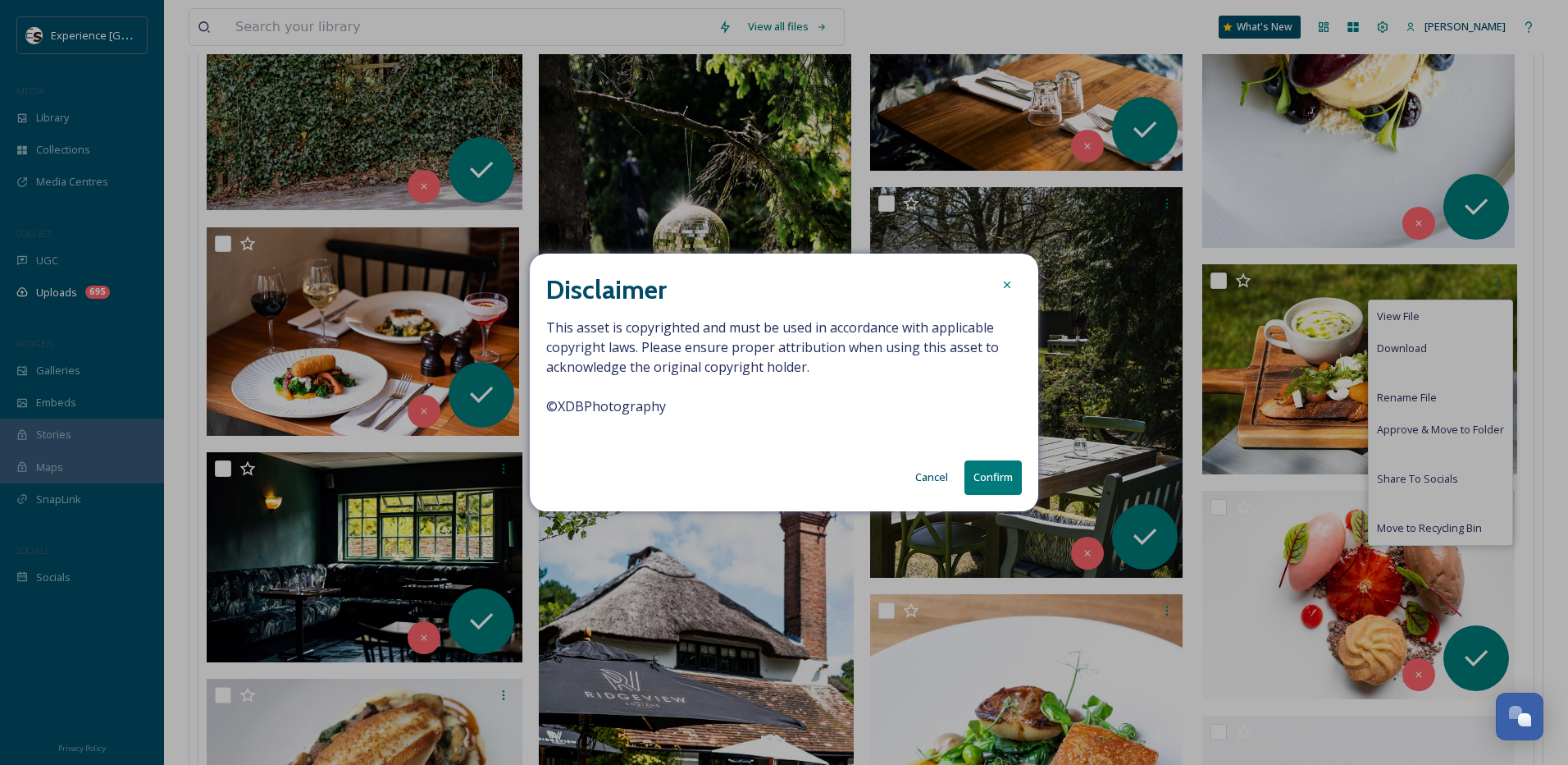
click at [997, 476] on button "Confirm" at bounding box center [994, 476] width 58 height 34
